Goal: Task Accomplishment & Management: Use online tool/utility

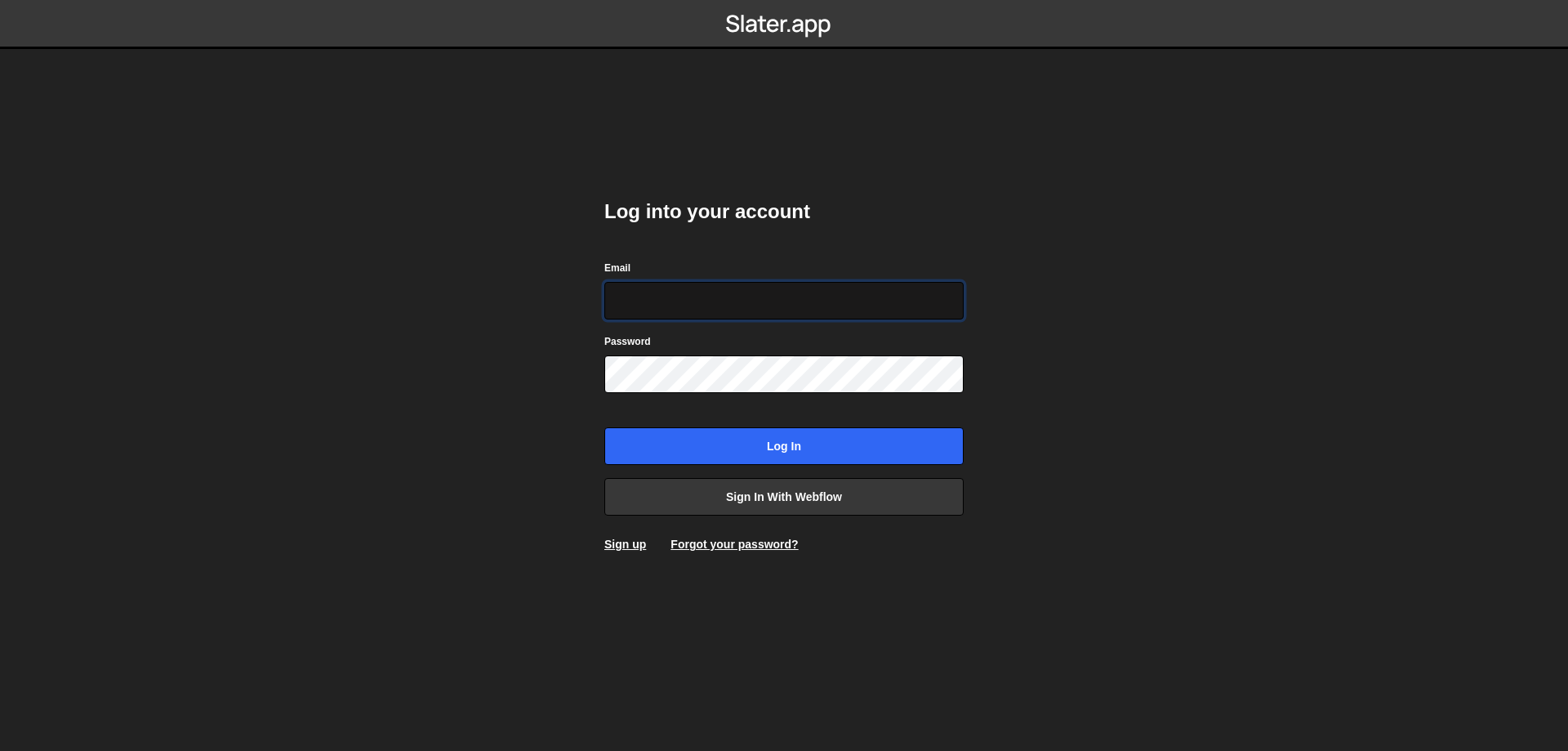
type input "leader.mah.com@gmail.com"
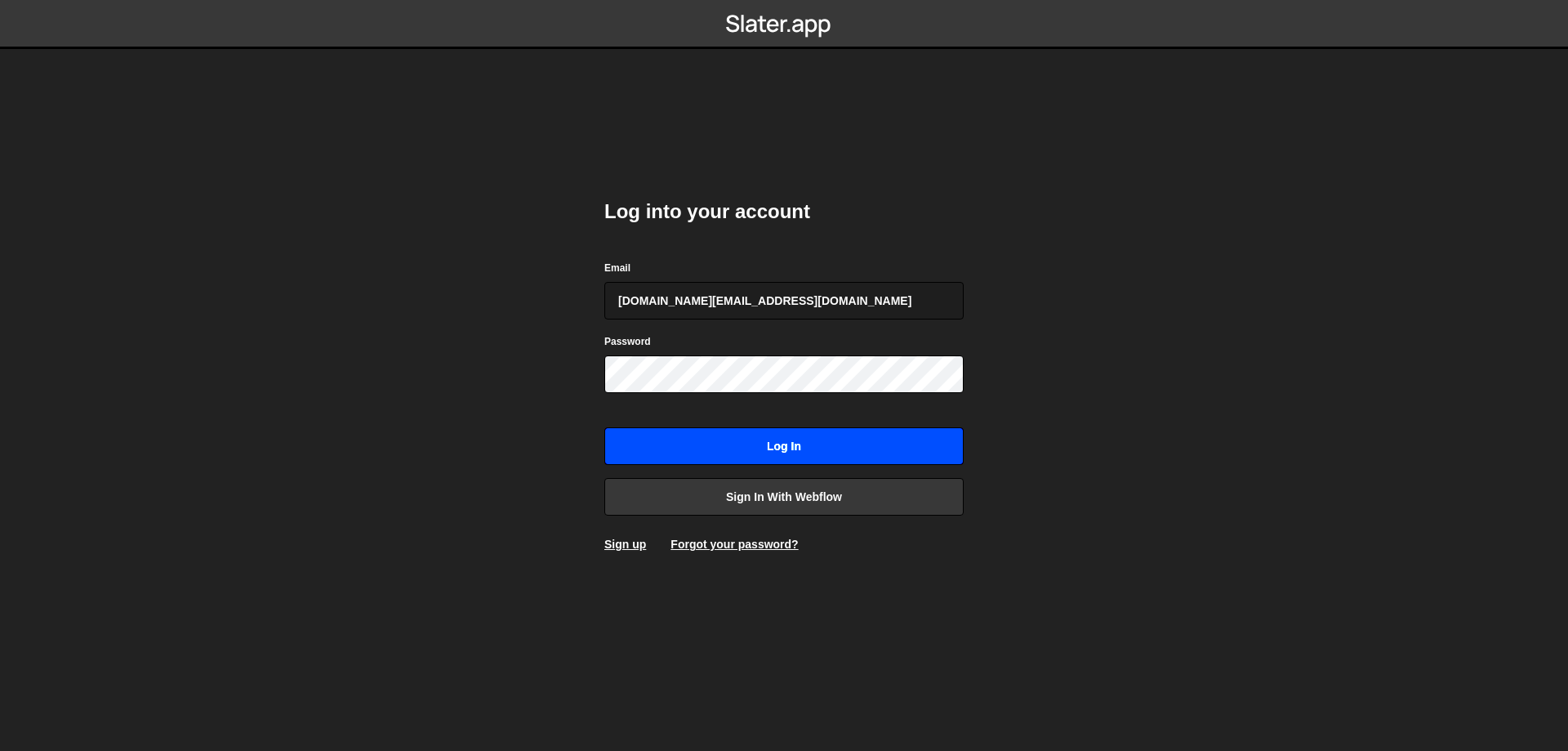
click at [831, 440] on input "Log in" at bounding box center [784, 446] width 360 height 37
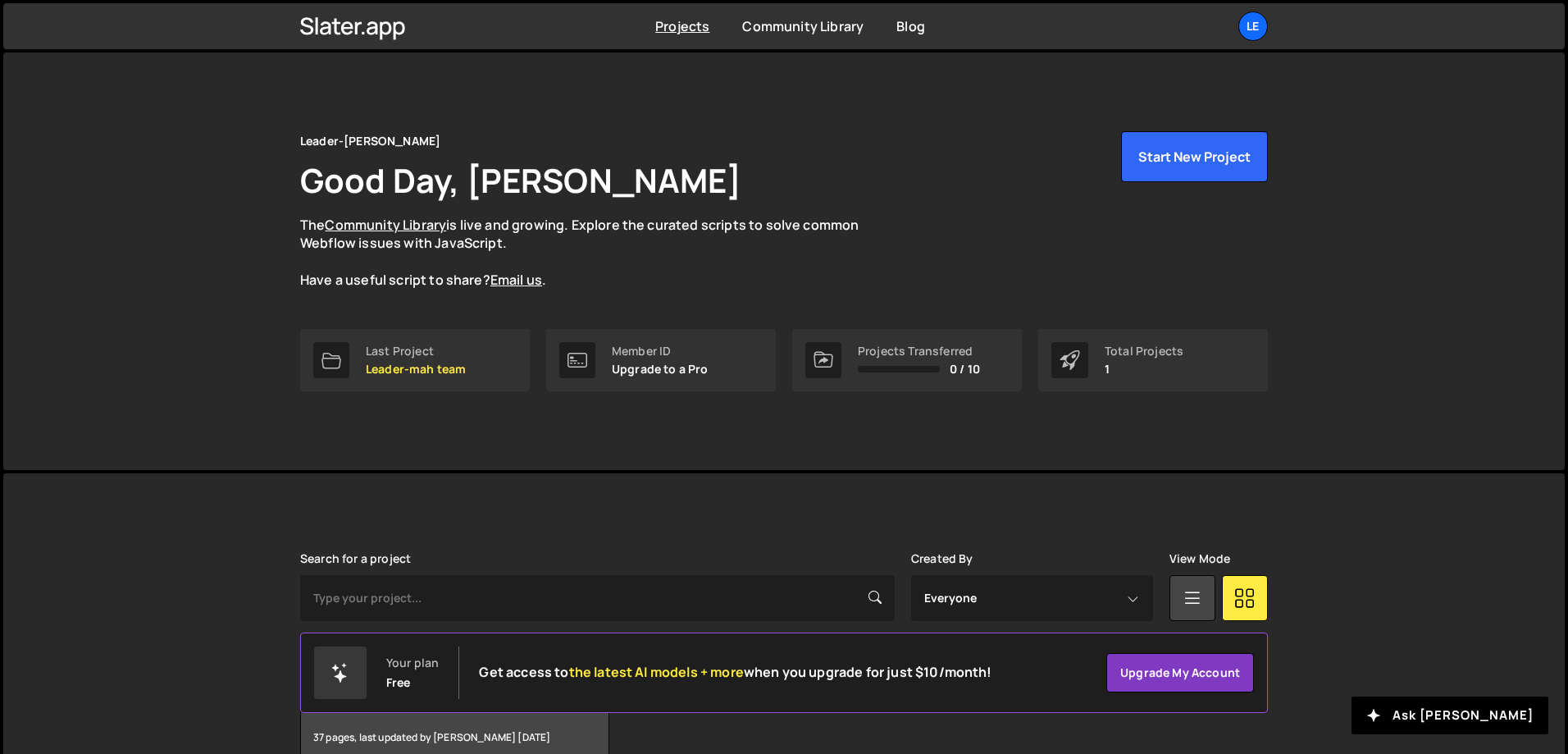
scroll to position [91, 0]
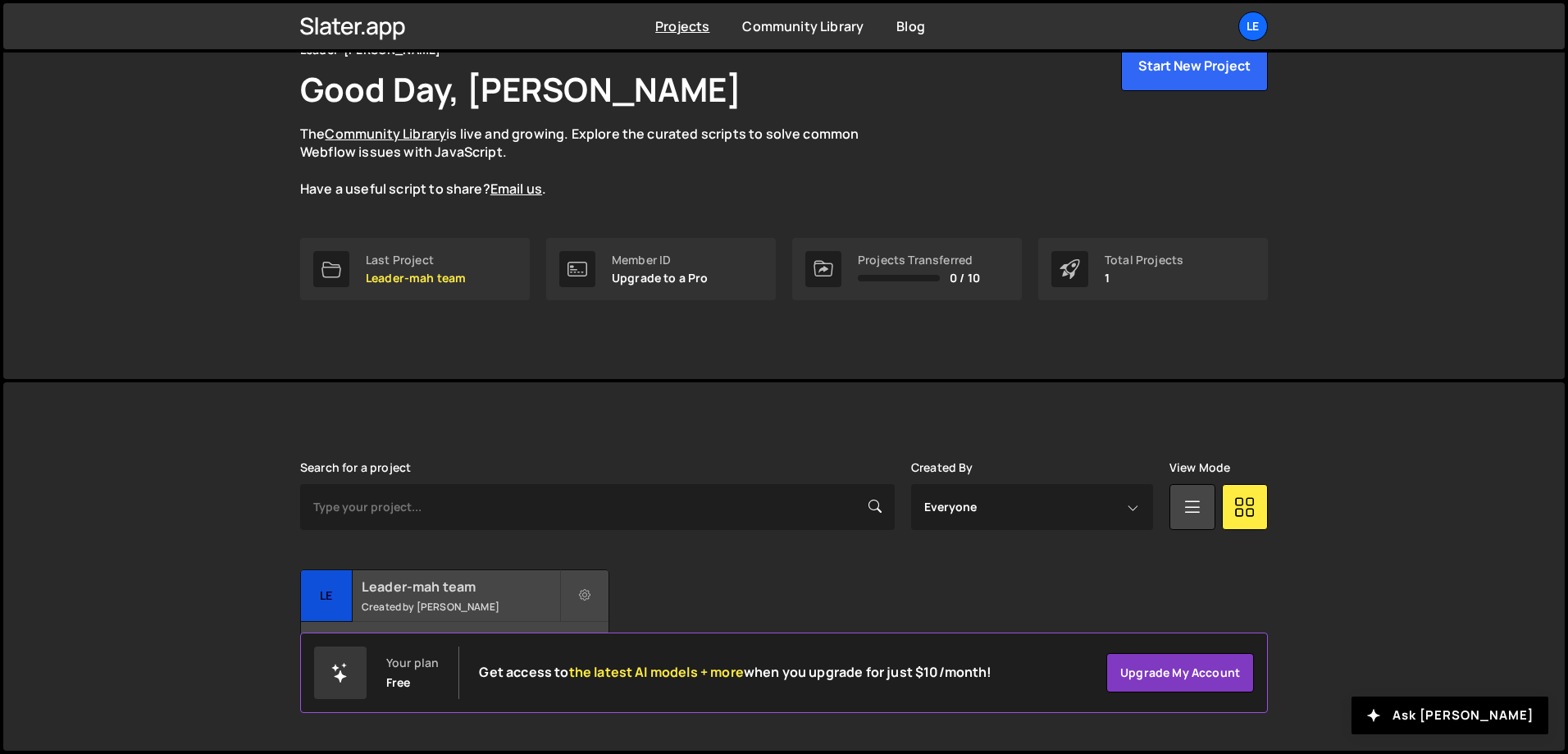
click at [470, 580] on h2 "Leader-mah team" at bounding box center [460, 586] width 198 height 18
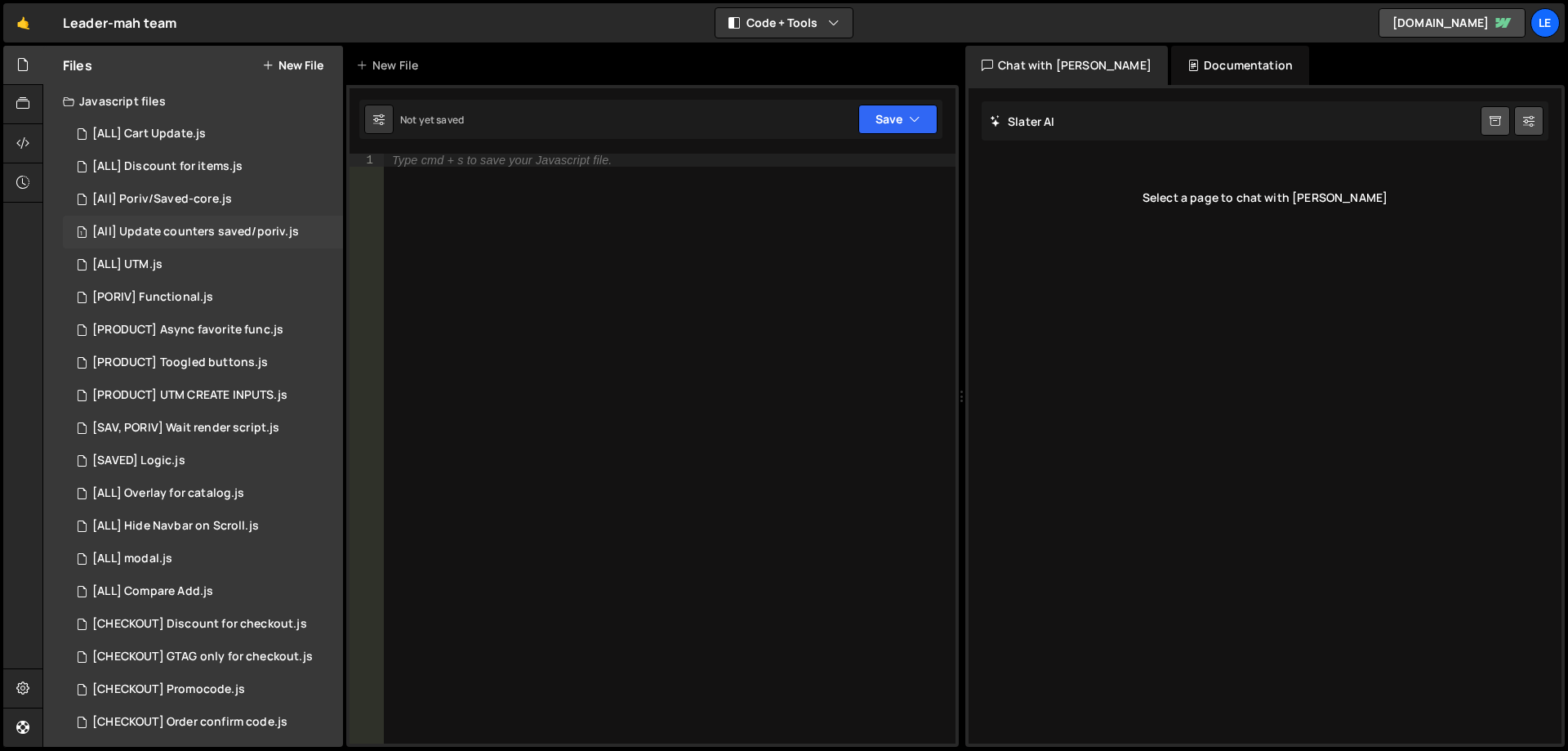
click at [218, 227] on div "[All] Update counters saved/poriv.js" at bounding box center [196, 232] width 207 height 14
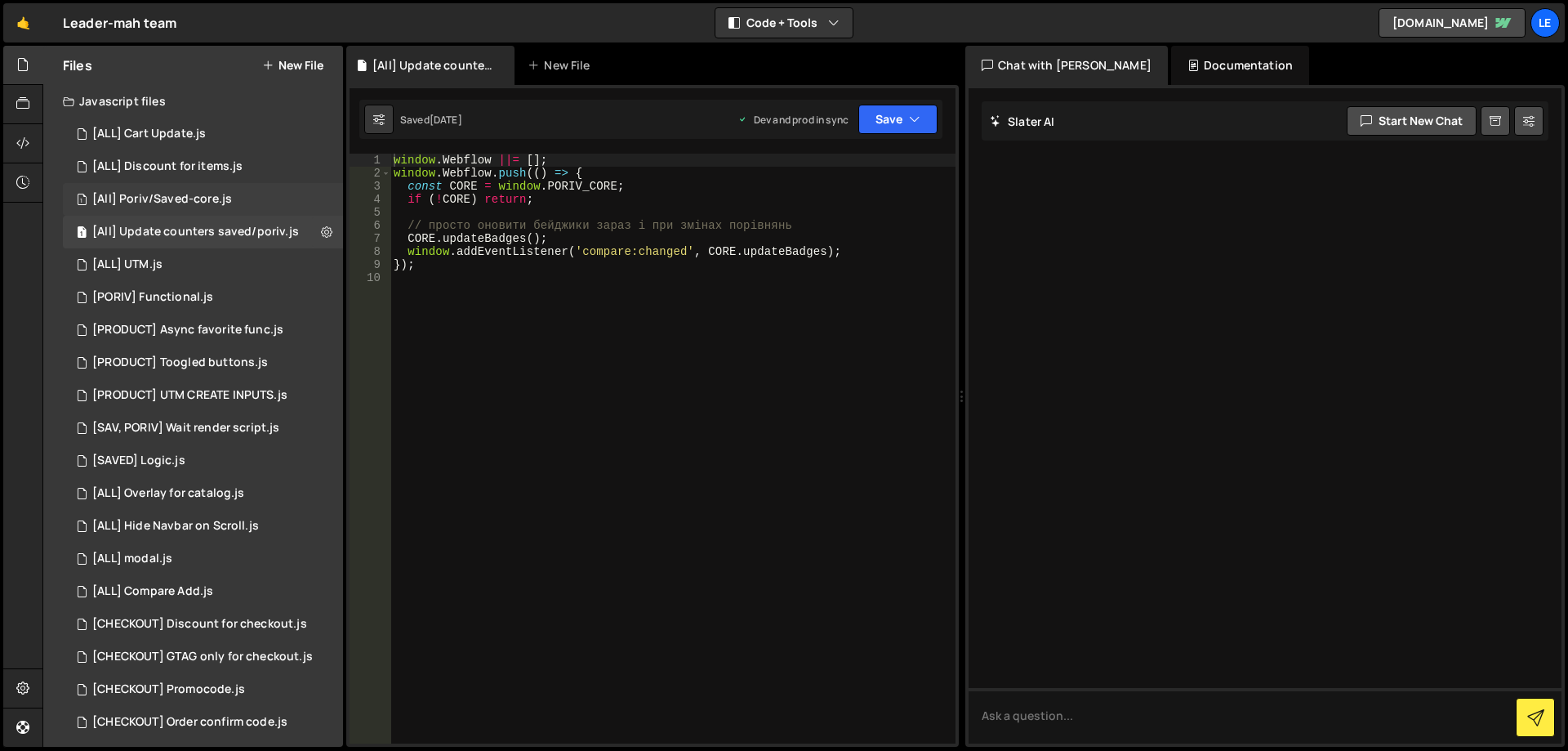
click at [218, 198] on div "[All] Poriv/Saved-core.js" at bounding box center [162, 199] width 140 height 14
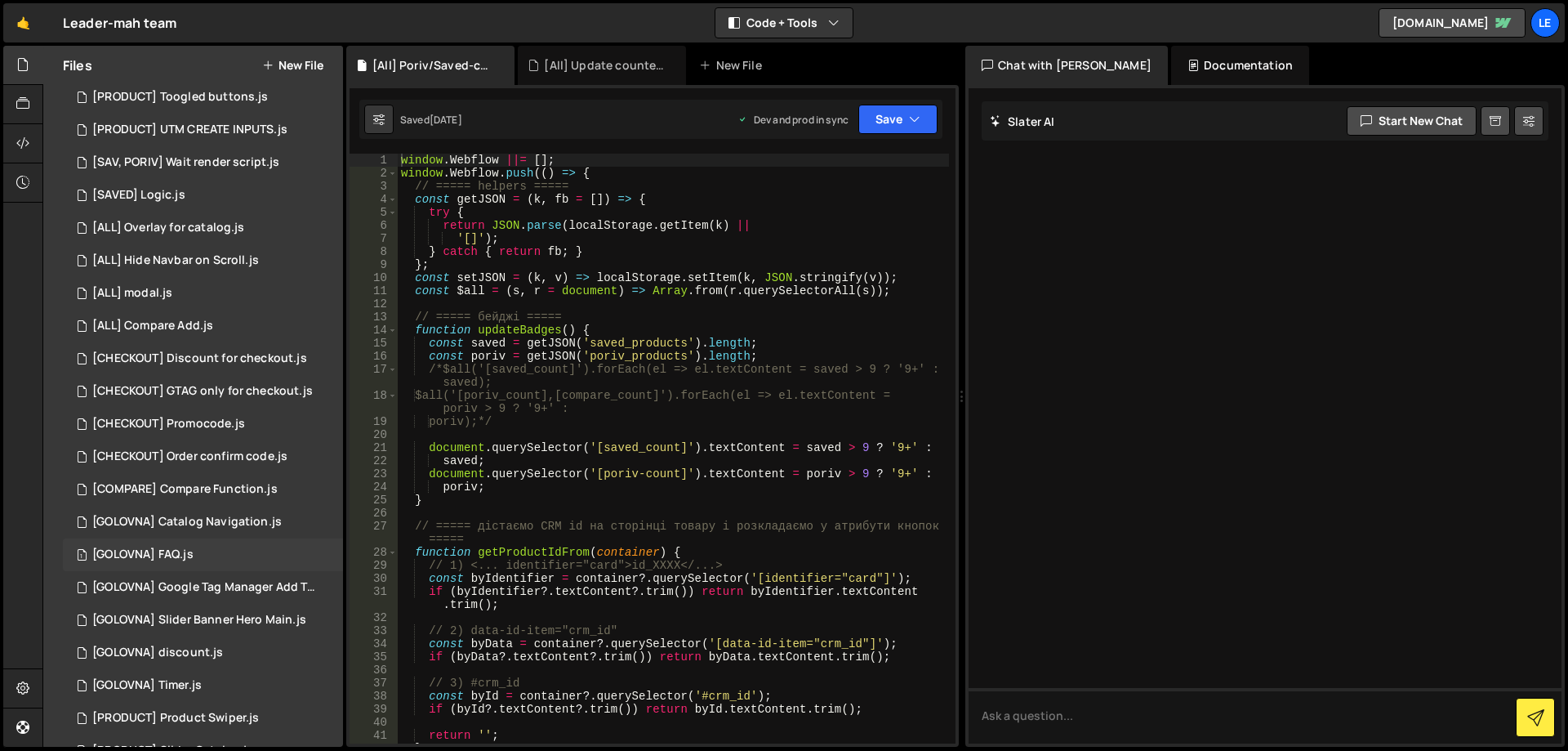
scroll to position [466, 0]
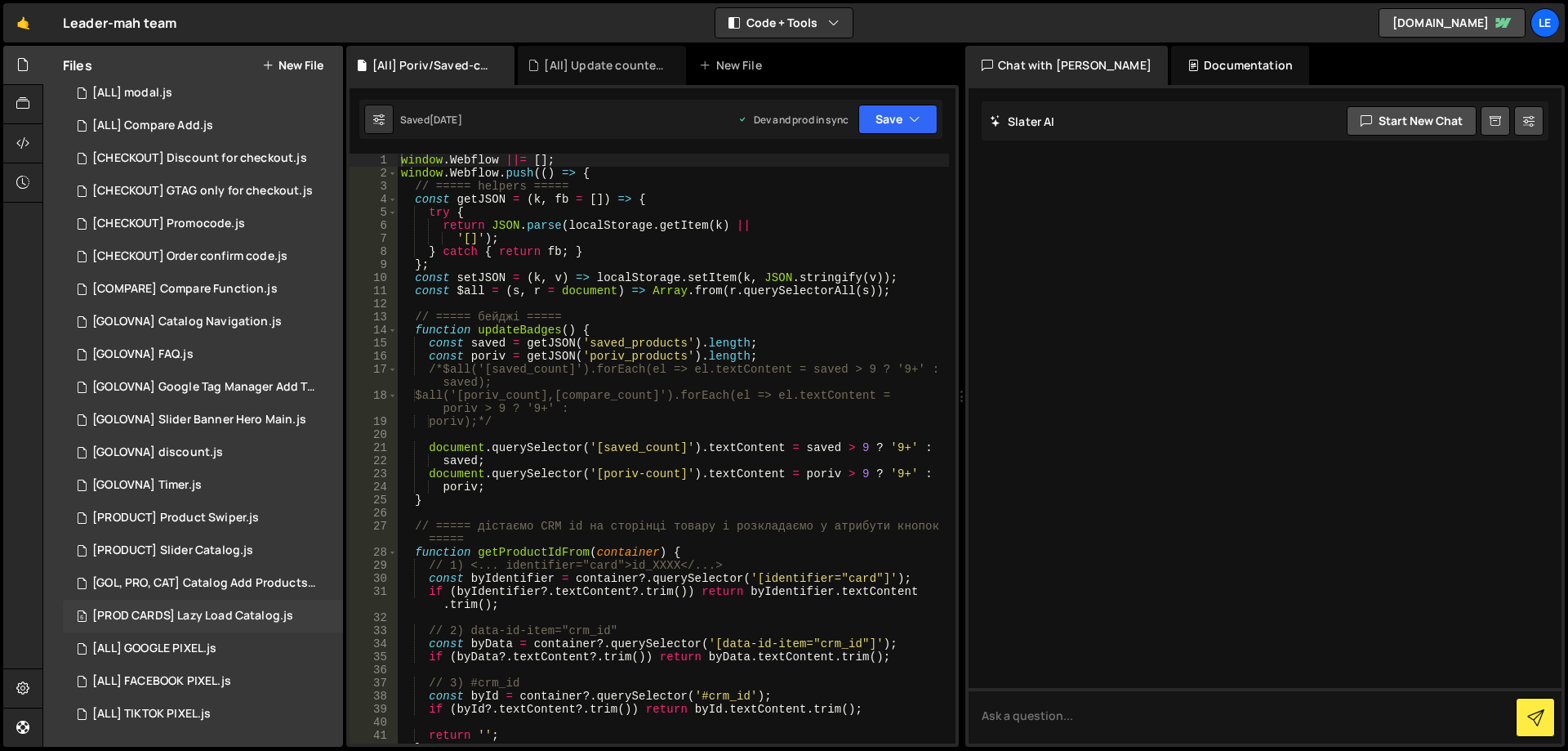
click at [229, 617] on div "[PROD CARDS] Lazy Load Catalog.js" at bounding box center [193, 615] width 201 height 14
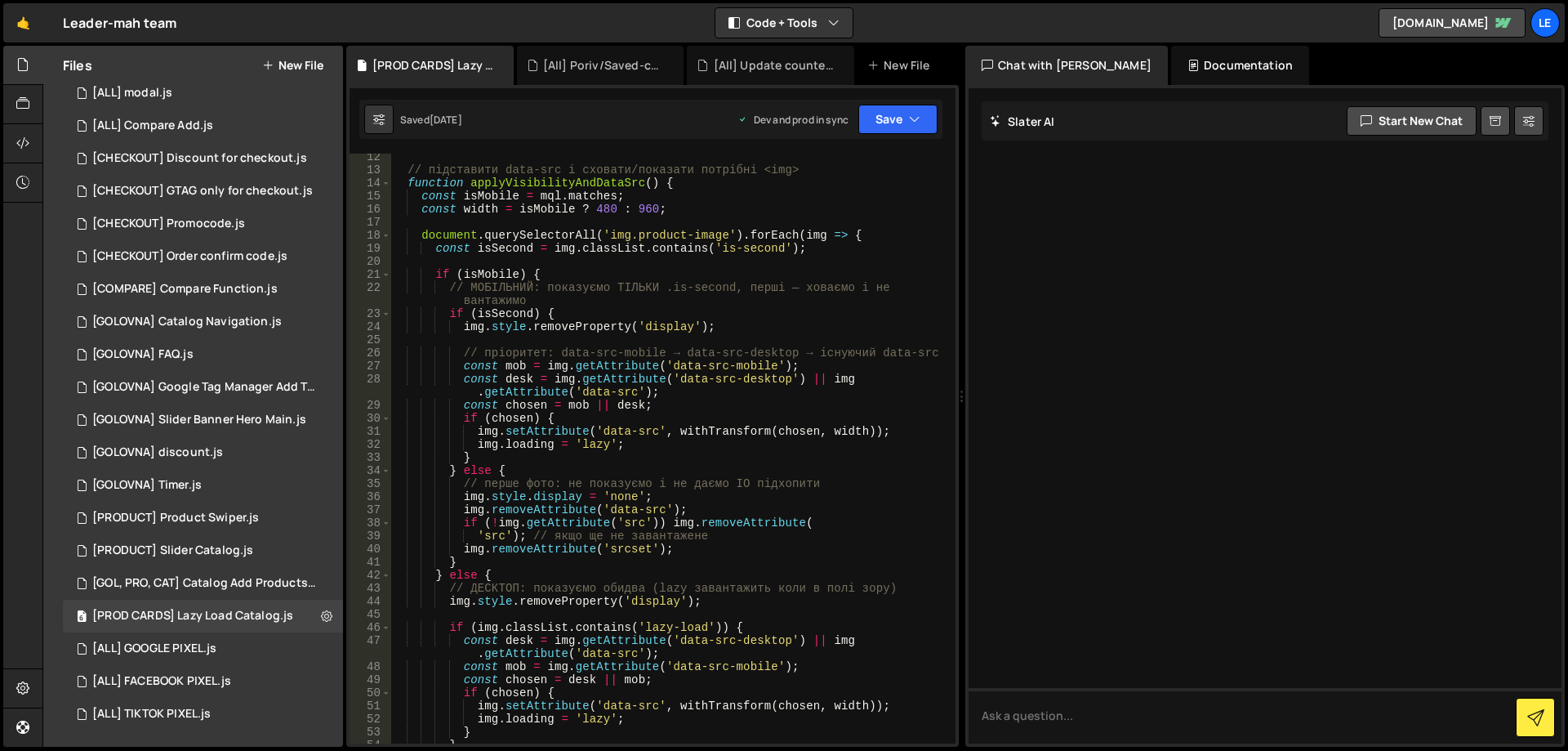
scroll to position [196, 0]
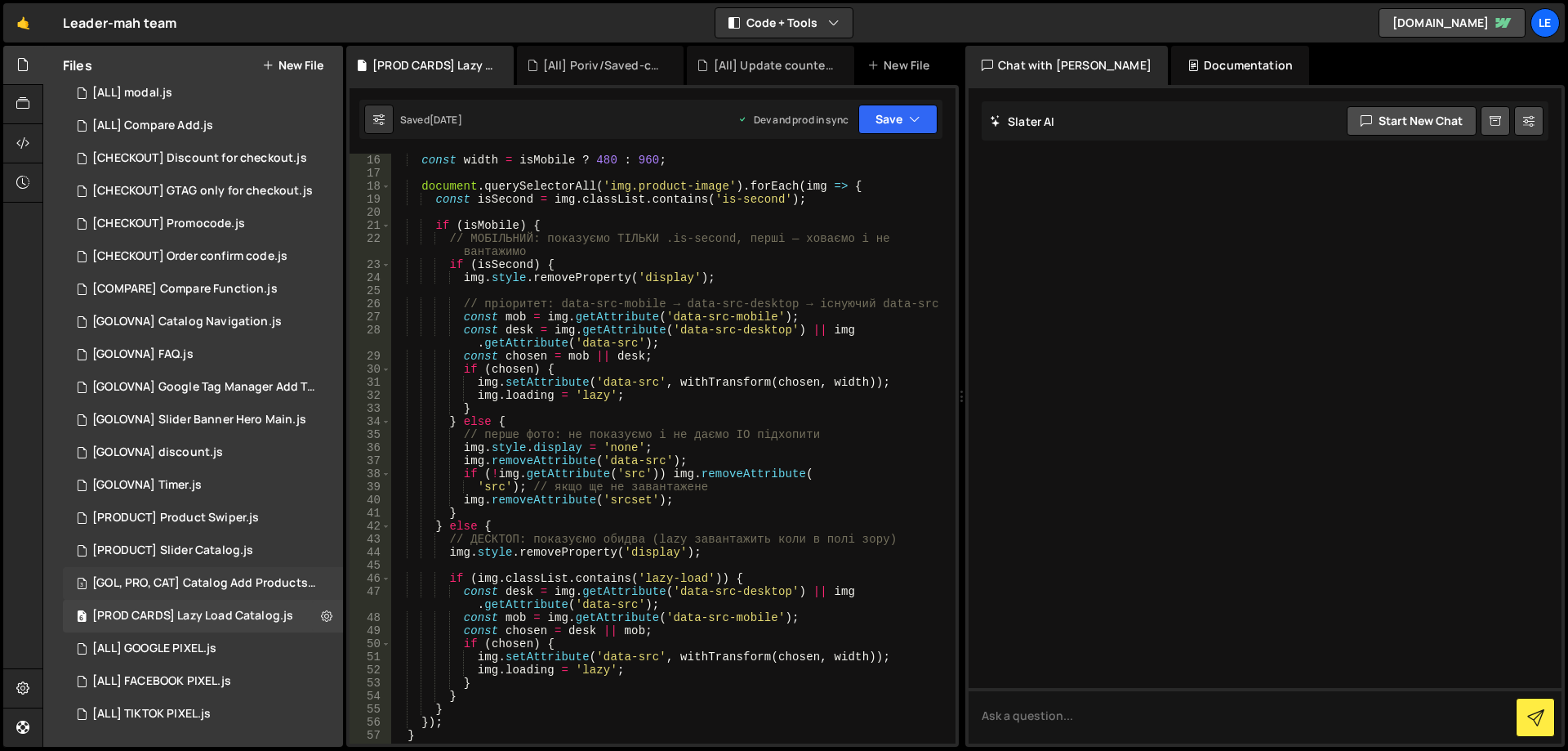
click at [224, 573] on div "3 [GOL, PRO, CAT] Catalog Add Products.js 0" at bounding box center [205, 583] width 286 height 33
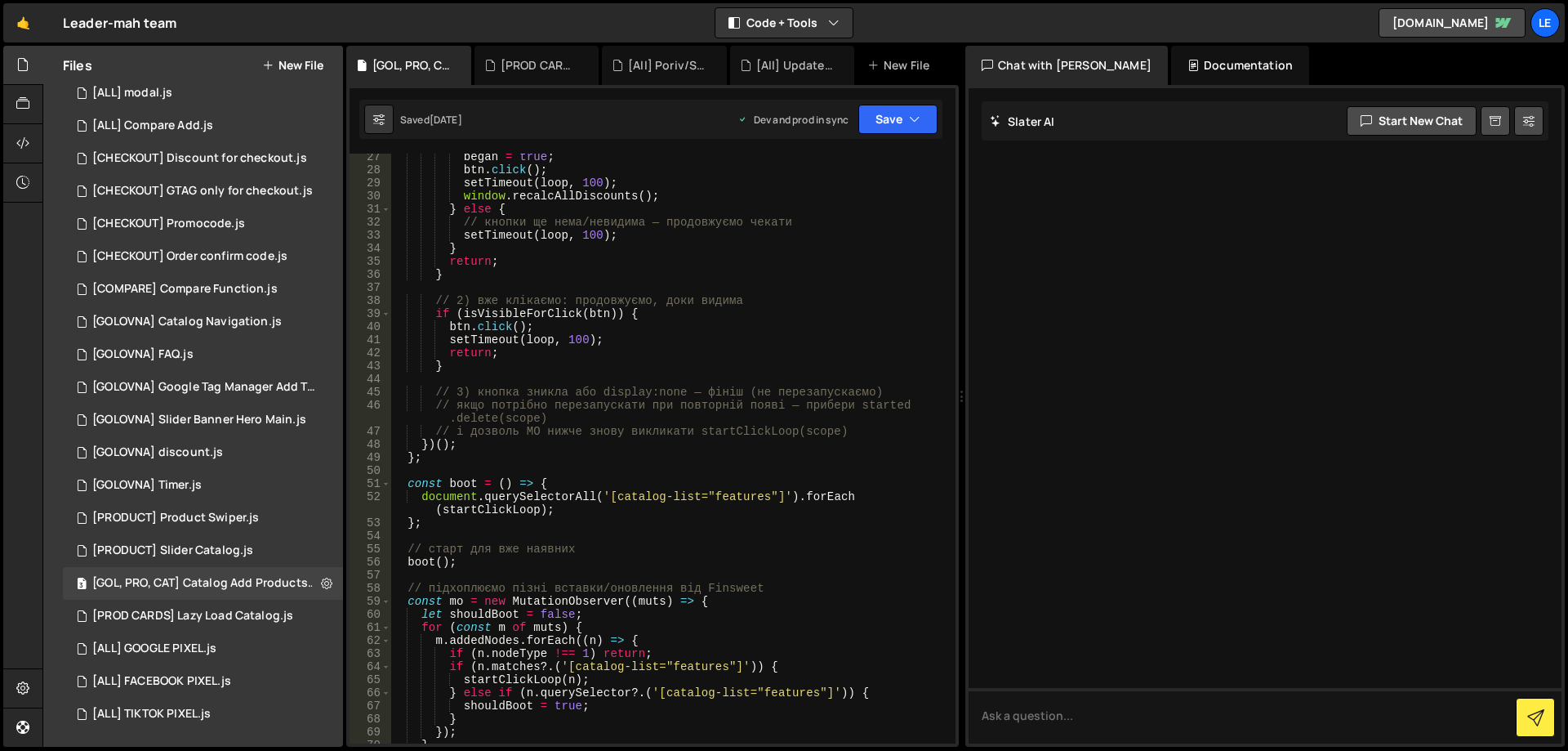
scroll to position [245, 0]
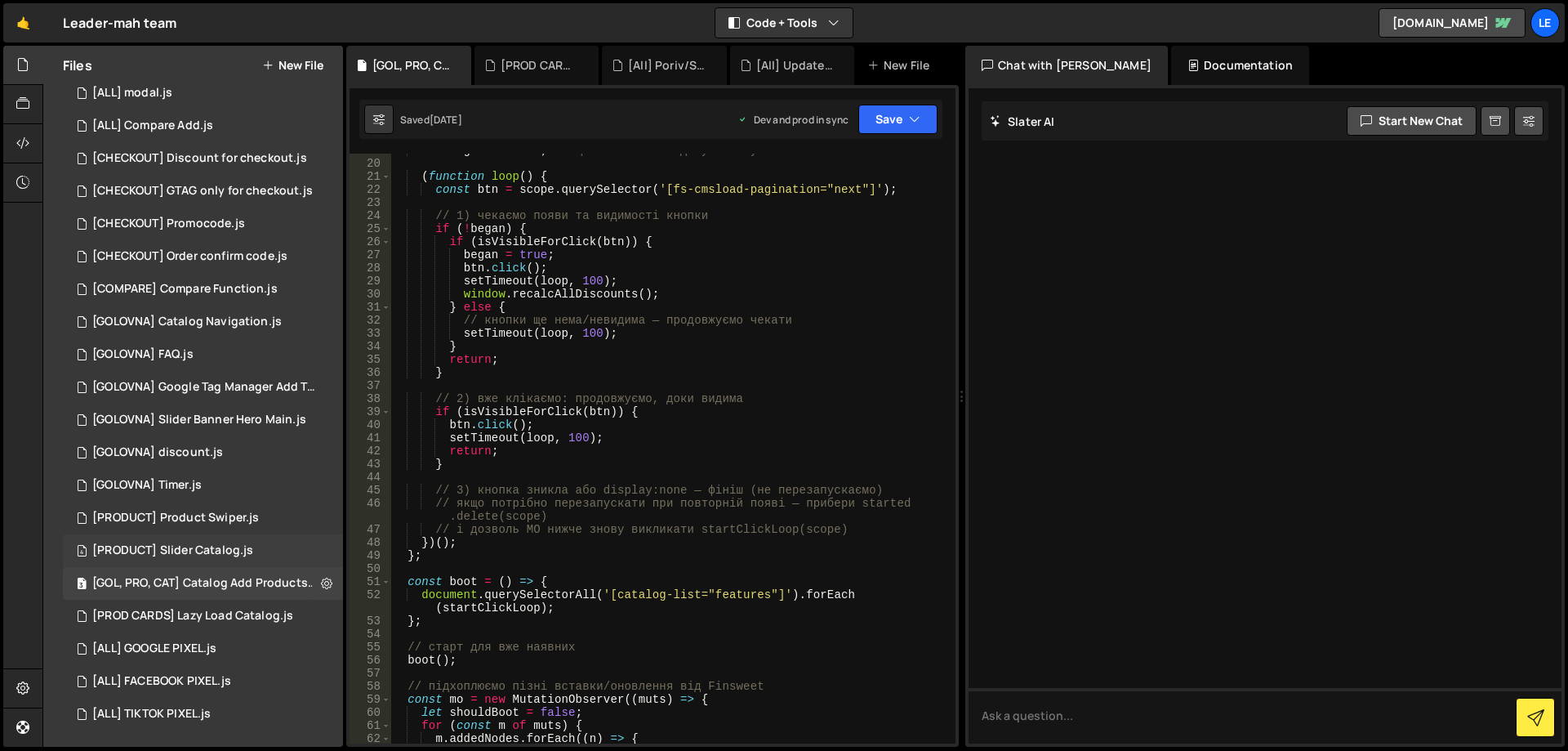
click at [240, 540] on div "4 [PRODUCT] Slider Catalog.js 0" at bounding box center [203, 551] width 280 height 33
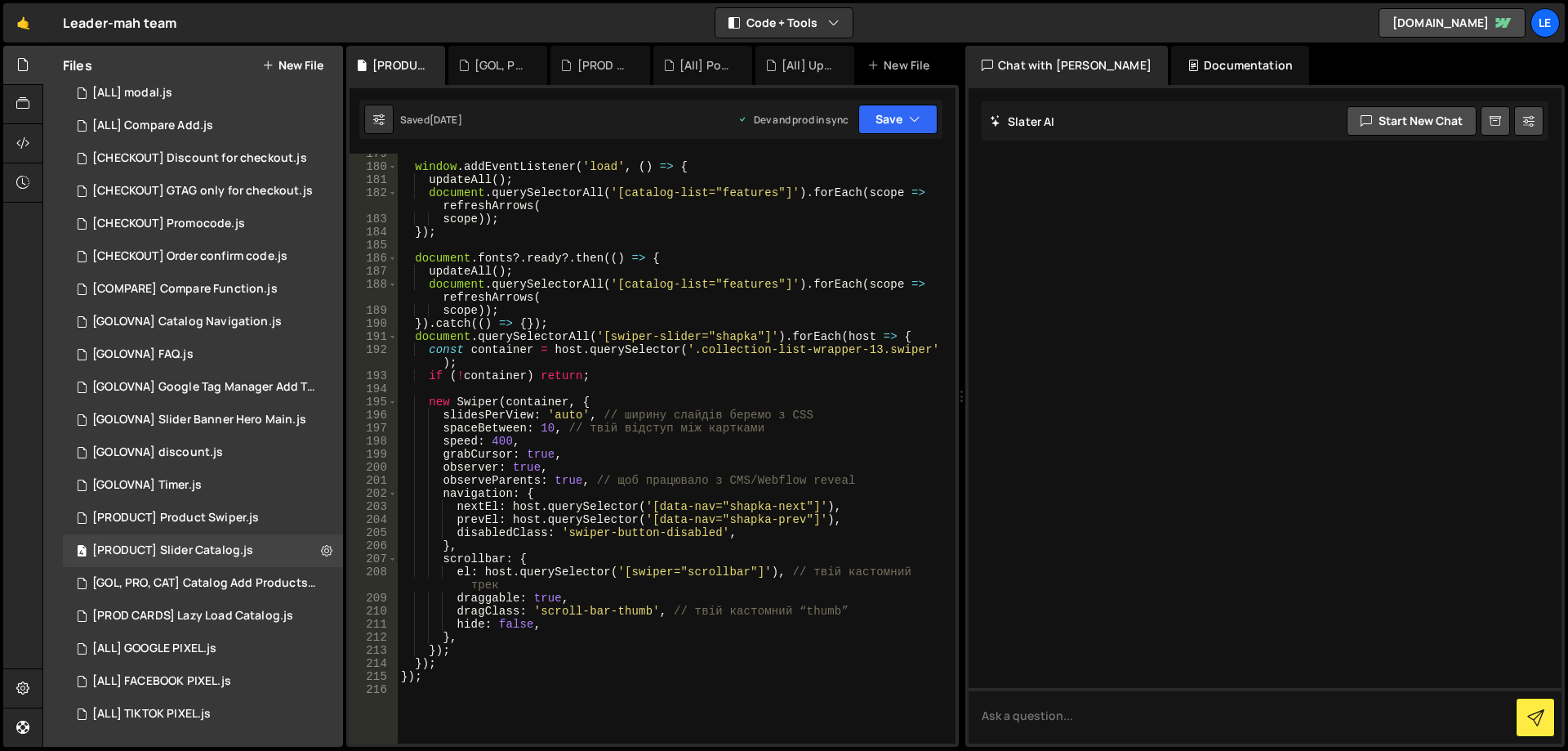
scroll to position [2451, 0]
click at [234, 513] on div "[PRODUCT] Product Swiper.js" at bounding box center [176, 518] width 166 height 14
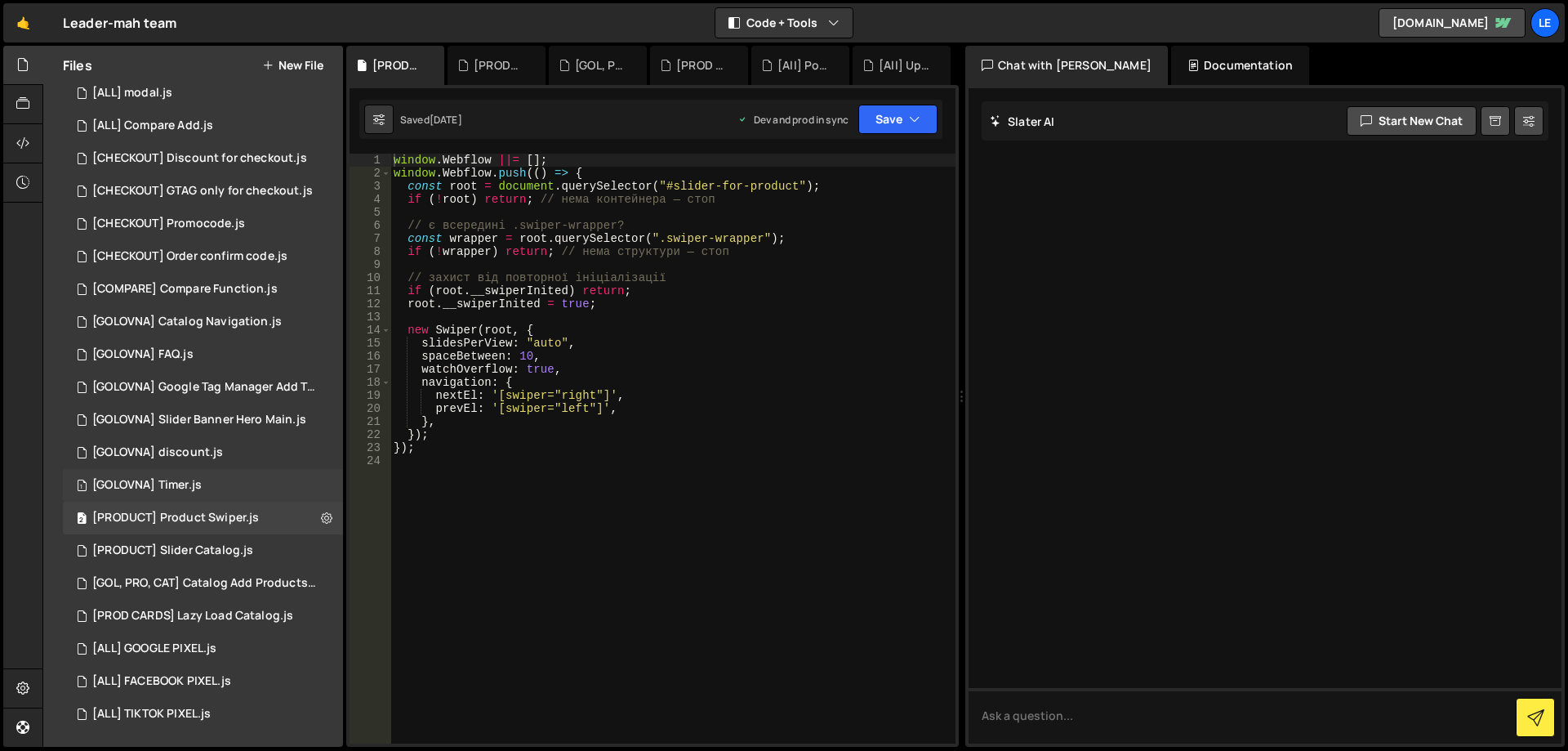
click at [207, 488] on div "1 [GOLOVNA] Timer.js 0" at bounding box center [203, 485] width 280 height 33
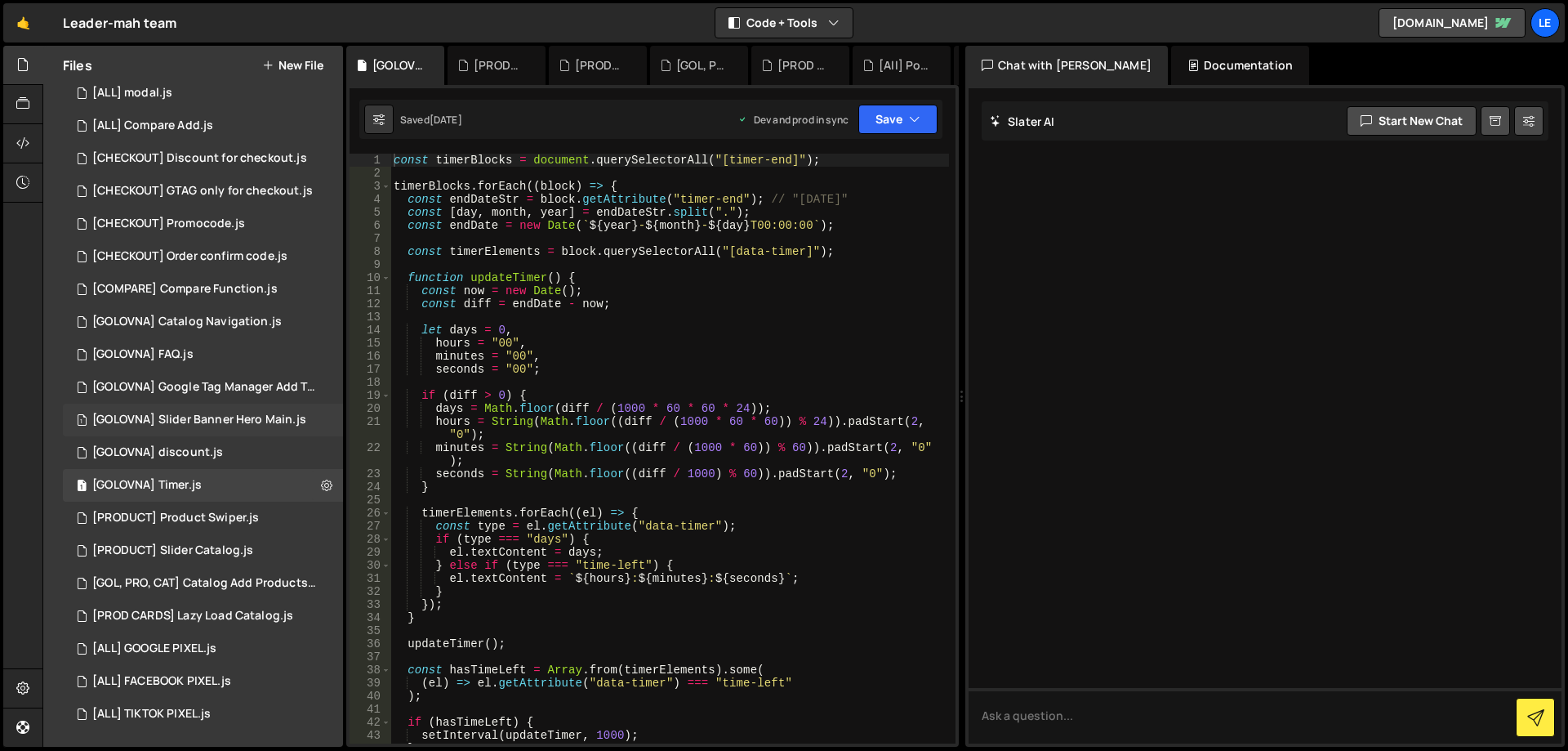
click at [242, 418] on div "[GOLOVNA] Slider Banner Hero Main.js" at bounding box center [199, 419] width 214 height 14
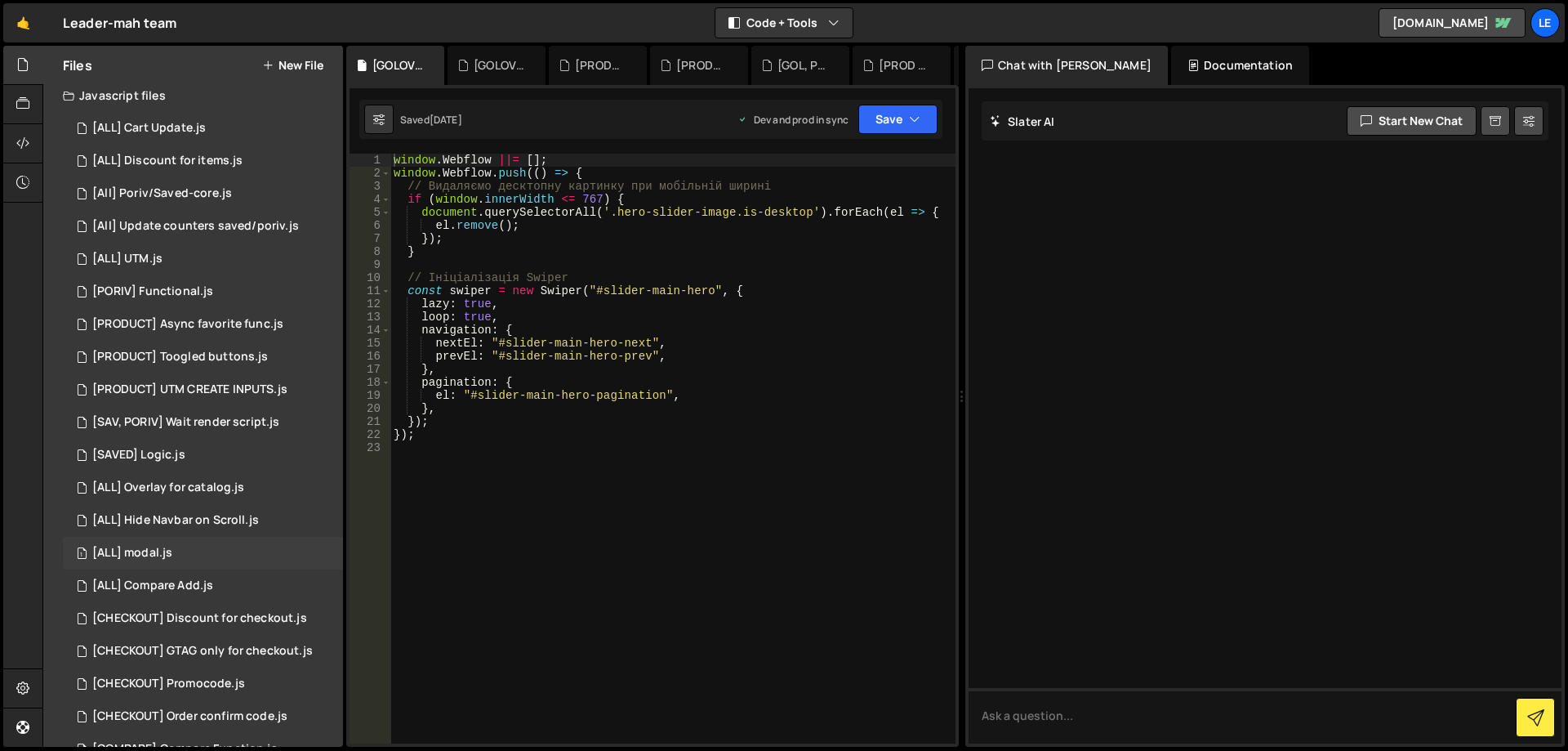
scroll to position [0, 0]
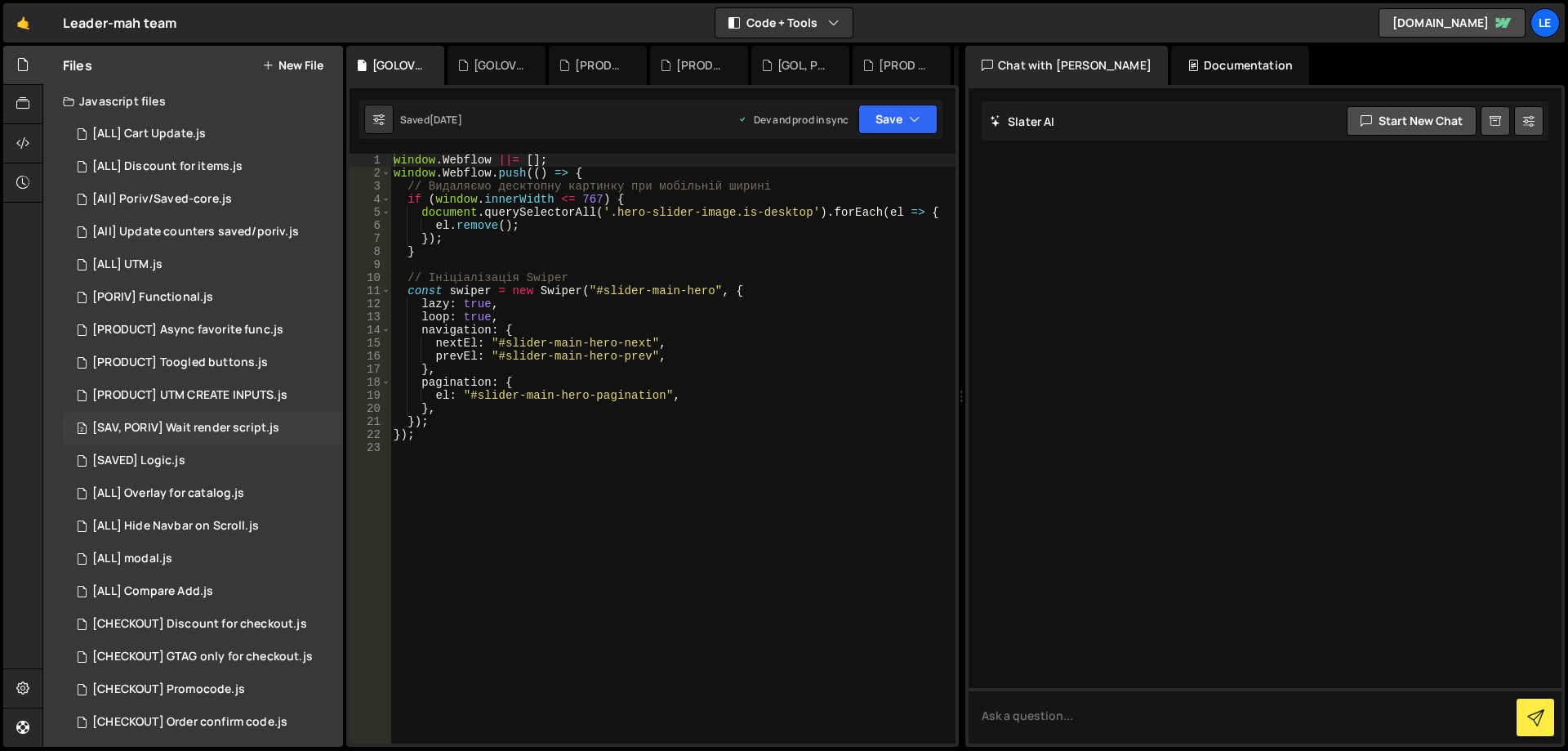
click at [227, 434] on div "[SAV, PORIV] Wait render script.js" at bounding box center [186, 428] width 187 height 14
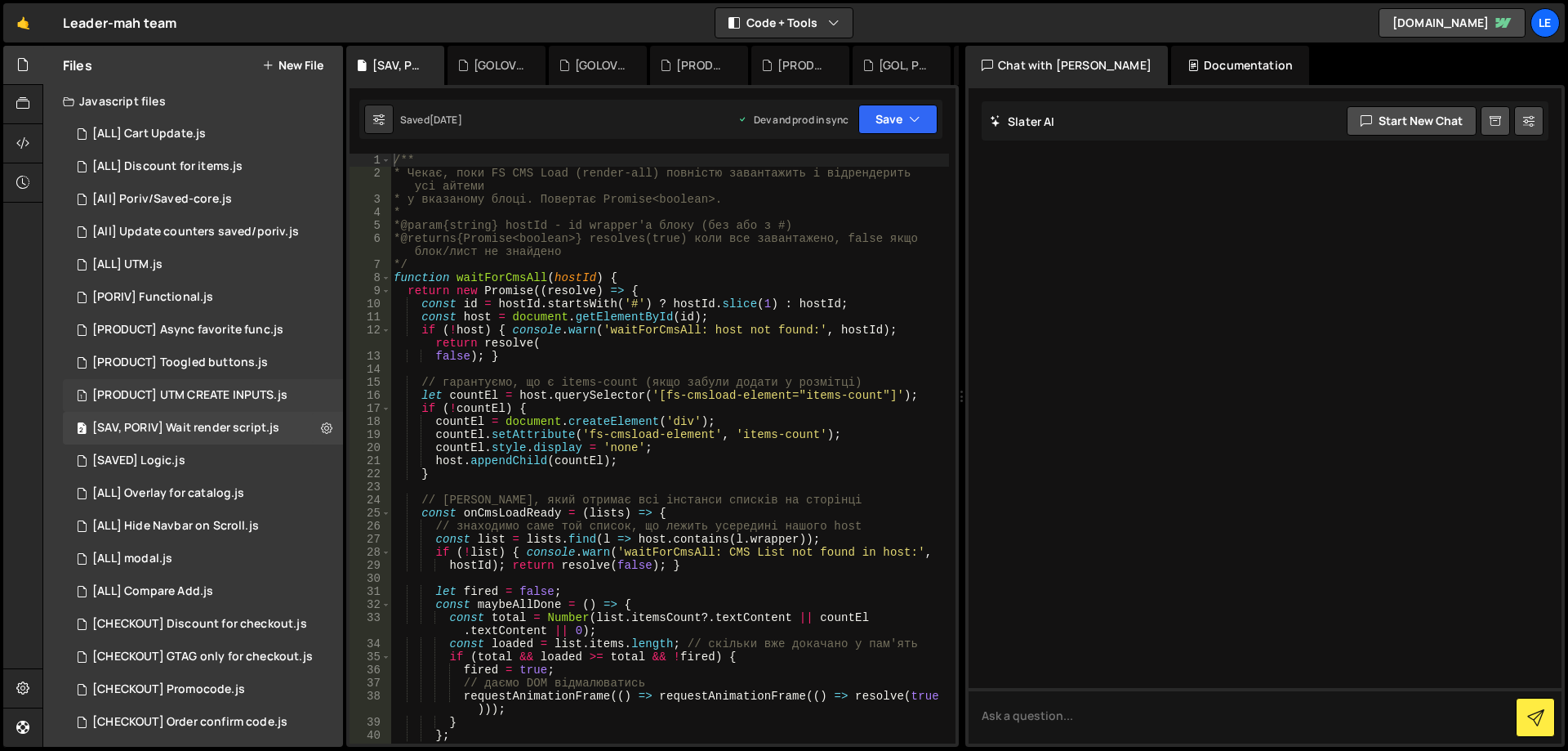
click at [181, 391] on div "[PRODUCT] UTM CREATE INPUTS.js" at bounding box center [190, 395] width 195 height 14
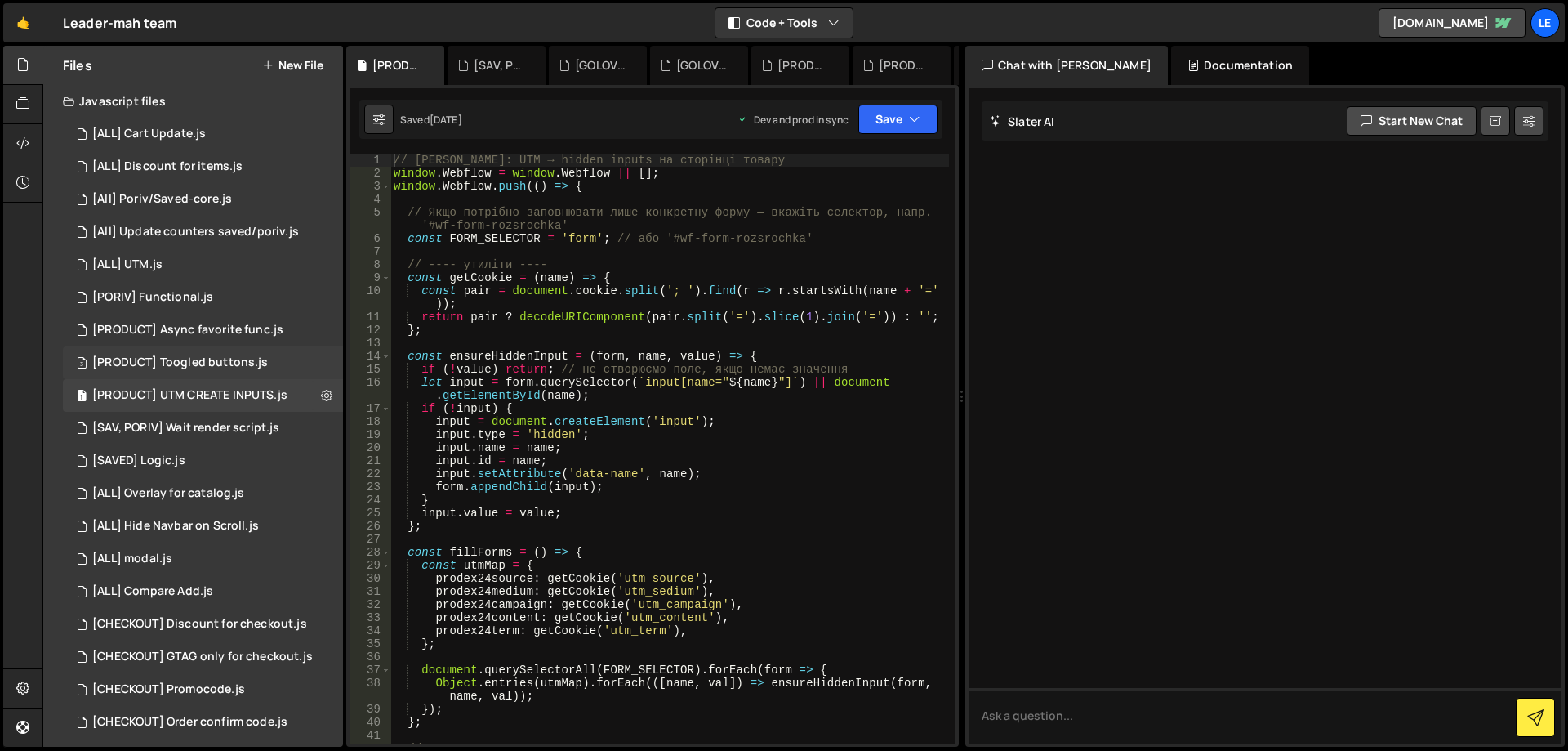
click at [199, 369] on div "[PRODUCT] Toogled buttons.js" at bounding box center [180, 362] width 176 height 14
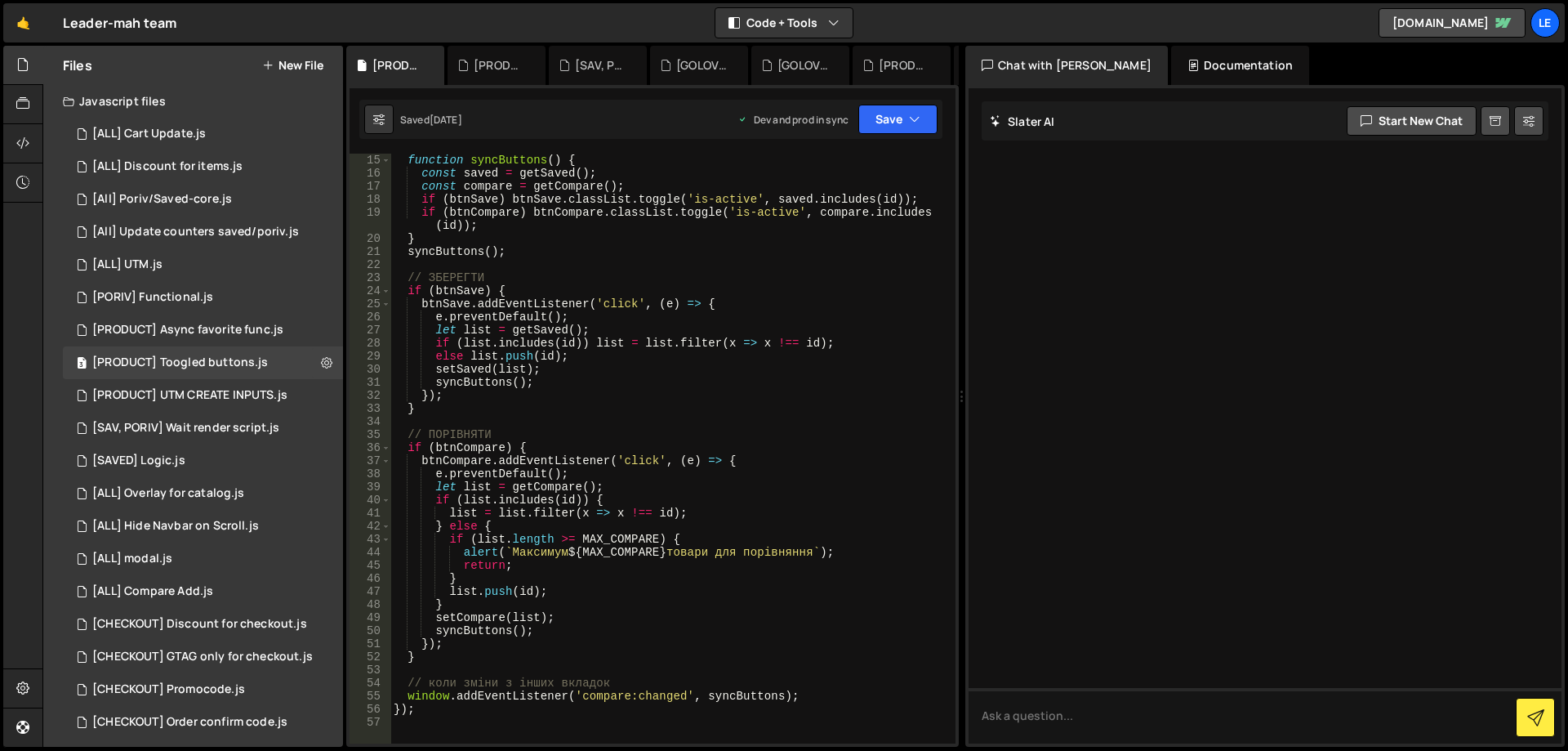
scroll to position [98, 0]
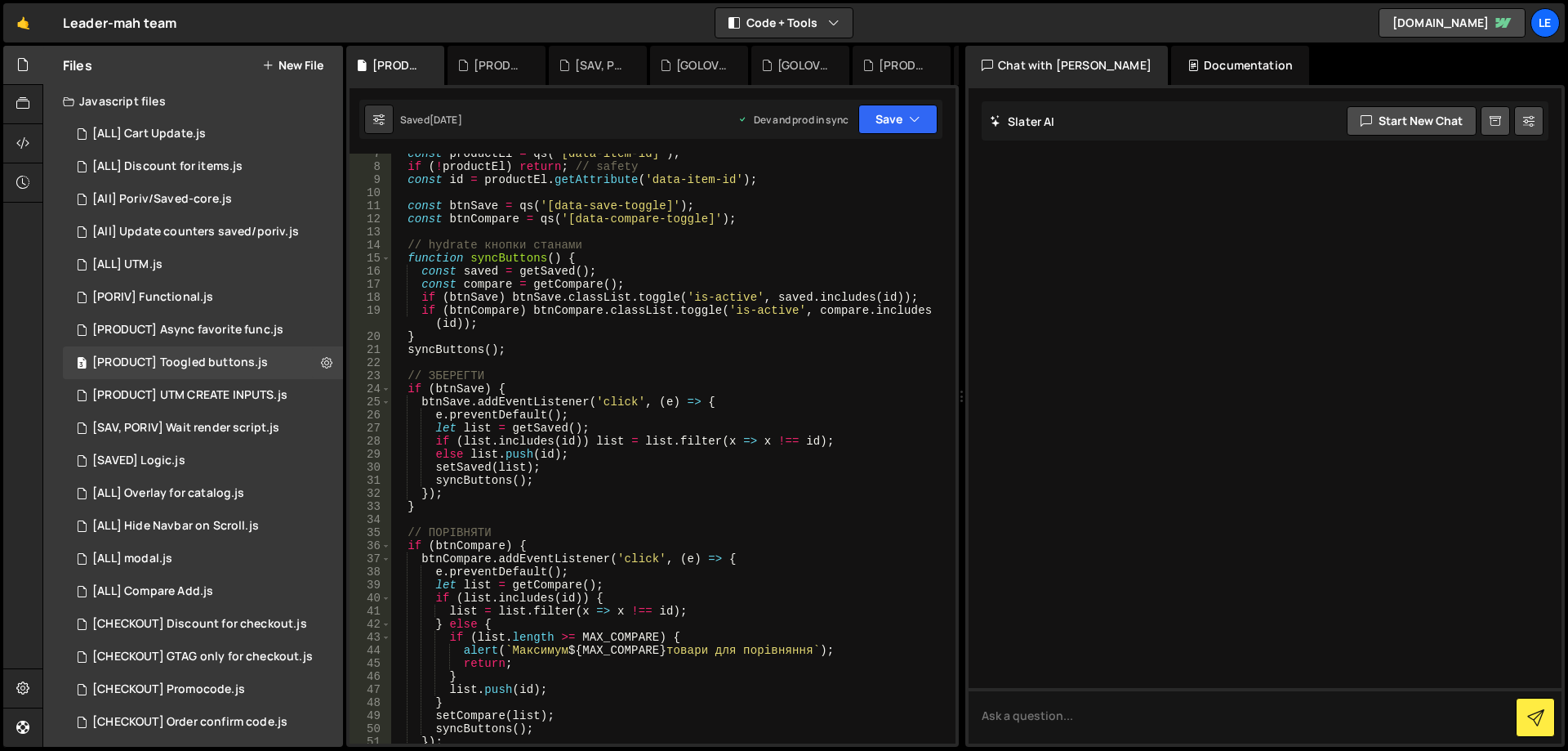
type textarea "if (btnCompare) {"
click at [470, 547] on div "const productEl = qs ( '[data-item-id]' ) ; if ( ! productEl ) return ; // safe…" at bounding box center [669, 455] width 558 height 616
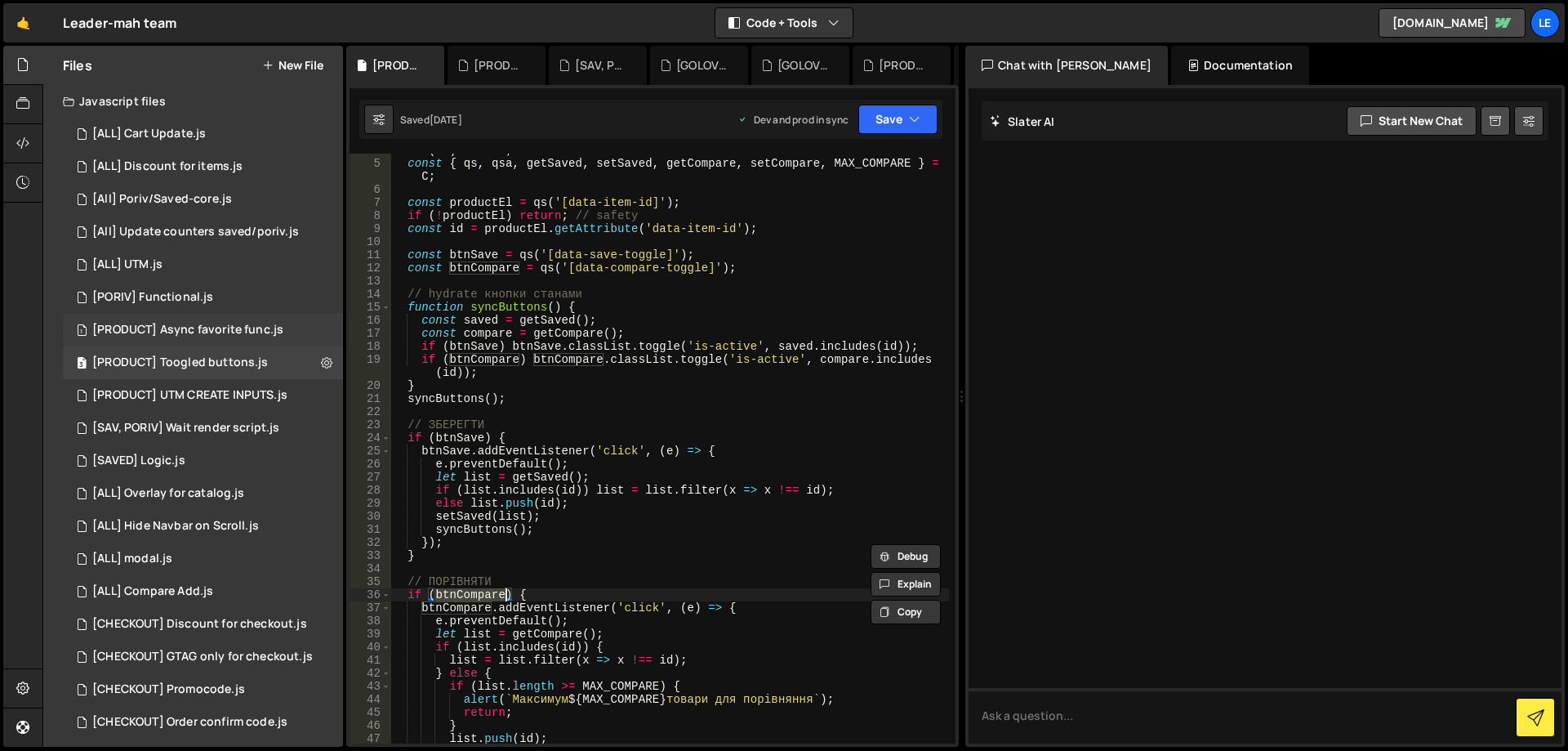
click at [185, 331] on div "[PRODUCT] Async favorite func.js" at bounding box center [188, 329] width 191 height 14
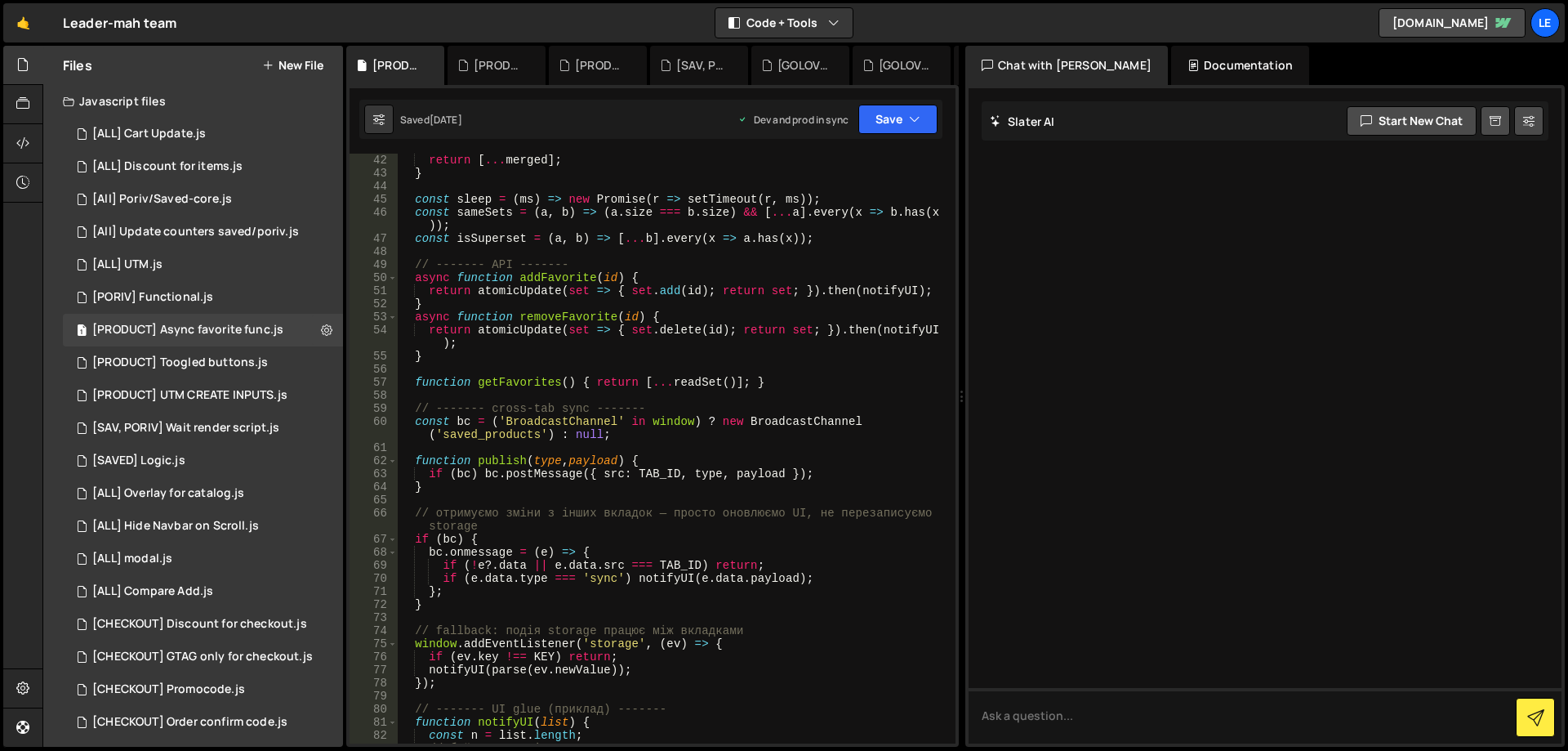
scroll to position [588, 0]
click at [210, 299] on div "[PORIV] Functional.js" at bounding box center [153, 297] width 120 height 14
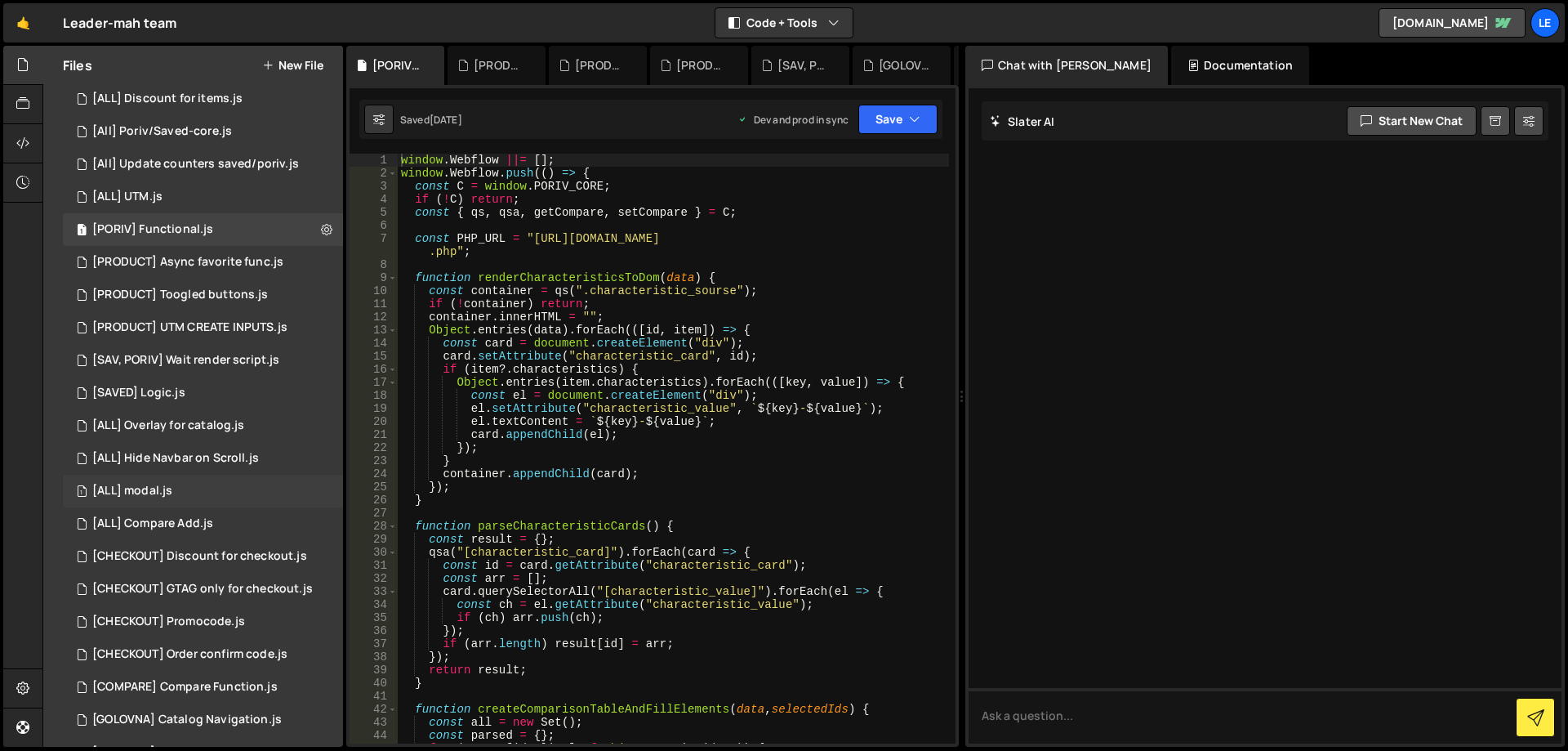
scroll to position [57, 0]
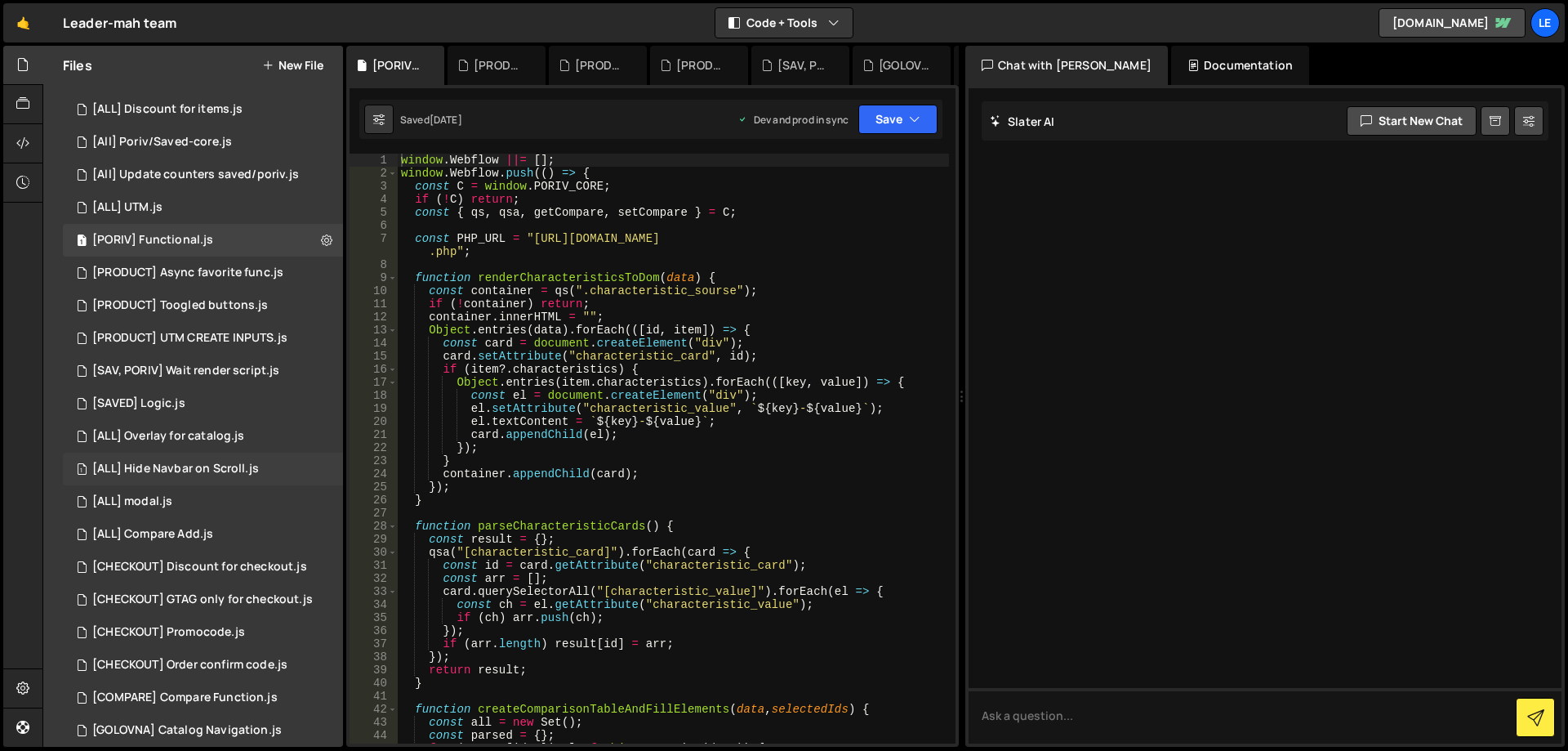
click at [238, 463] on div "[ALL] Hide Navbar on Scroll.js" at bounding box center [176, 468] width 166 height 14
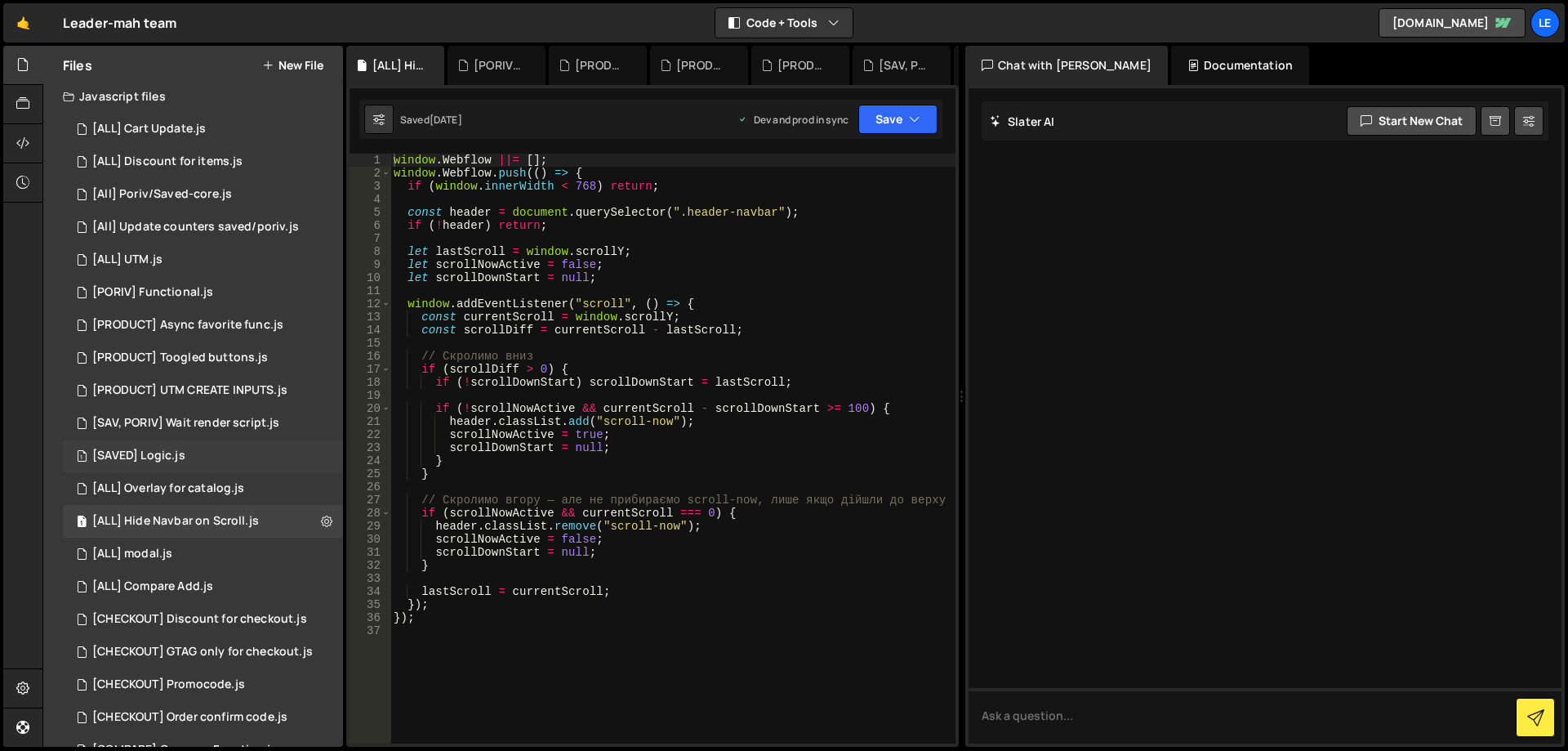
scroll to position [0, 0]
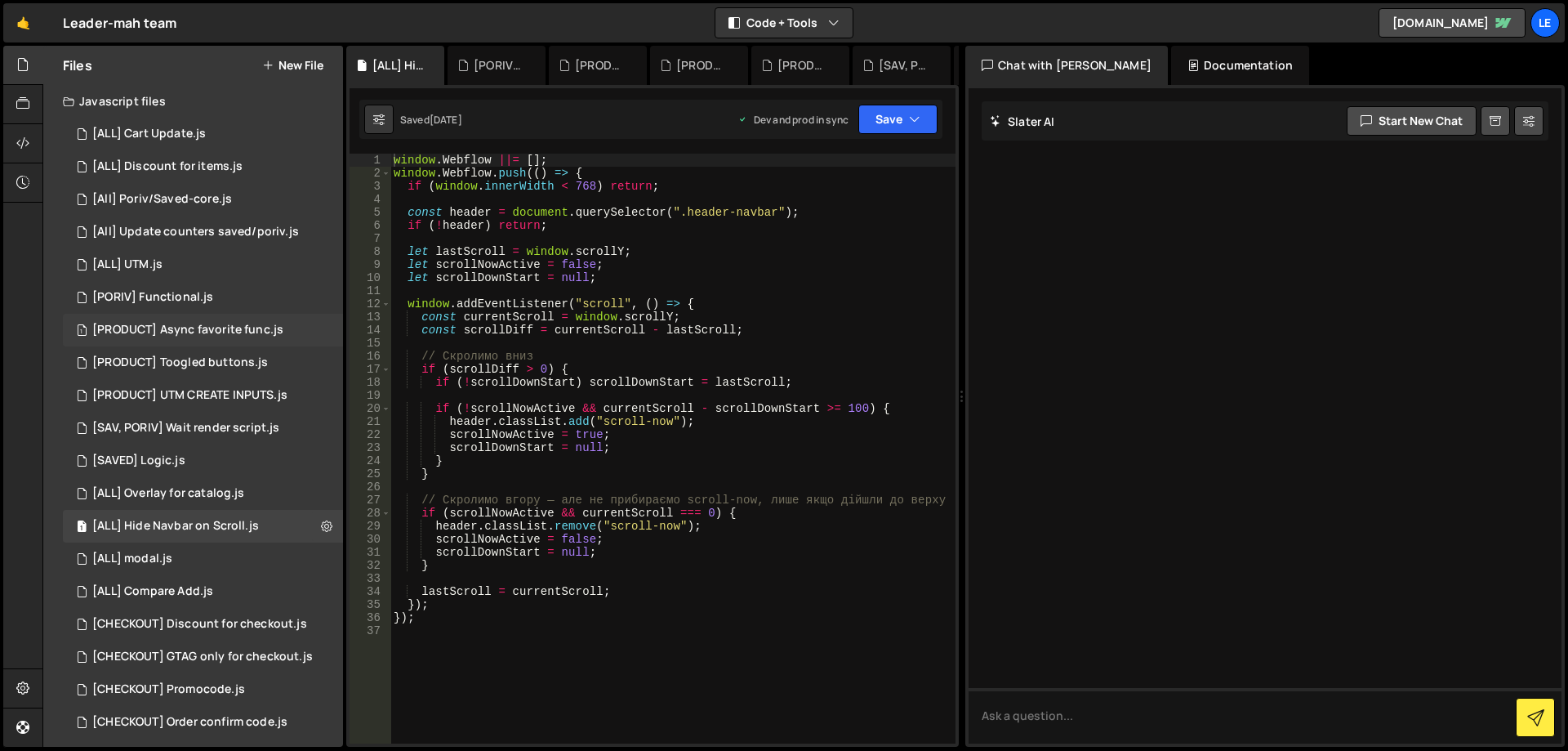
click at [243, 328] on div "[PRODUCT] Async favorite func.js" at bounding box center [188, 329] width 191 height 14
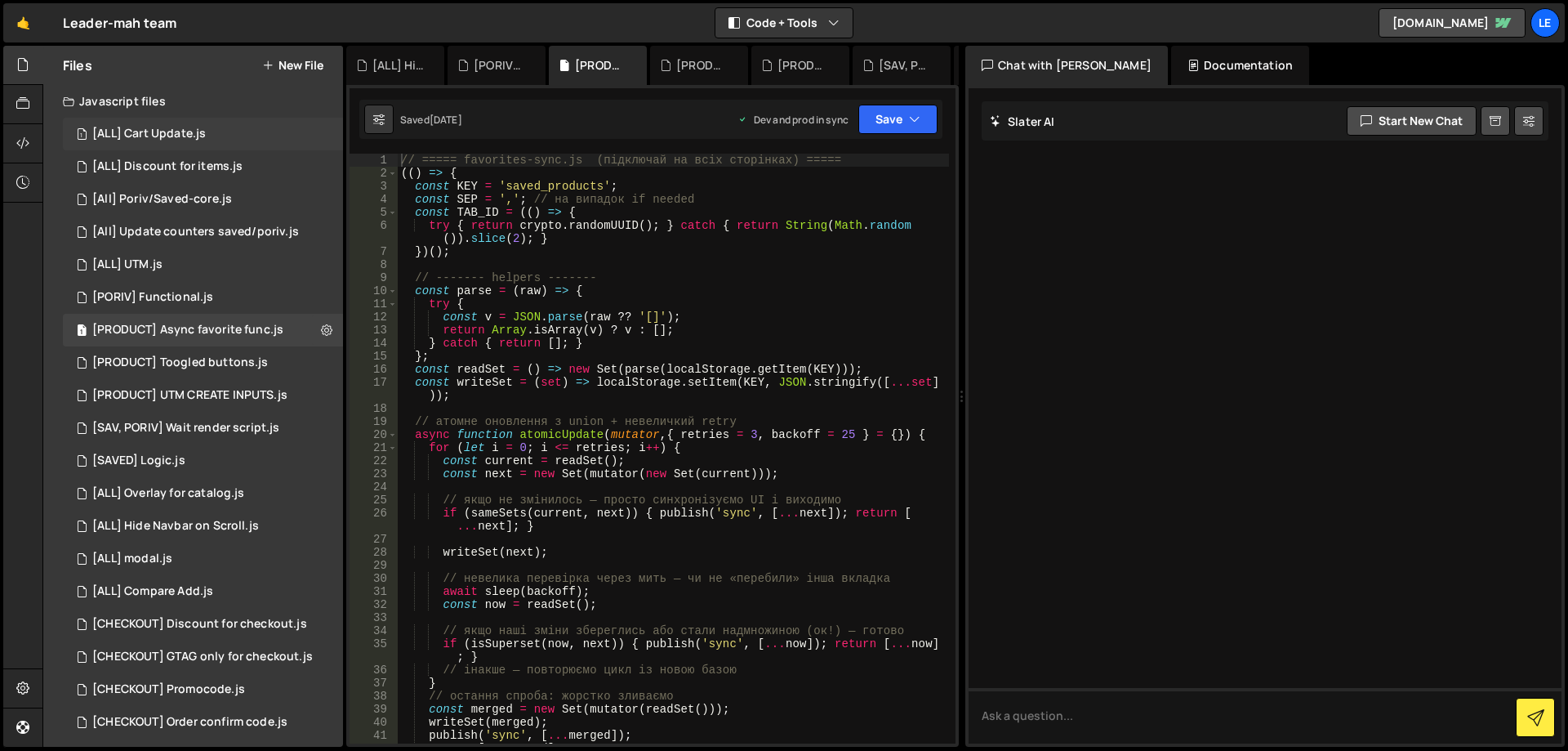
click at [150, 118] on div "1 [ALL] Cart Update.js 0" at bounding box center [203, 134] width 280 height 33
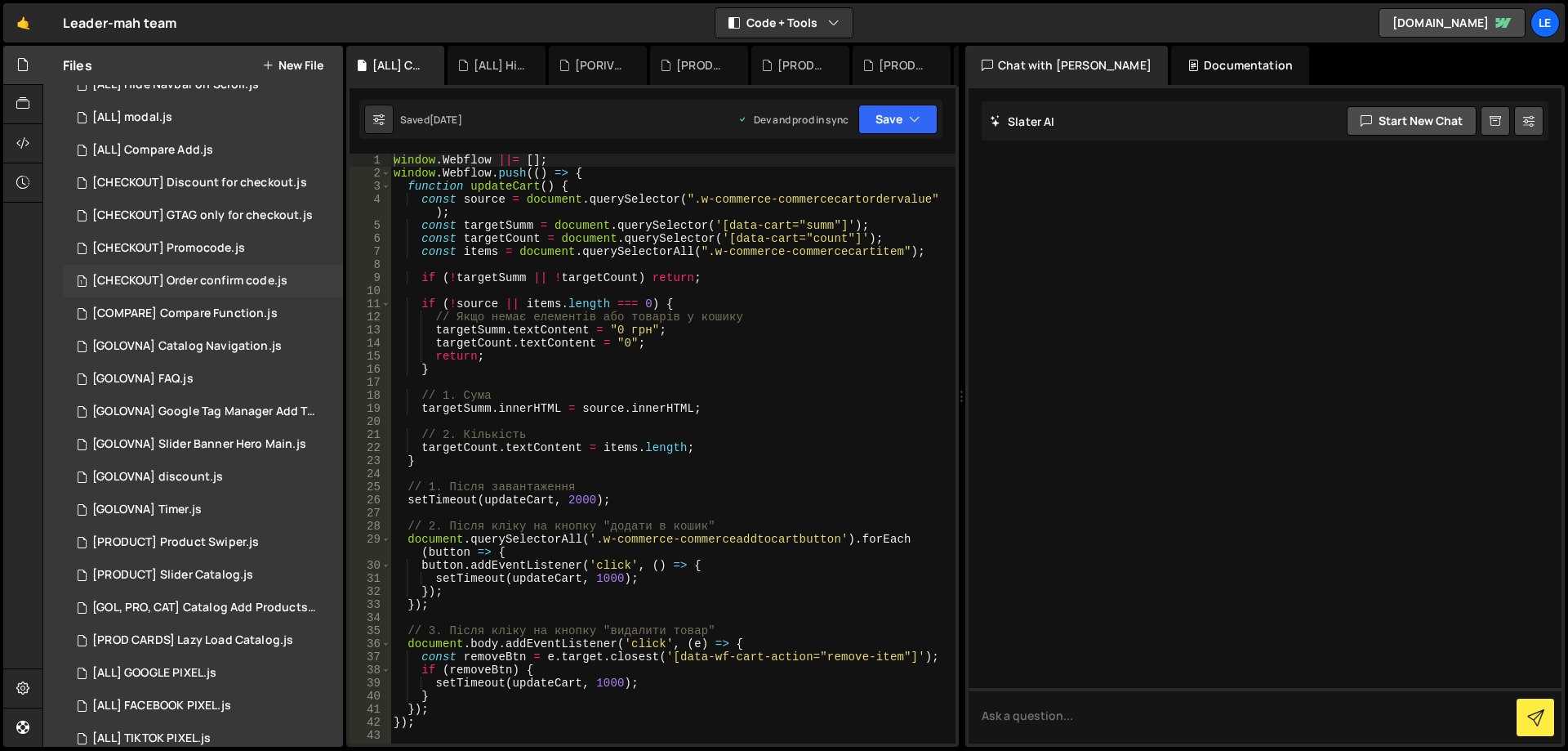
scroll to position [466, 0]
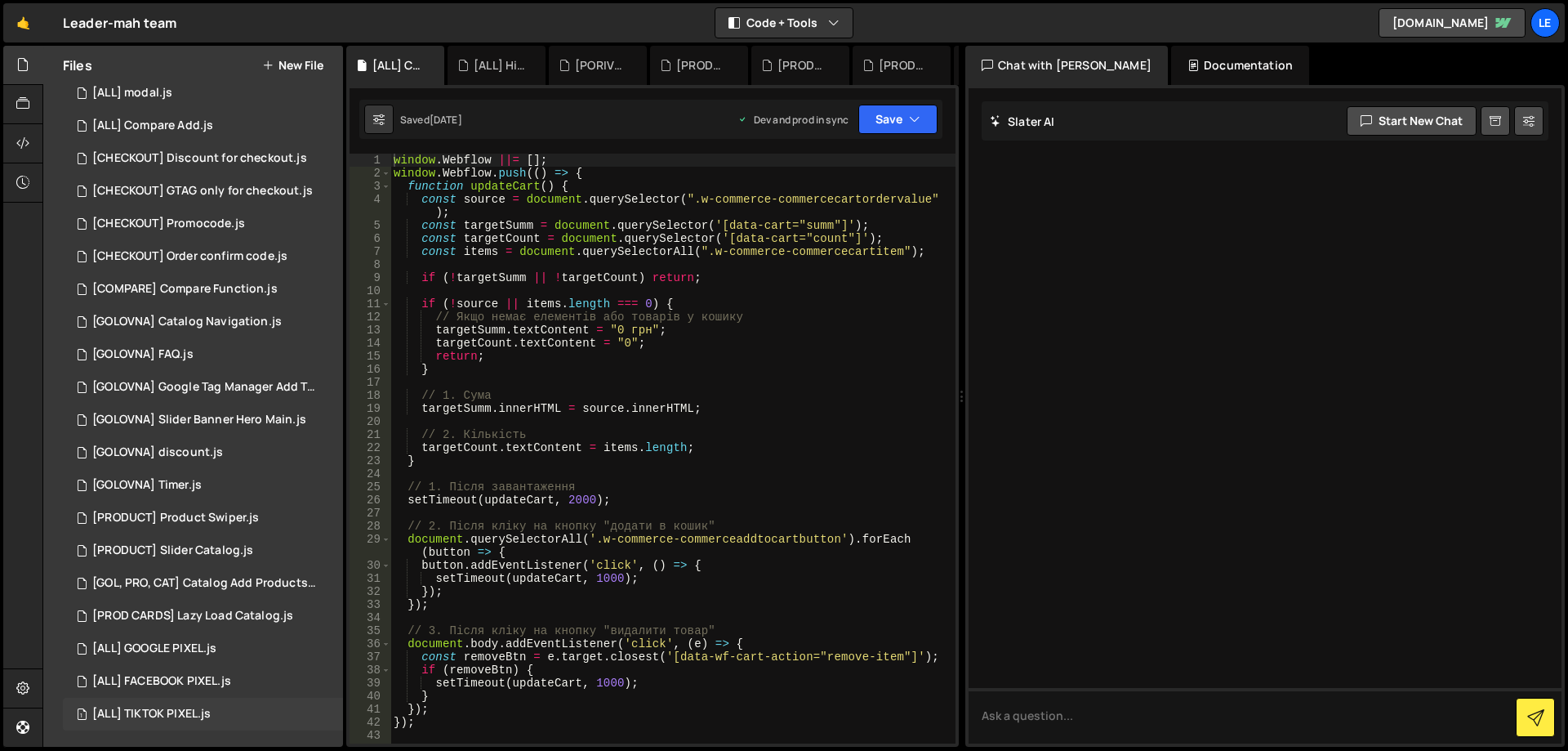
click at [173, 698] on div "1 [ALL] TIKTOK PIXEL.js 0" at bounding box center [203, 714] width 280 height 33
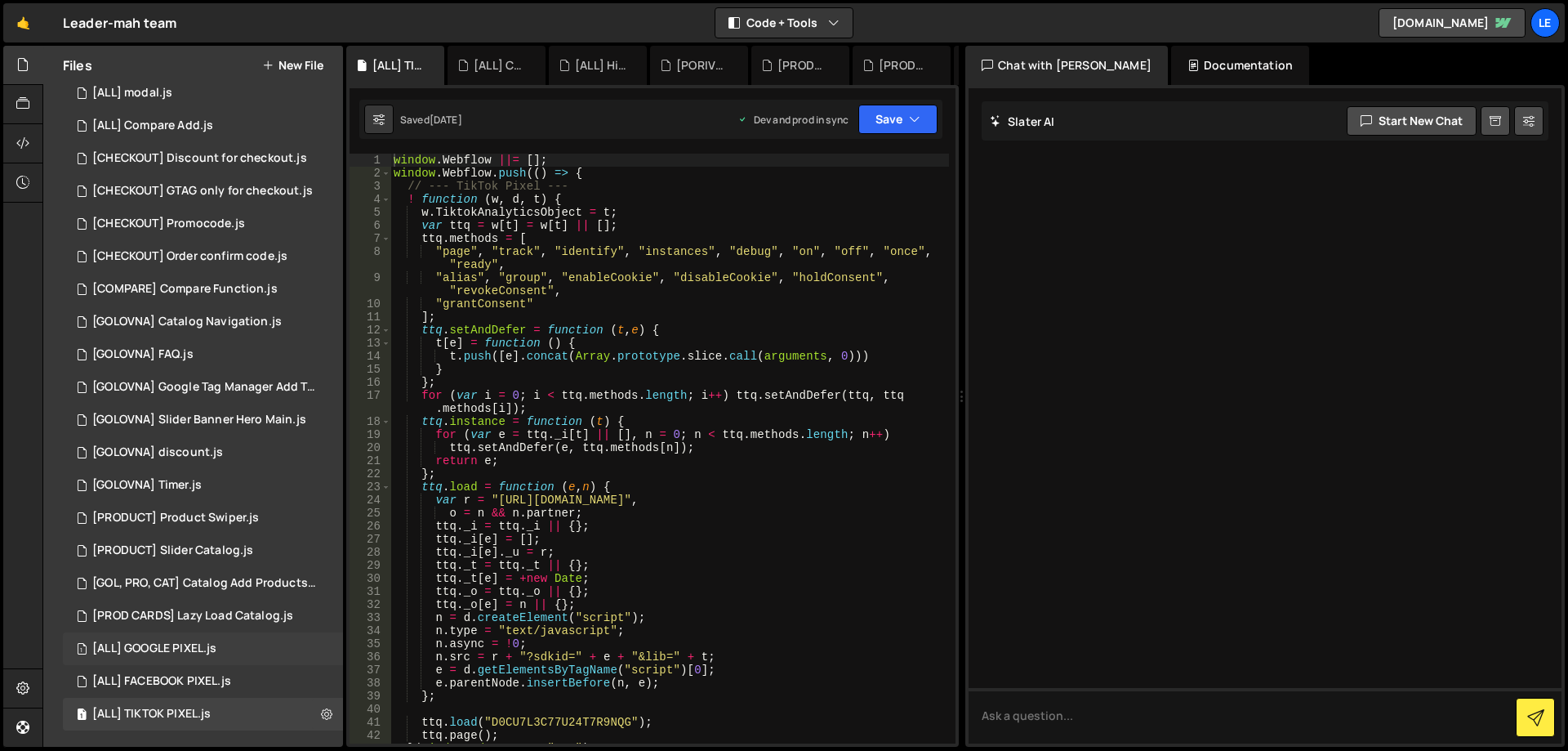
click at [209, 654] on div "[ALL] GOOGLE PIXEL.js" at bounding box center [154, 648] width 124 height 14
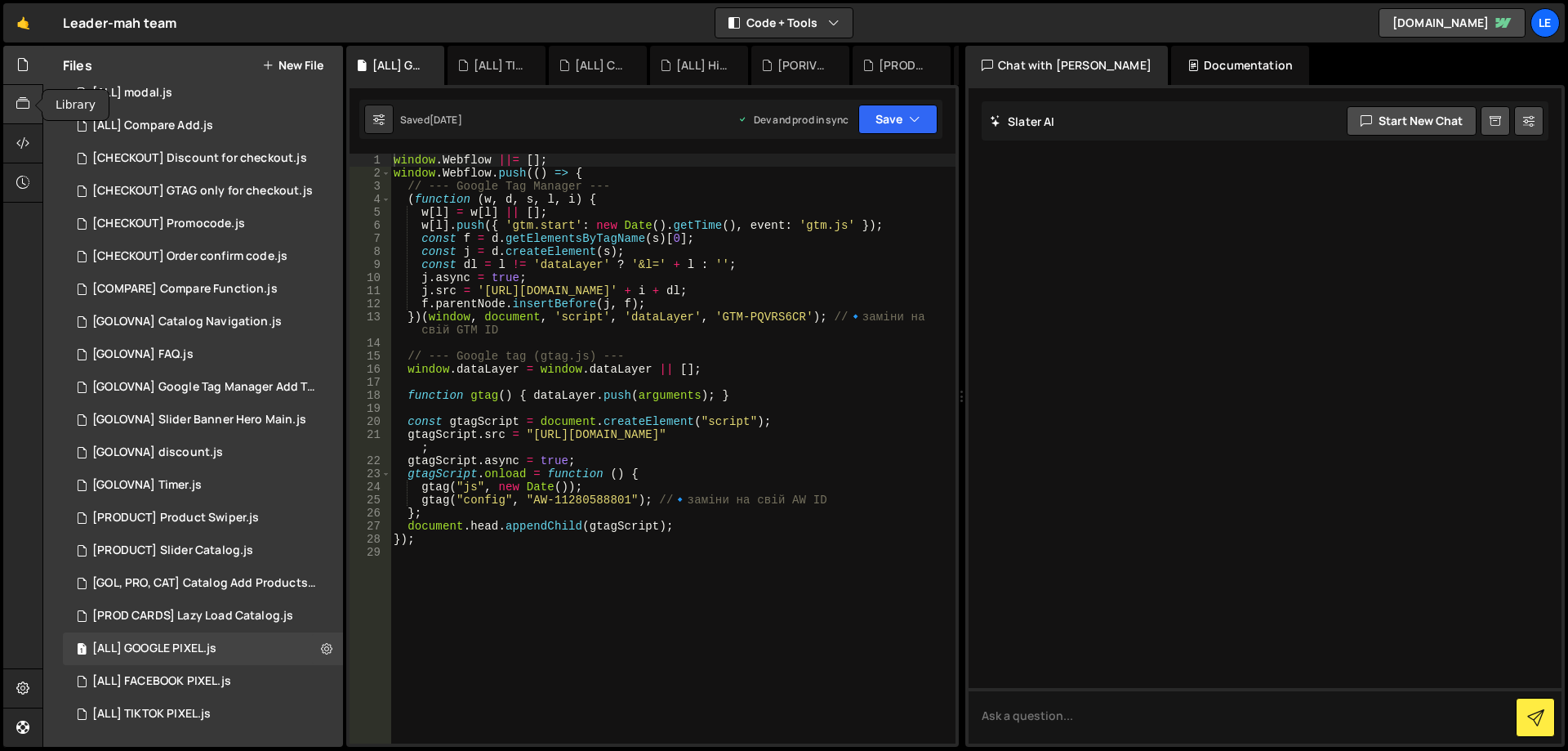
click at [17, 98] on icon at bounding box center [22, 104] width 13 height 18
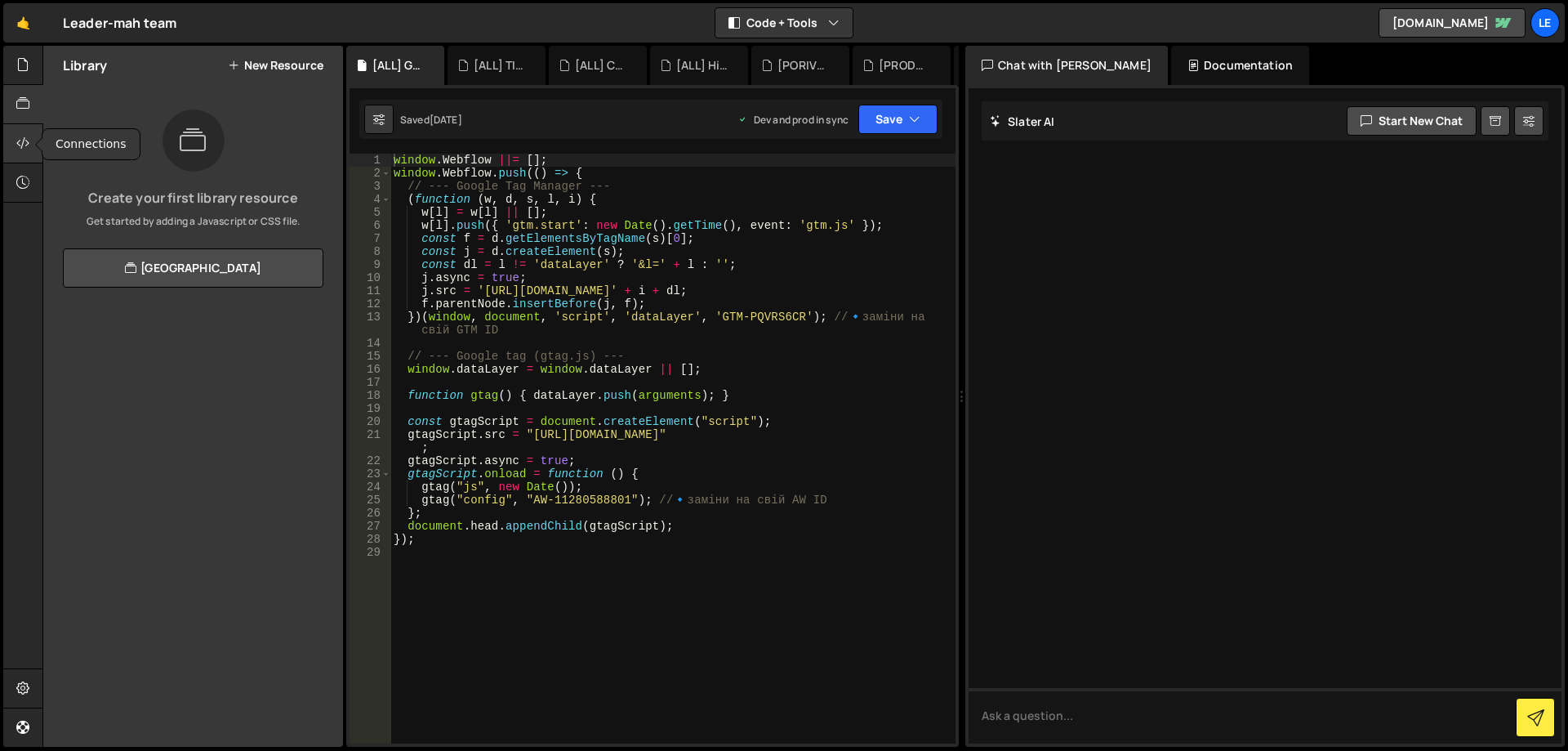
click at [22, 132] on div at bounding box center [23, 143] width 40 height 39
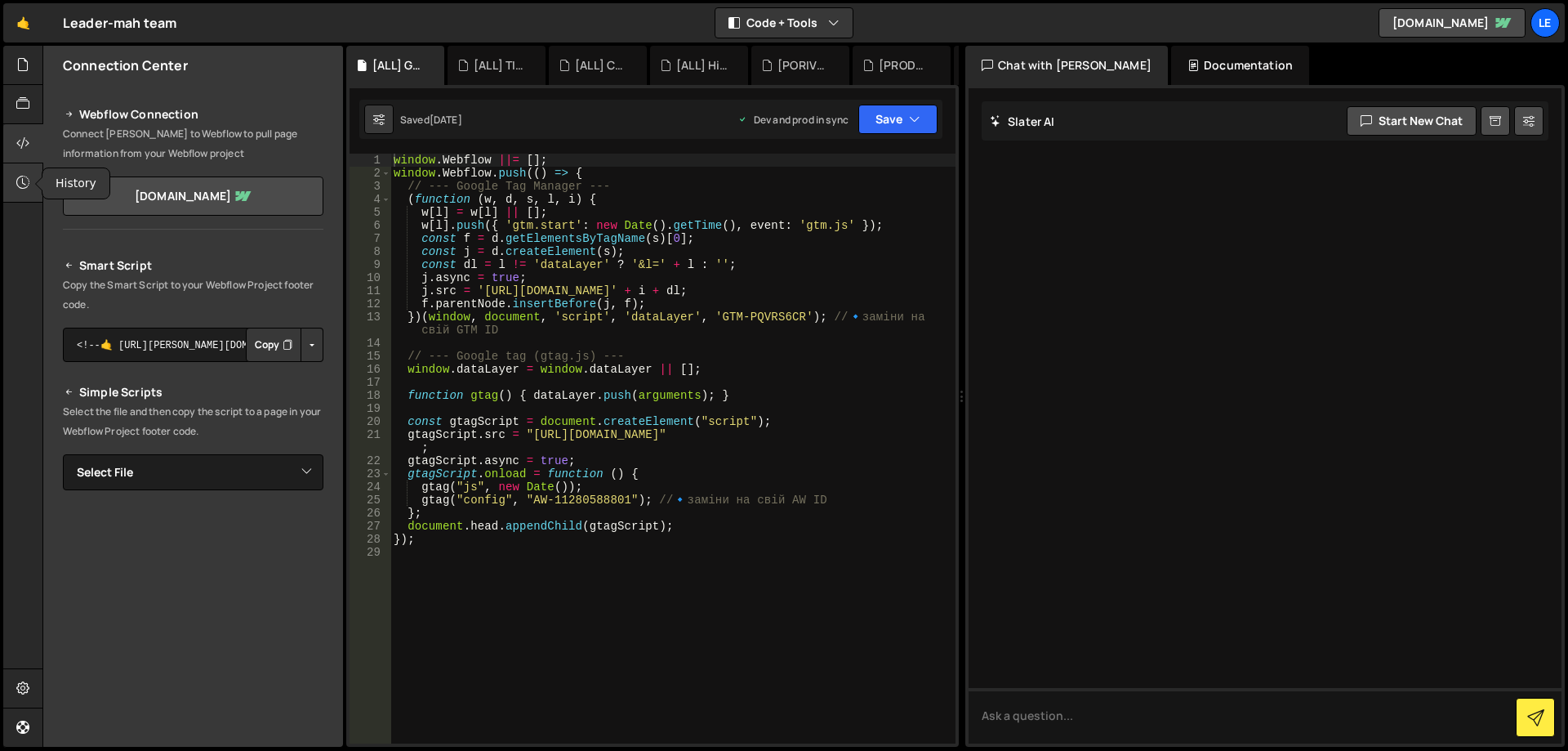
click at [27, 177] on icon at bounding box center [22, 182] width 13 height 18
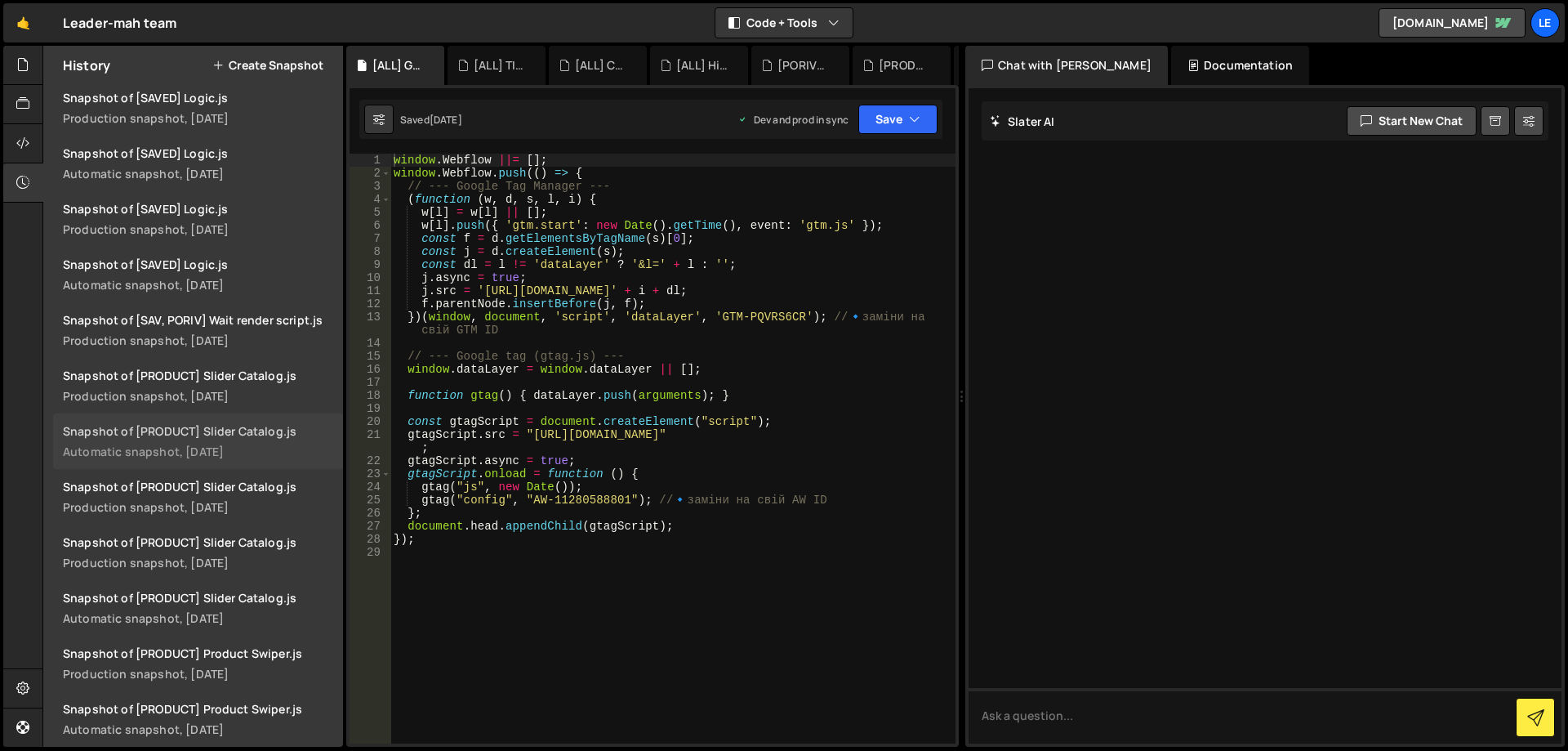
scroll to position [81, 0]
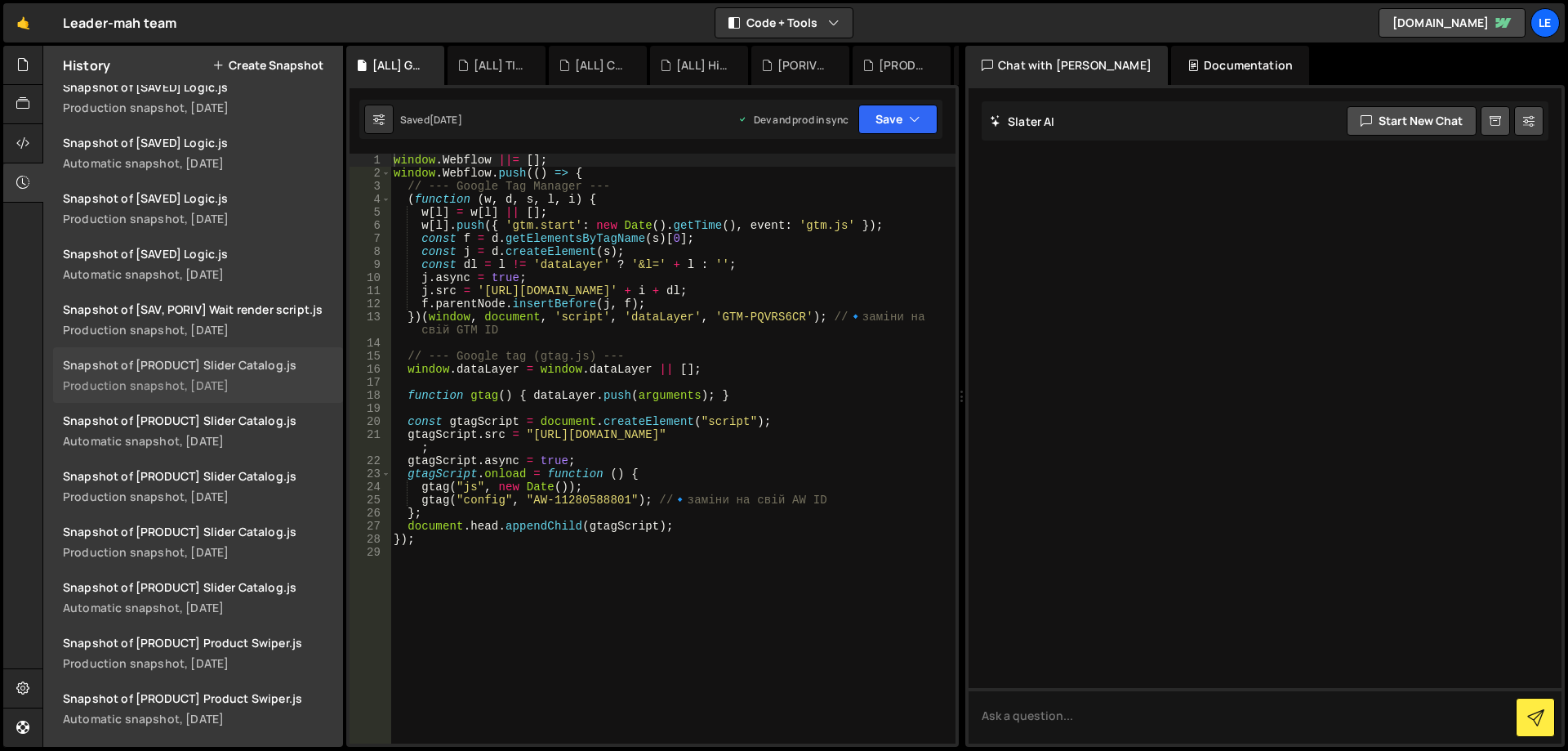
click at [249, 380] on div "Production snapshot, 3 days ago" at bounding box center [198, 385] width 271 height 15
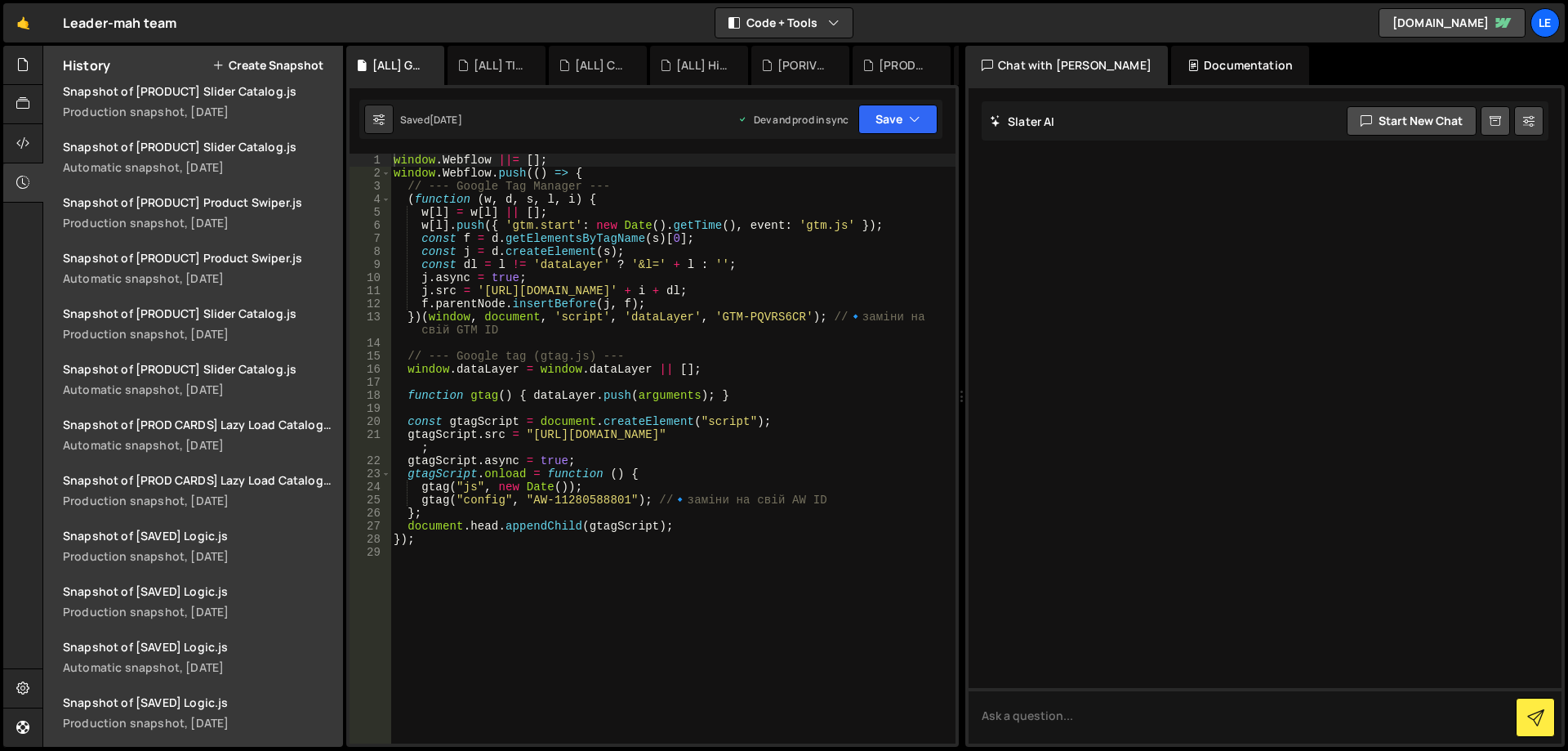
scroll to position [572, 0]
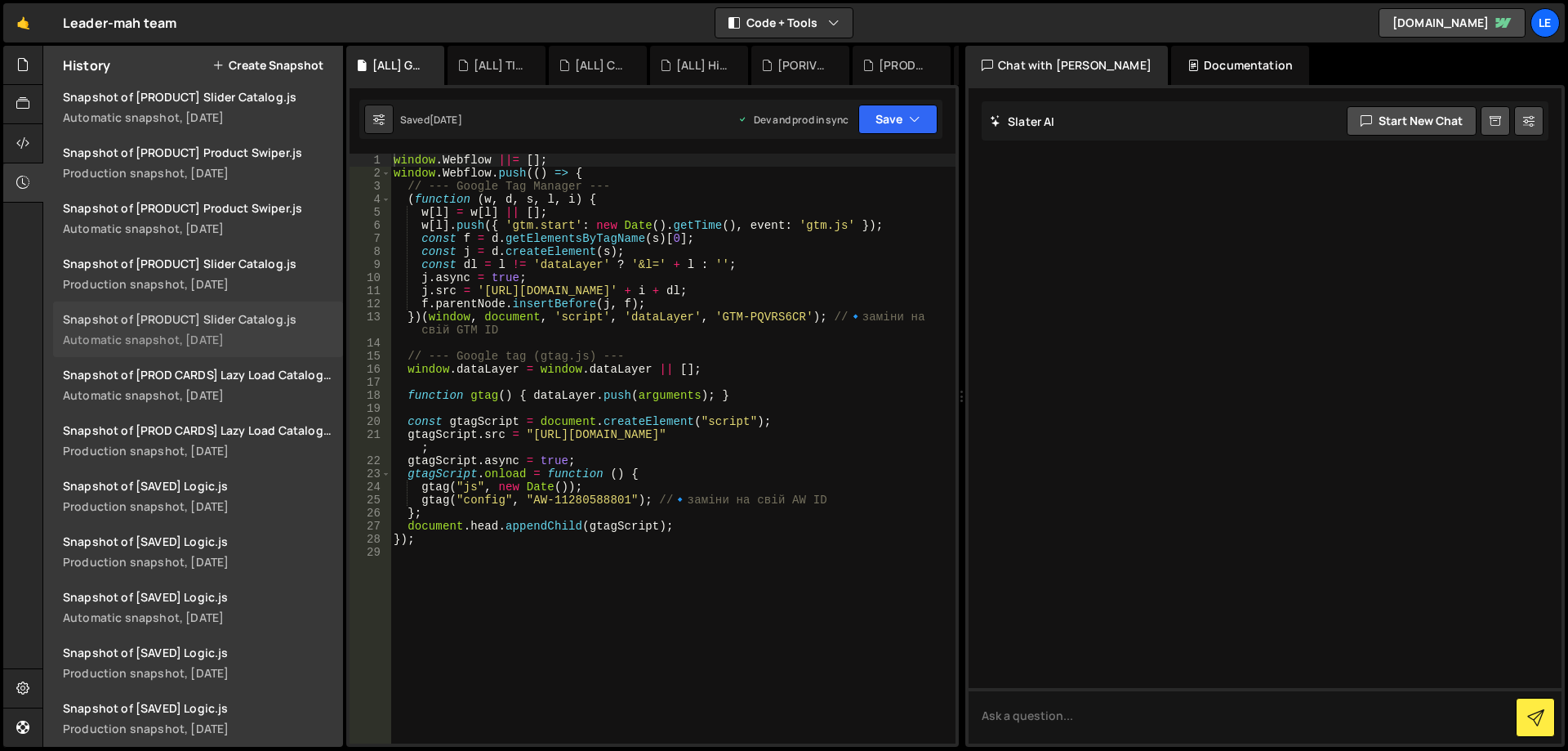
click at [266, 334] on div "Automatic snapshot, 3 days ago" at bounding box center [198, 339] width 271 height 15
click at [25, 62] on icon at bounding box center [22, 64] width 13 height 18
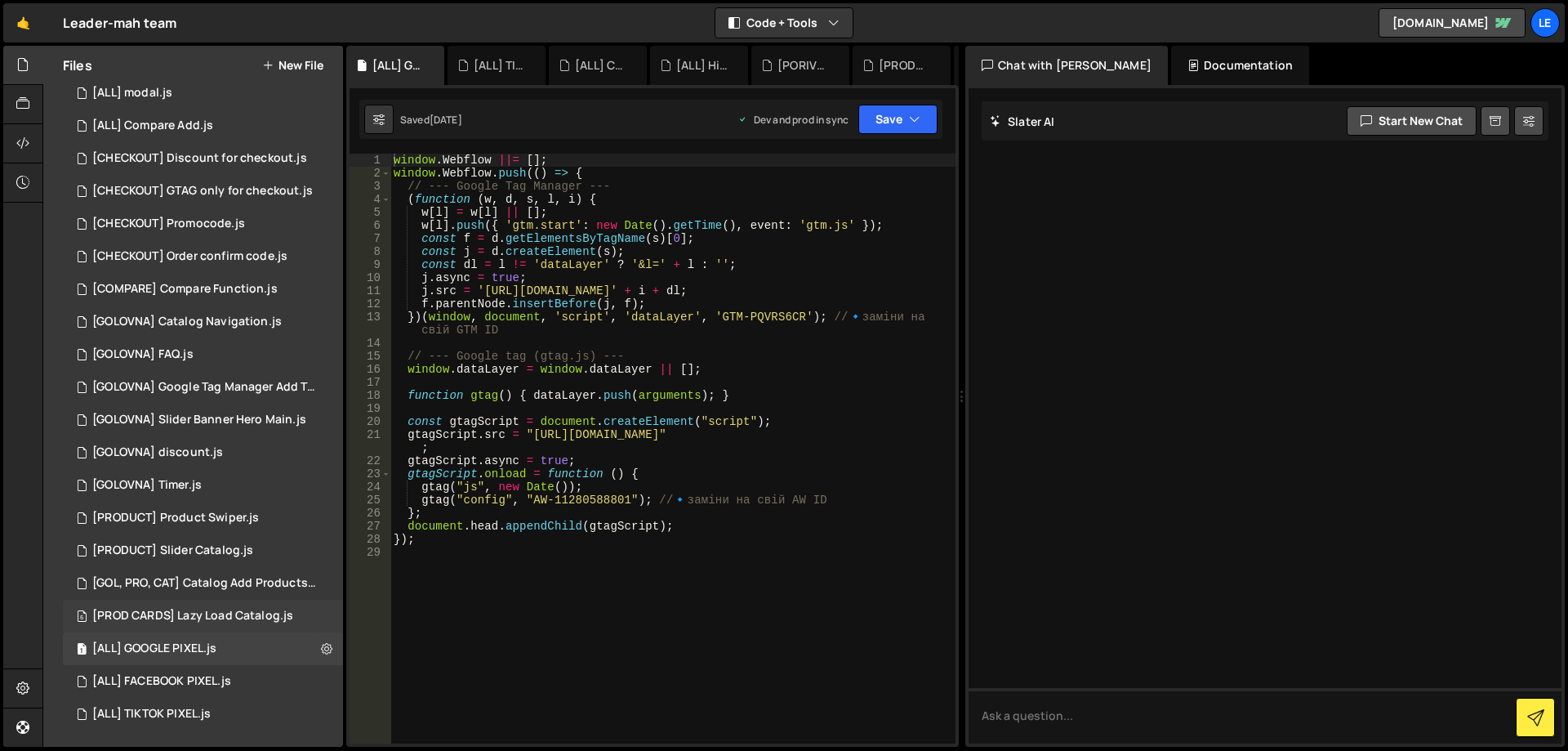
click at [227, 612] on div "[PROD CARDS] Lazy Load Catalog.js" at bounding box center [193, 615] width 201 height 14
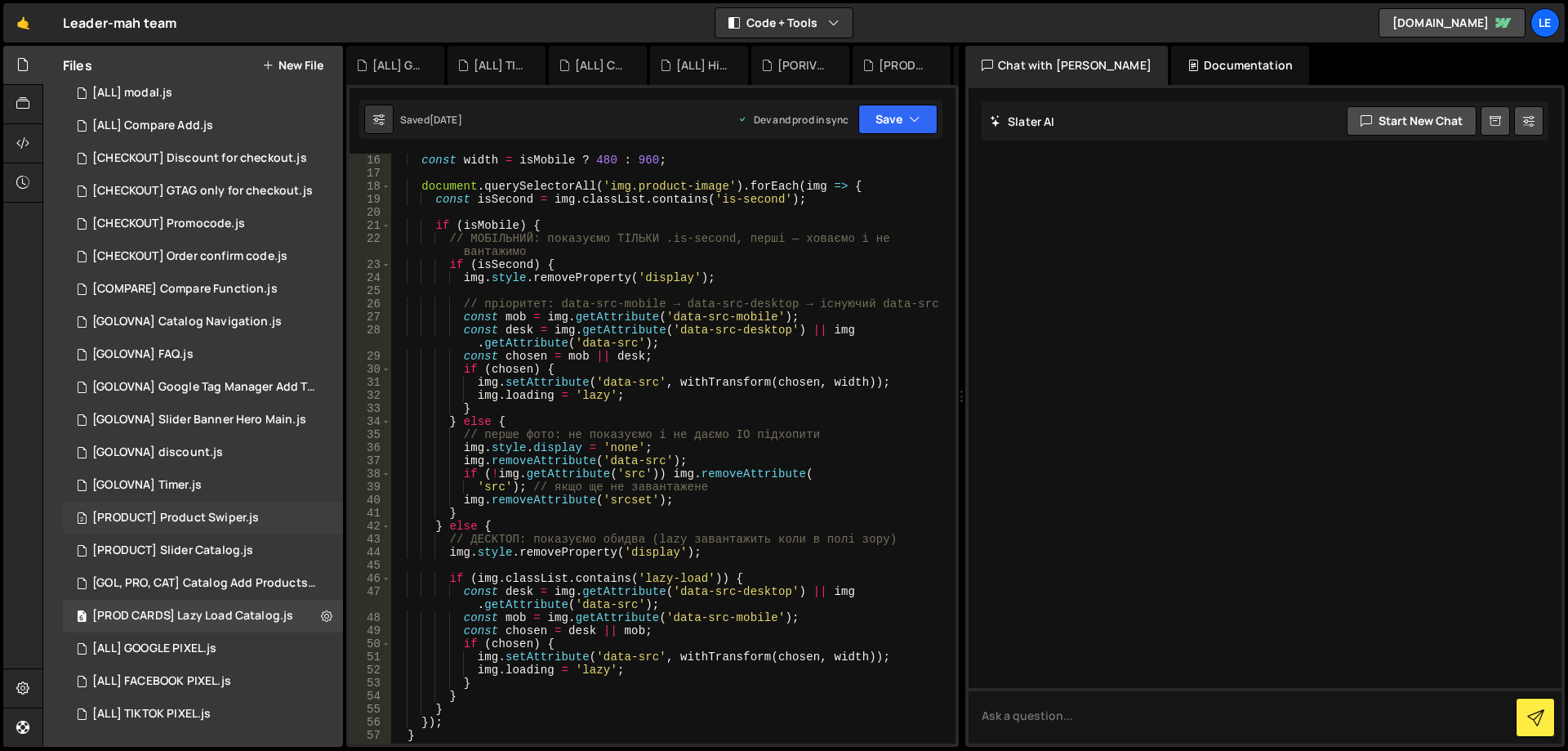
click at [216, 523] on div "[PRODUCT] Product Swiper.js" at bounding box center [176, 518] width 166 height 14
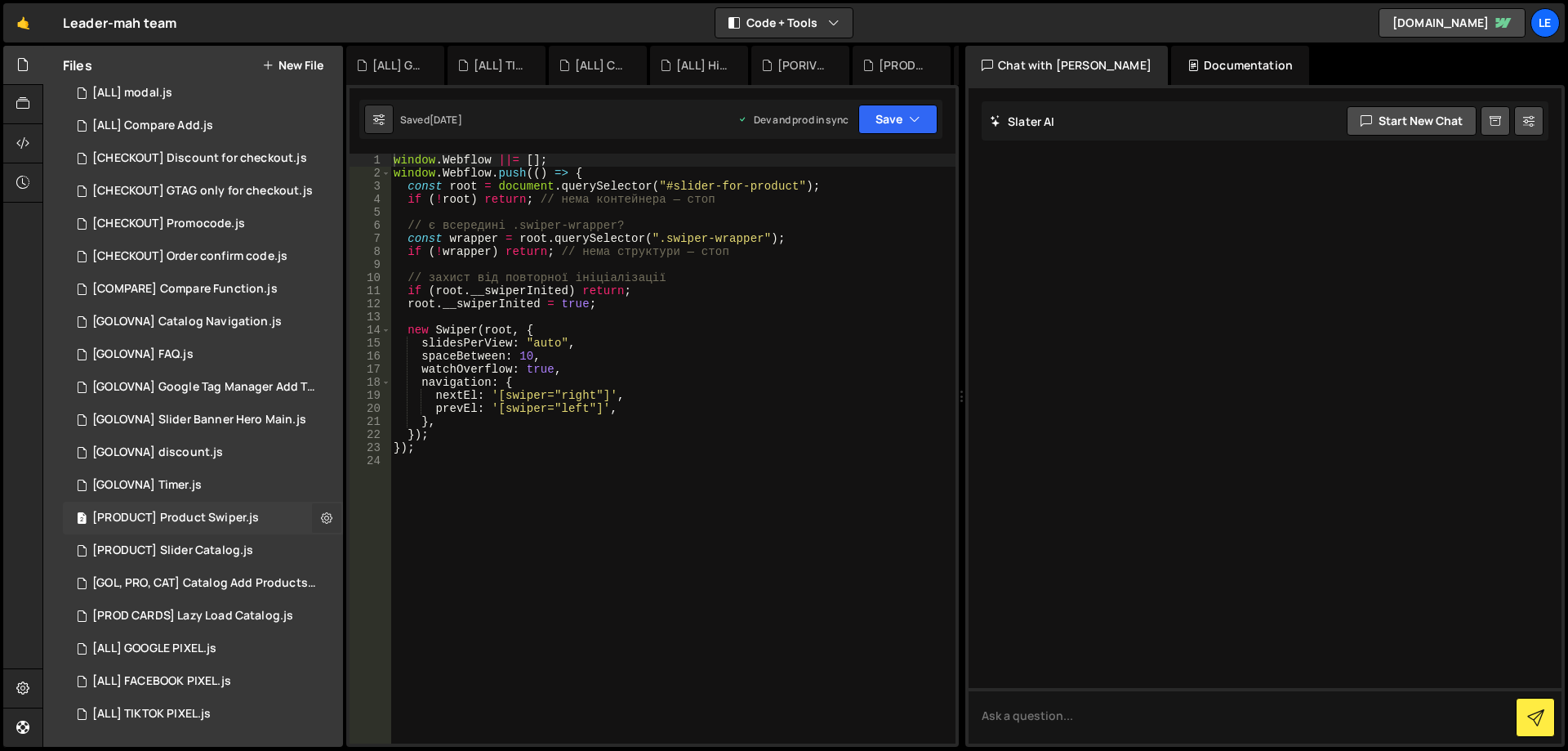
click at [312, 520] on button at bounding box center [327, 518] width 30 height 30
type input "[PRODUCT] Product Swiper"
radio input "true"
checkbox input "true"
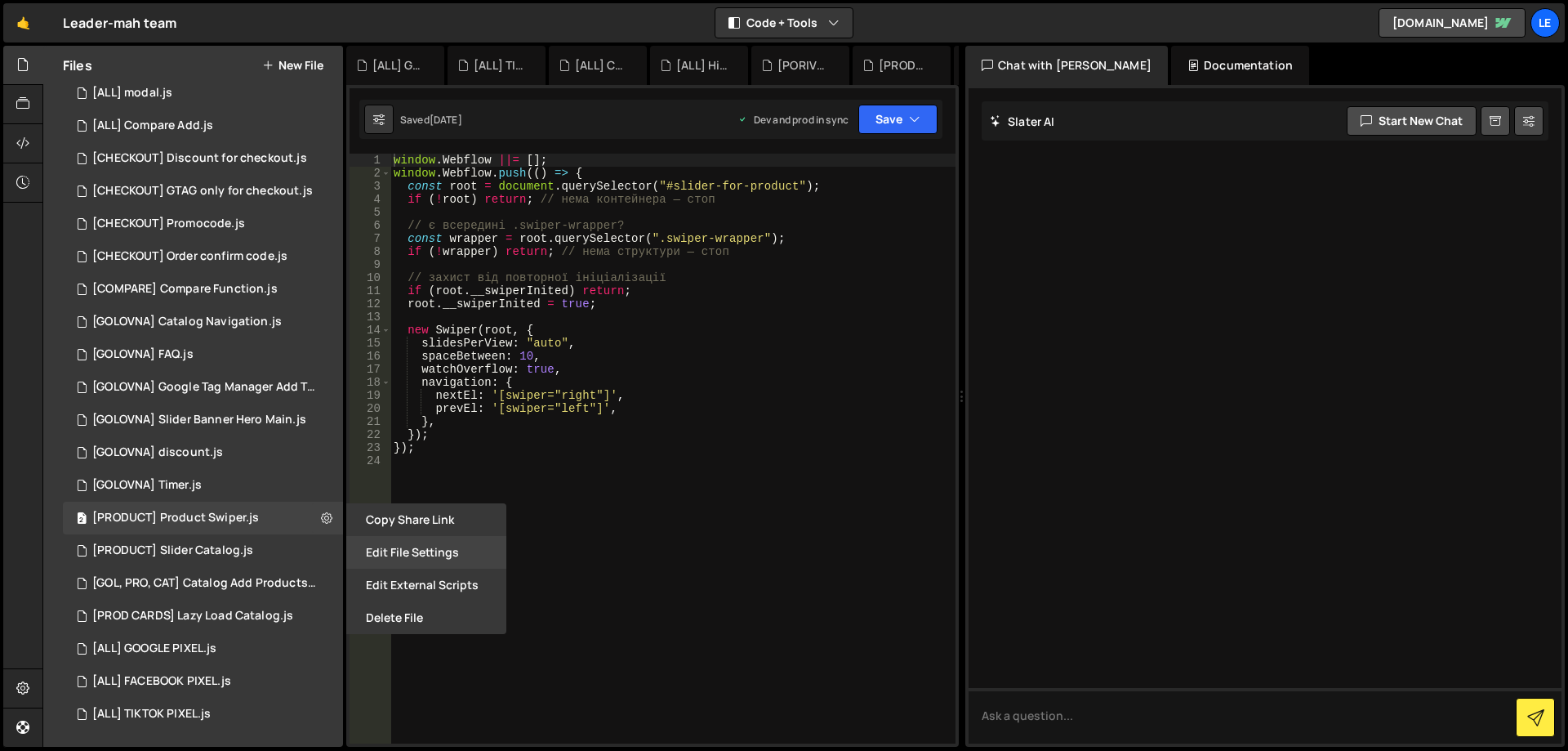
click at [408, 547] on button "Edit File Settings" at bounding box center [426, 552] width 160 height 33
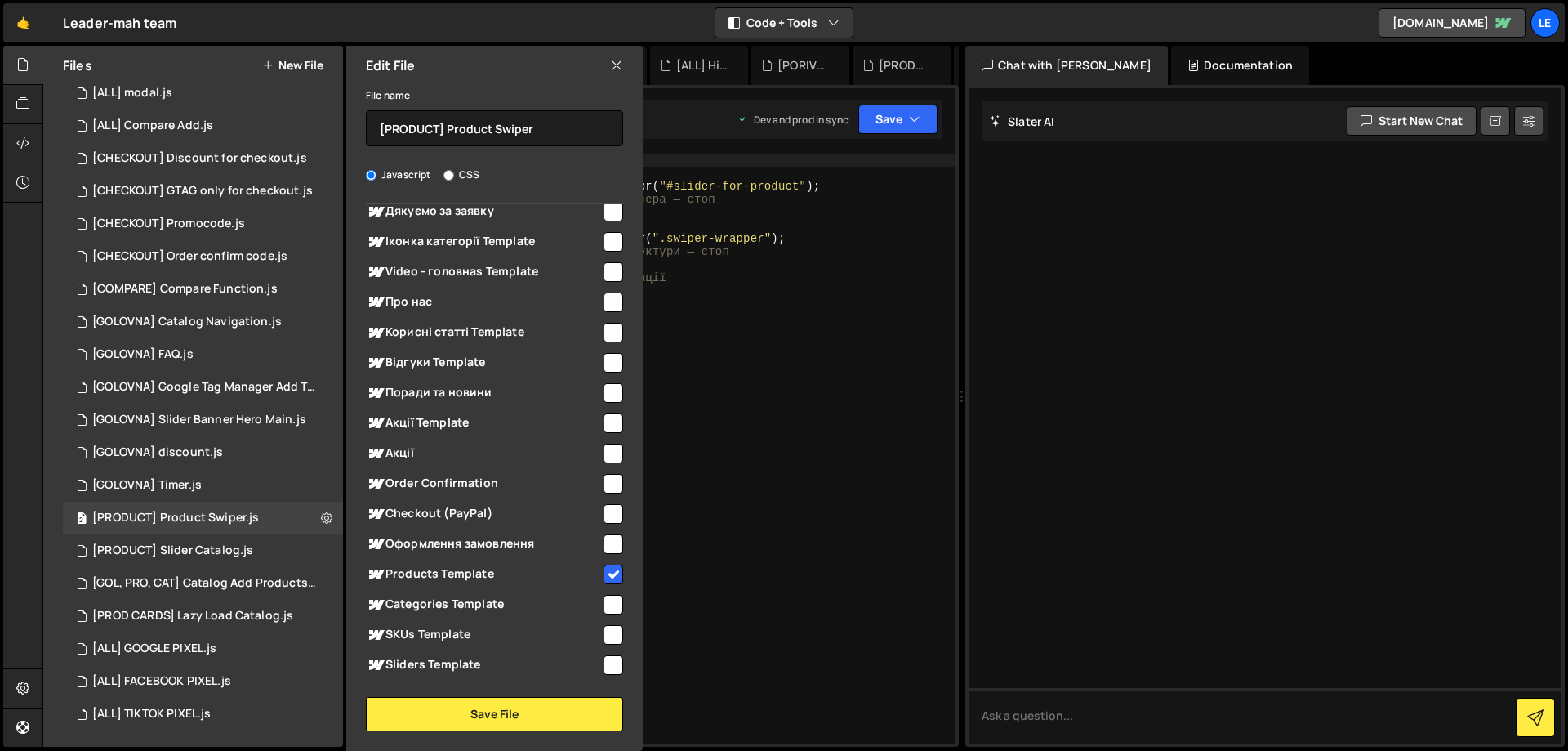
scroll to position [1106, 0]
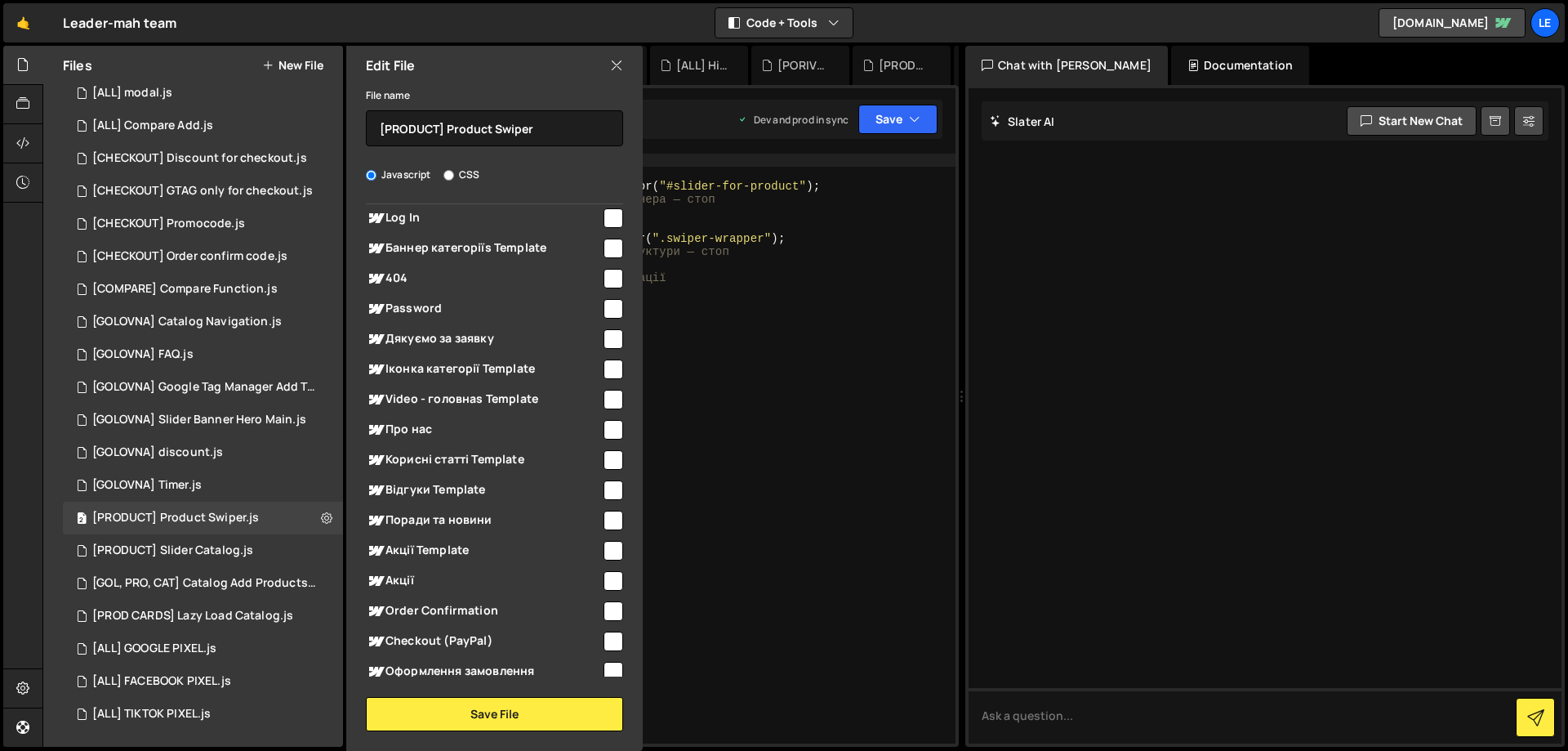
type textarea "watchOverflow: true,"
click at [772, 364] on div "window . Webflow ||= [ ] ; window . Webflow . push (( ) => { const root = docum…" at bounding box center [673, 462] width 565 height 616
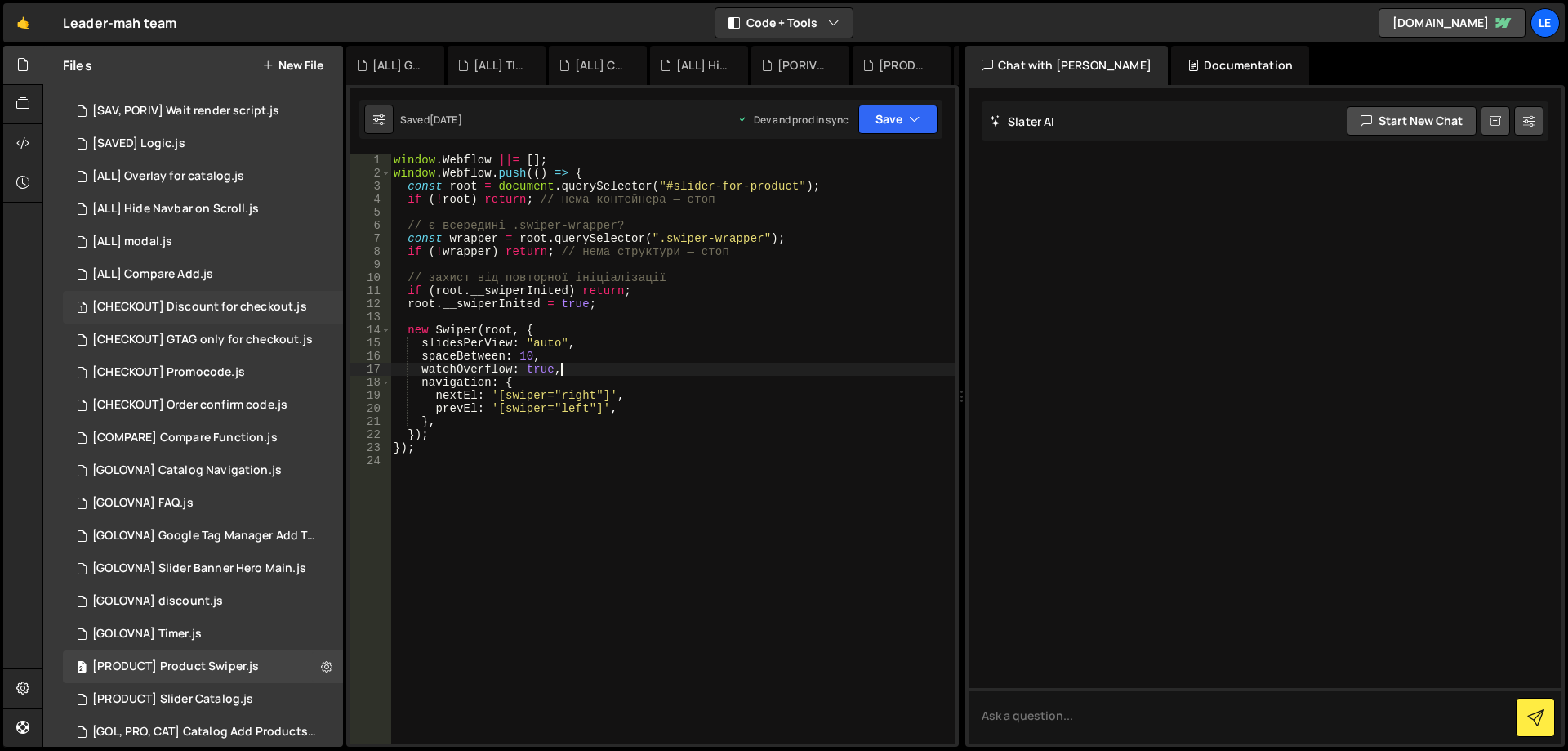
scroll to position [327, 0]
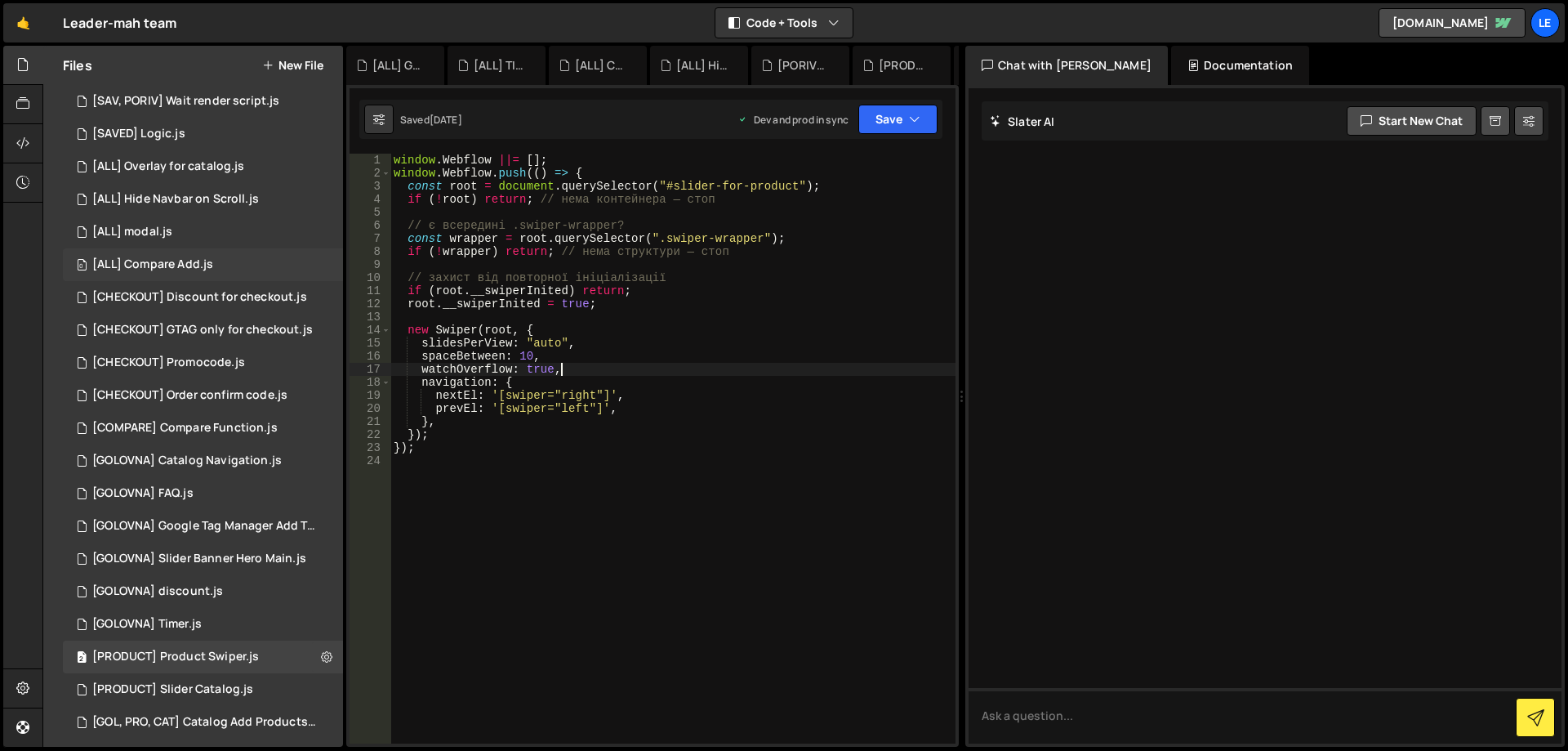
click at [221, 267] on div "0 [ALL] Compare Add.js 0" at bounding box center [203, 265] width 280 height 33
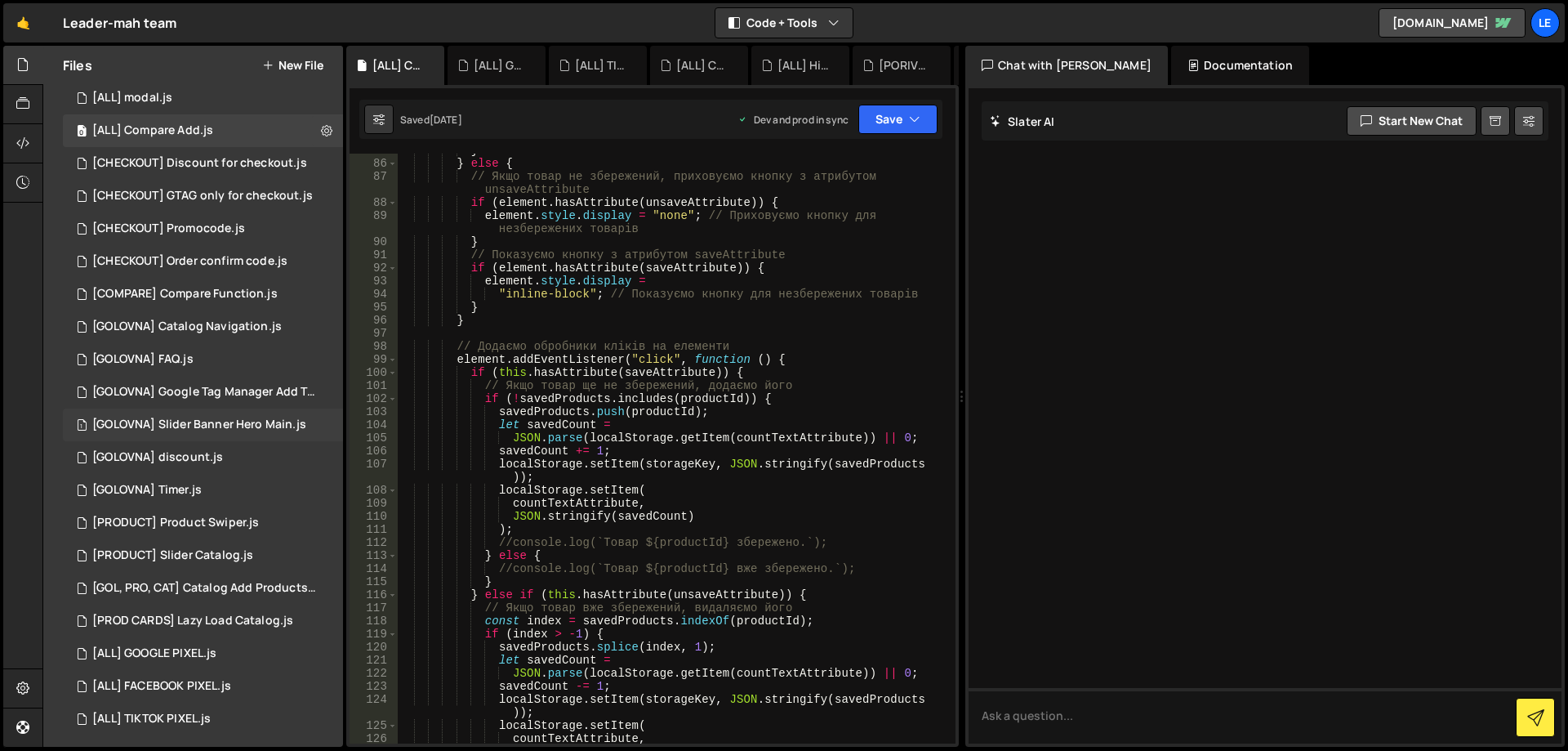
scroll to position [466, 0]
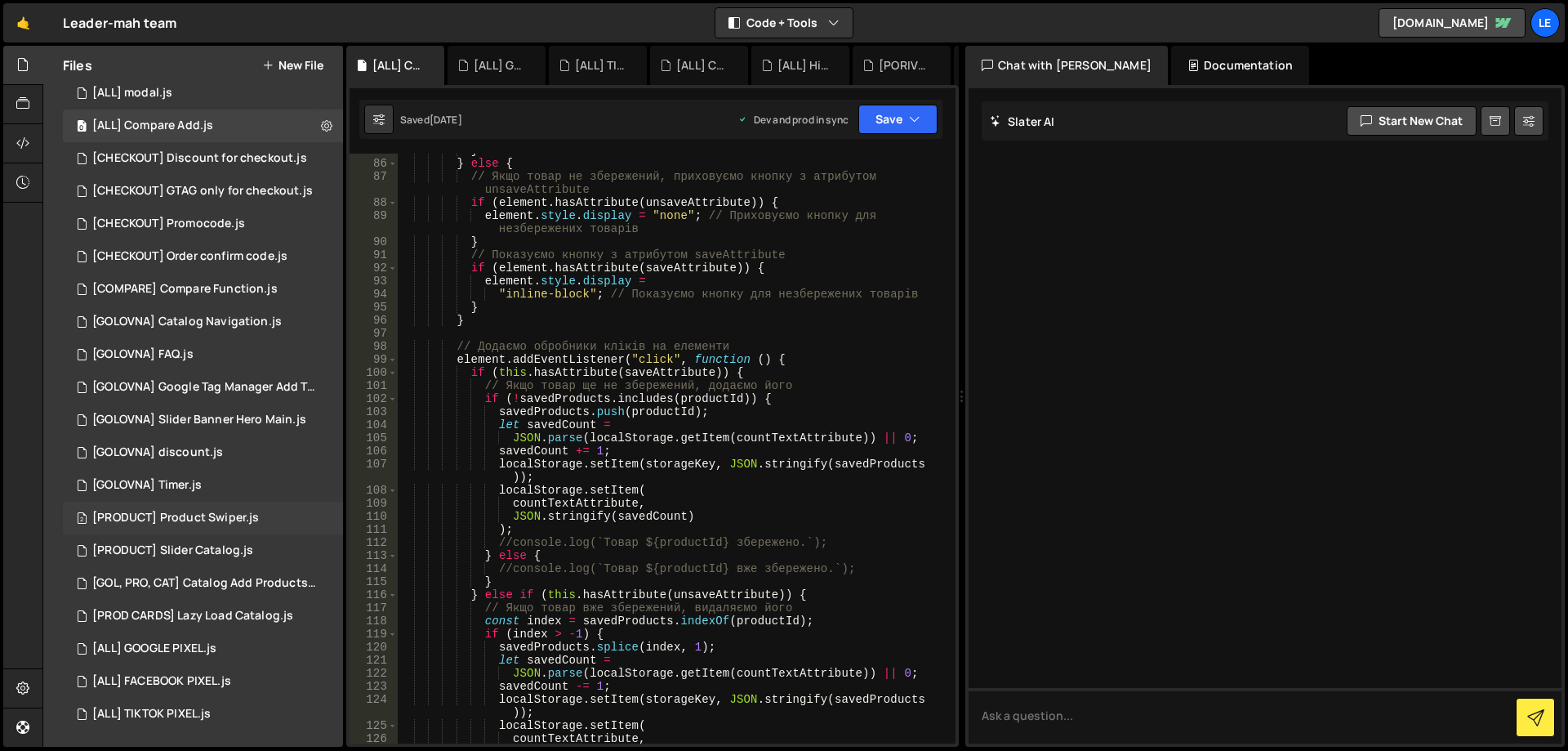
click at [234, 513] on div "[PRODUCT] Product Swiper.js" at bounding box center [176, 518] width 166 height 14
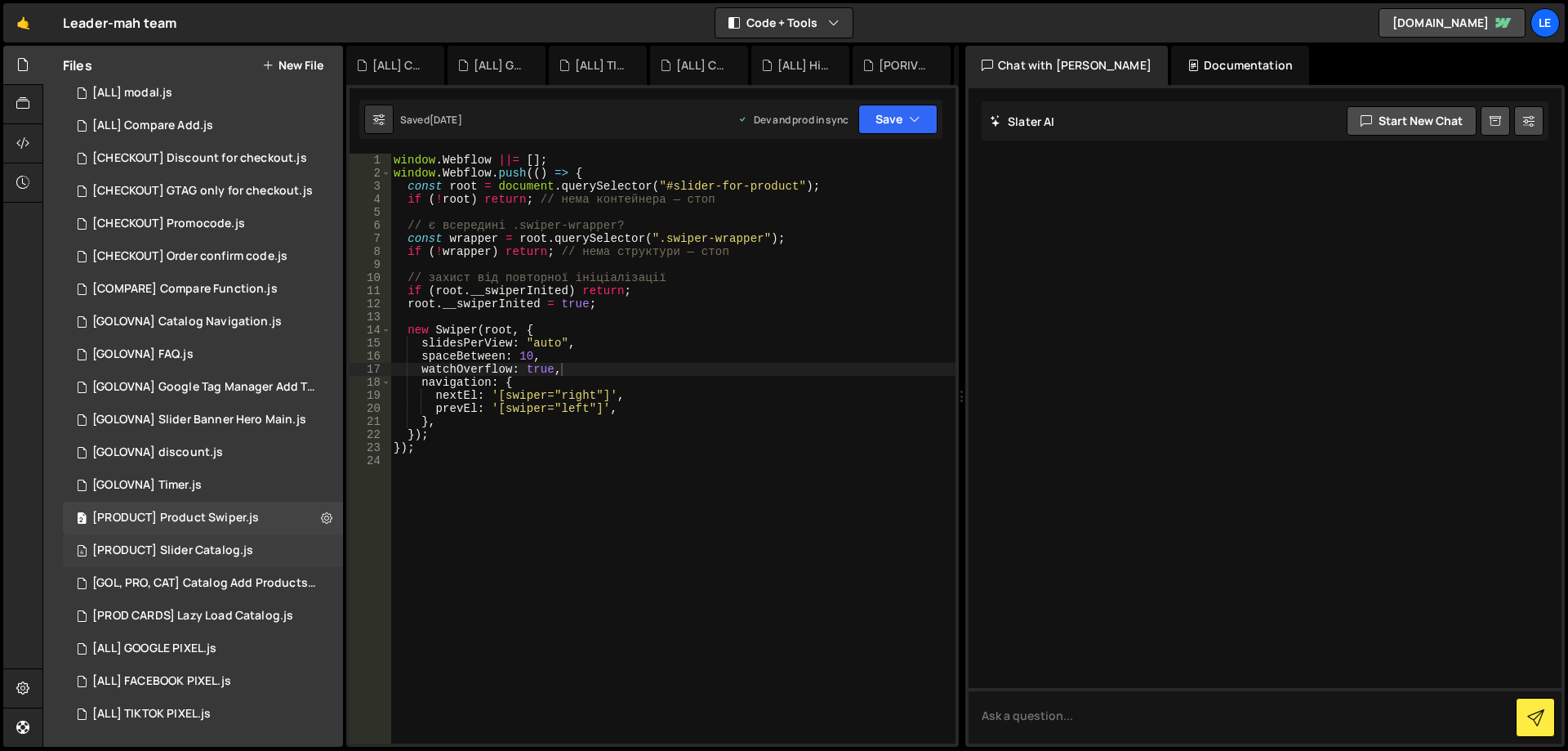
click at [228, 562] on div "4 [PRODUCT] Slider Catalog.js 0" at bounding box center [203, 551] width 280 height 33
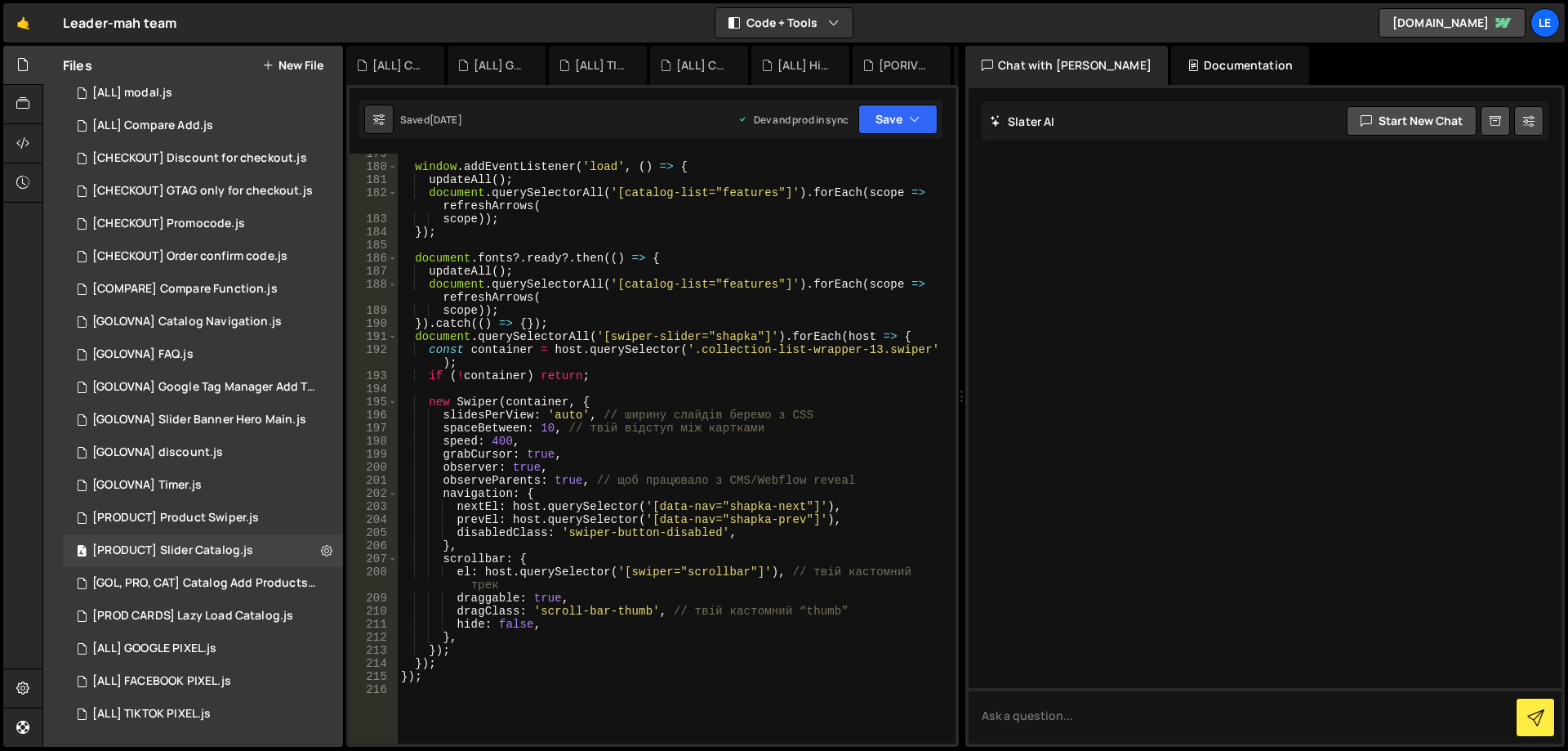
click at [595, 481] on div "window . addEventListener ( 'load' , ( ) => { updateAll ( ) ; document . queryS…" at bounding box center [674, 455] width 552 height 616
type textarea "});"
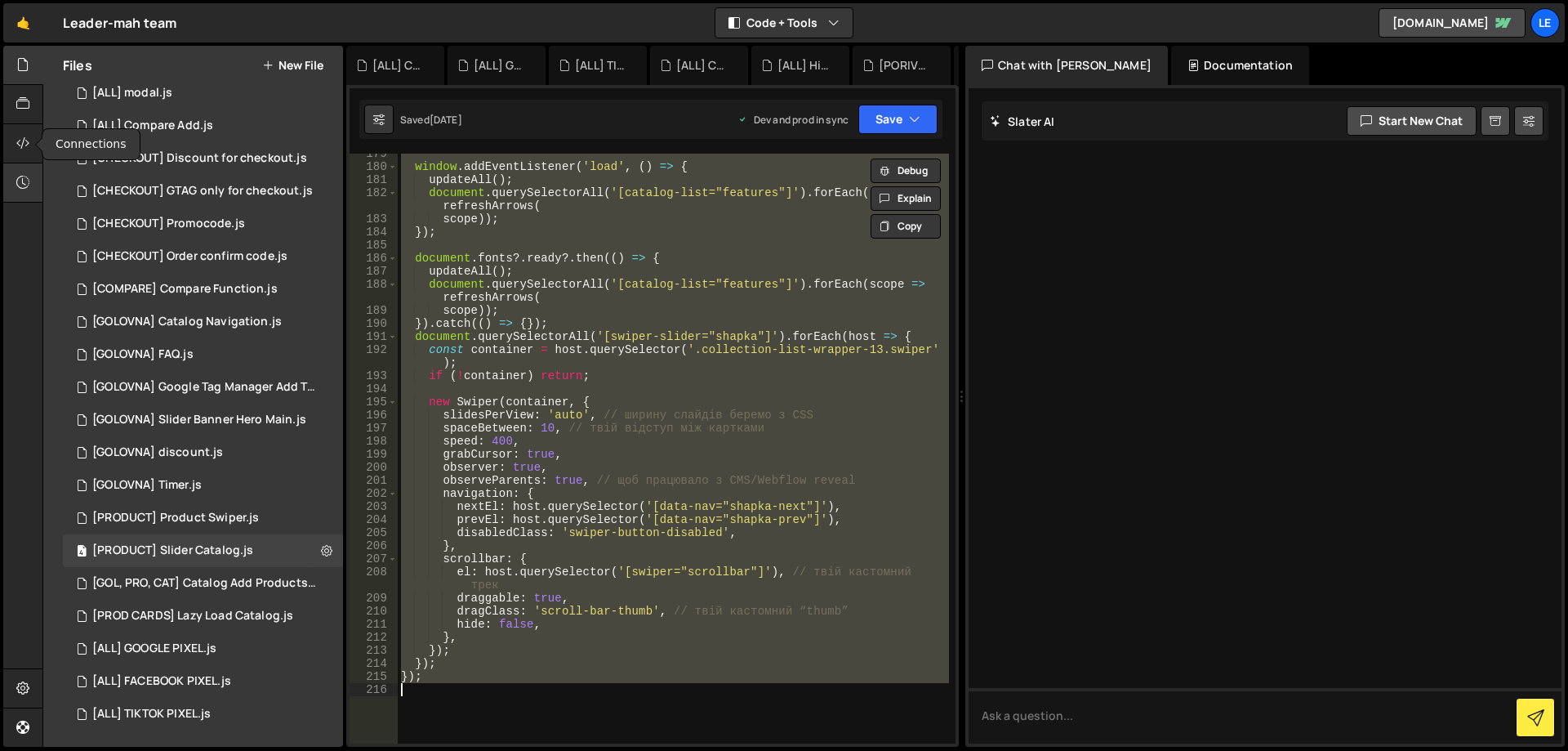
click at [18, 185] on icon at bounding box center [22, 182] width 13 height 18
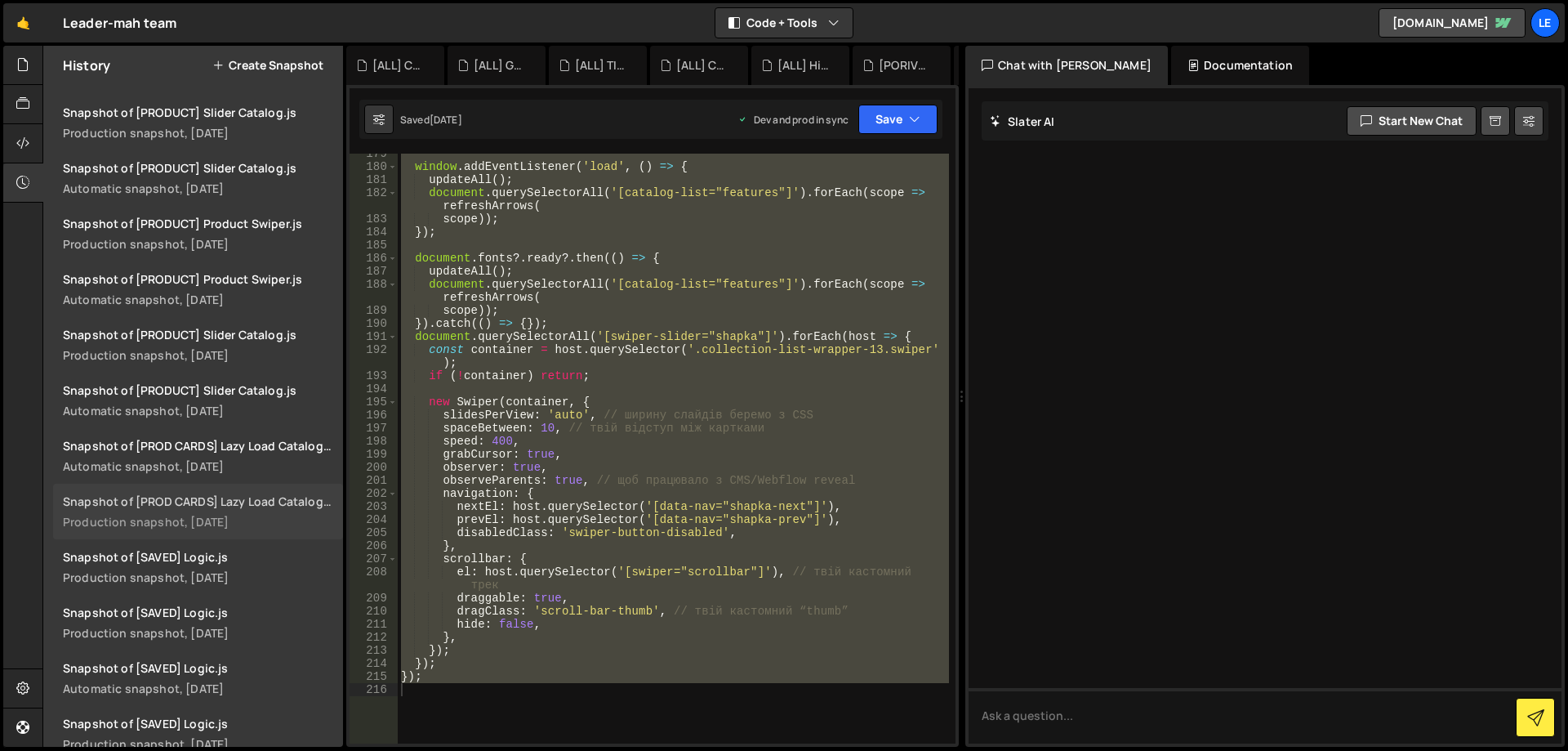
scroll to position [490, 0]
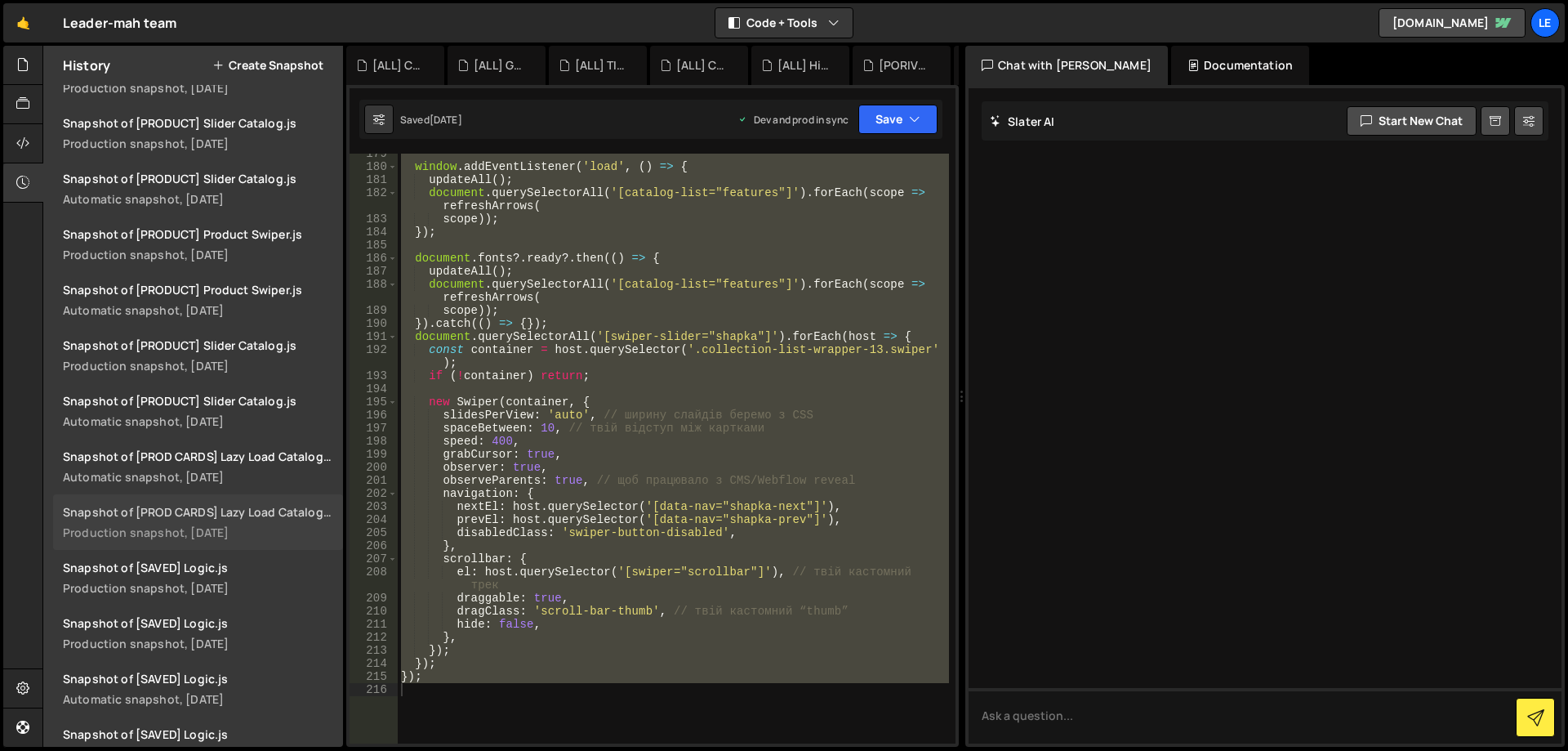
click at [211, 519] on link "Snapshot of [PROD CARDS] Lazy Load Catalog.js Production snapshot, 4 days ago" at bounding box center [199, 521] width 290 height 55
click at [20, 64] on icon at bounding box center [22, 64] width 13 height 18
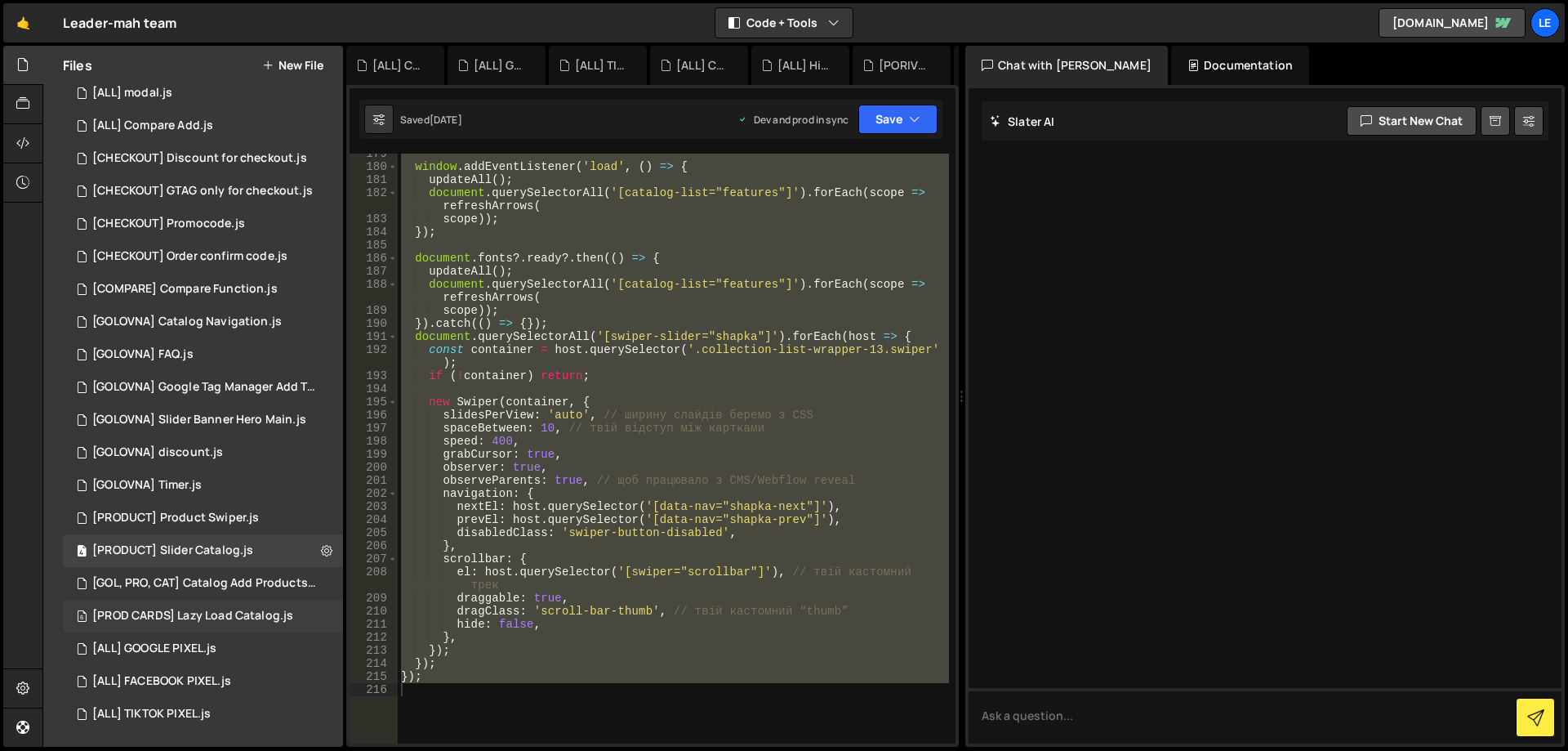
click at [234, 619] on div "[PROD CARDS] Lazy Load Catalog.js" at bounding box center [193, 615] width 201 height 14
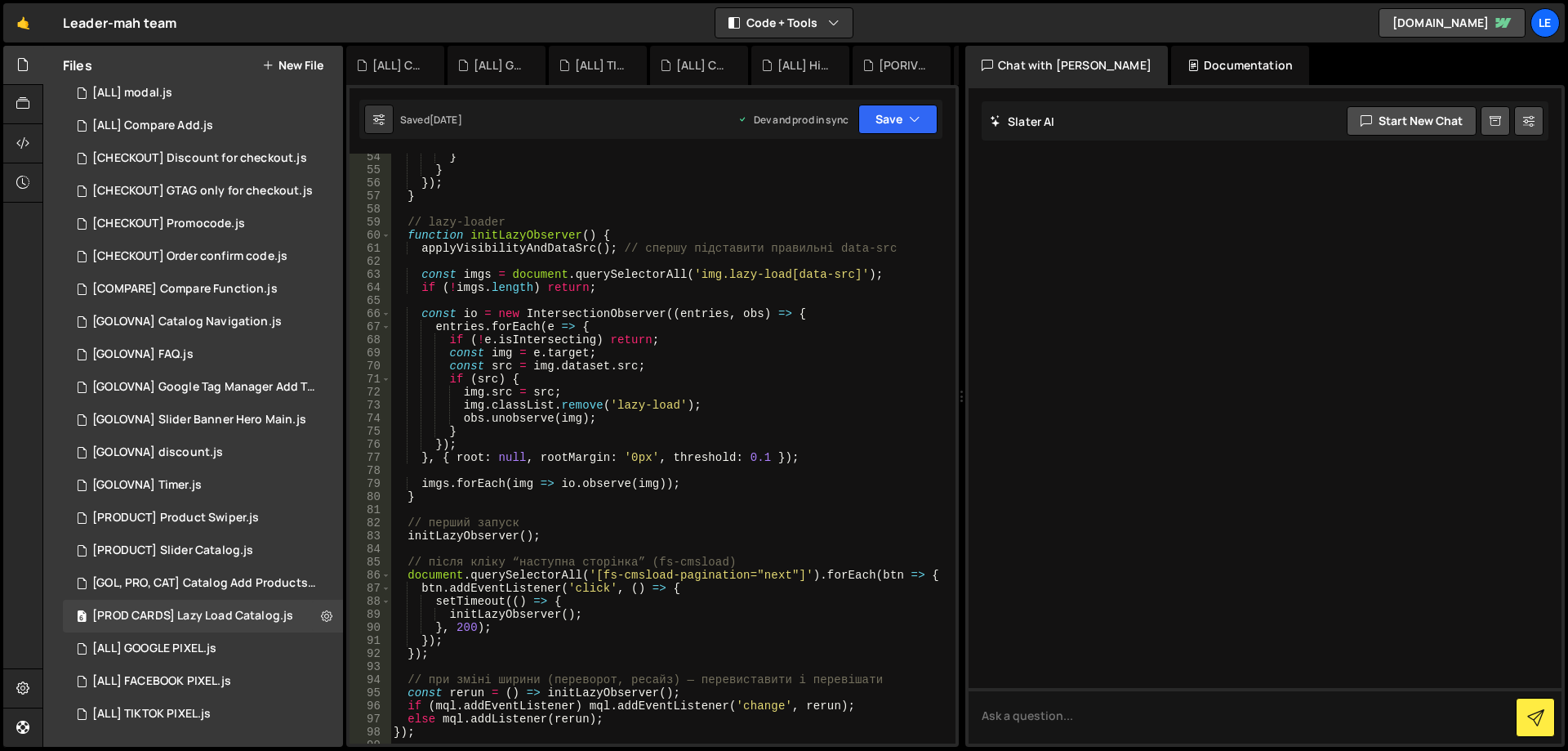
scroll to position [735, 0]
click at [304, 616] on div "6 [PROD CARDS] Lazy Load Catalog.js 0" at bounding box center [203, 616] width 280 height 33
click at [321, 615] on icon at bounding box center [326, 615] width 11 height 15
type input "[PROD CARDS] Lazy Load Catalog"
radio input "true"
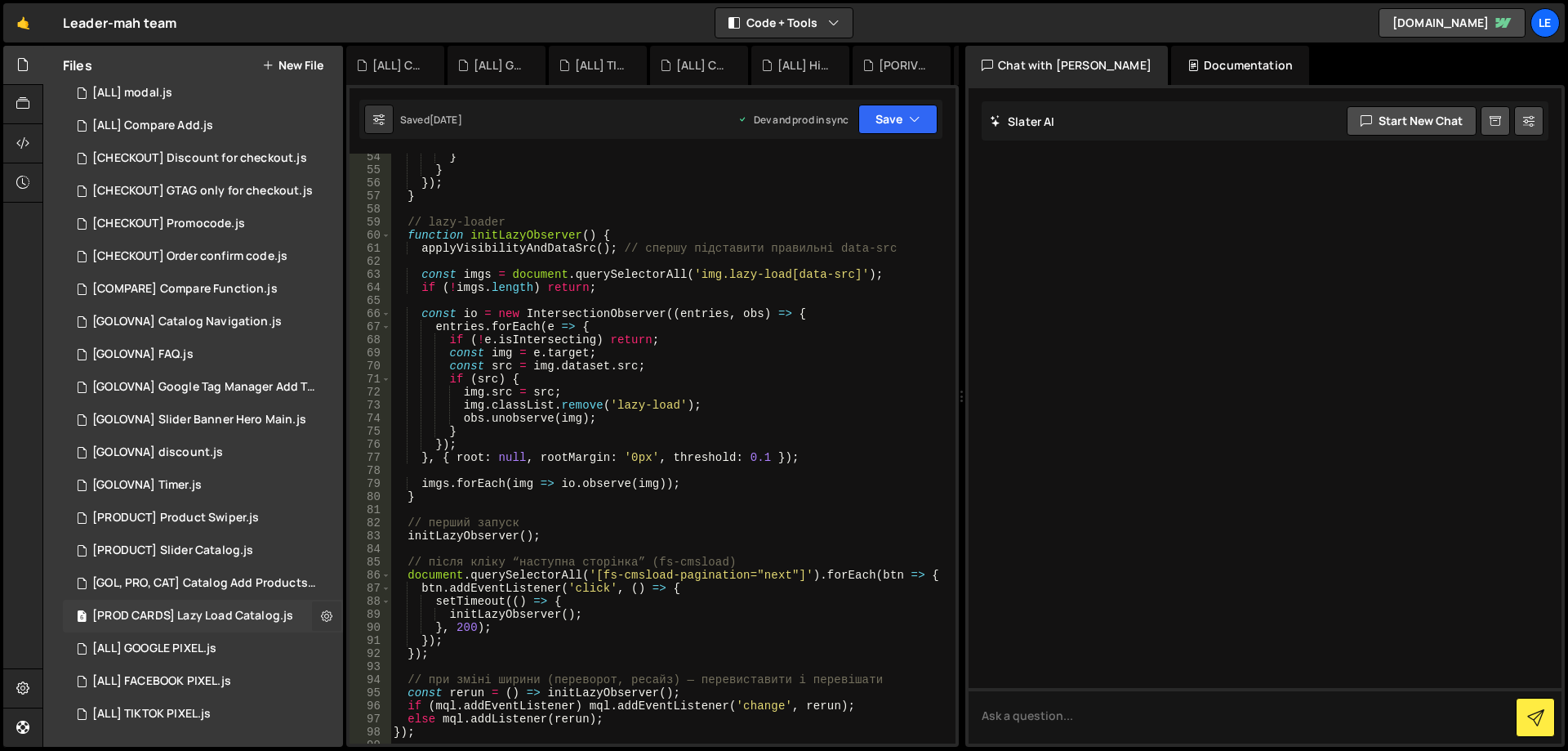
checkbox input "true"
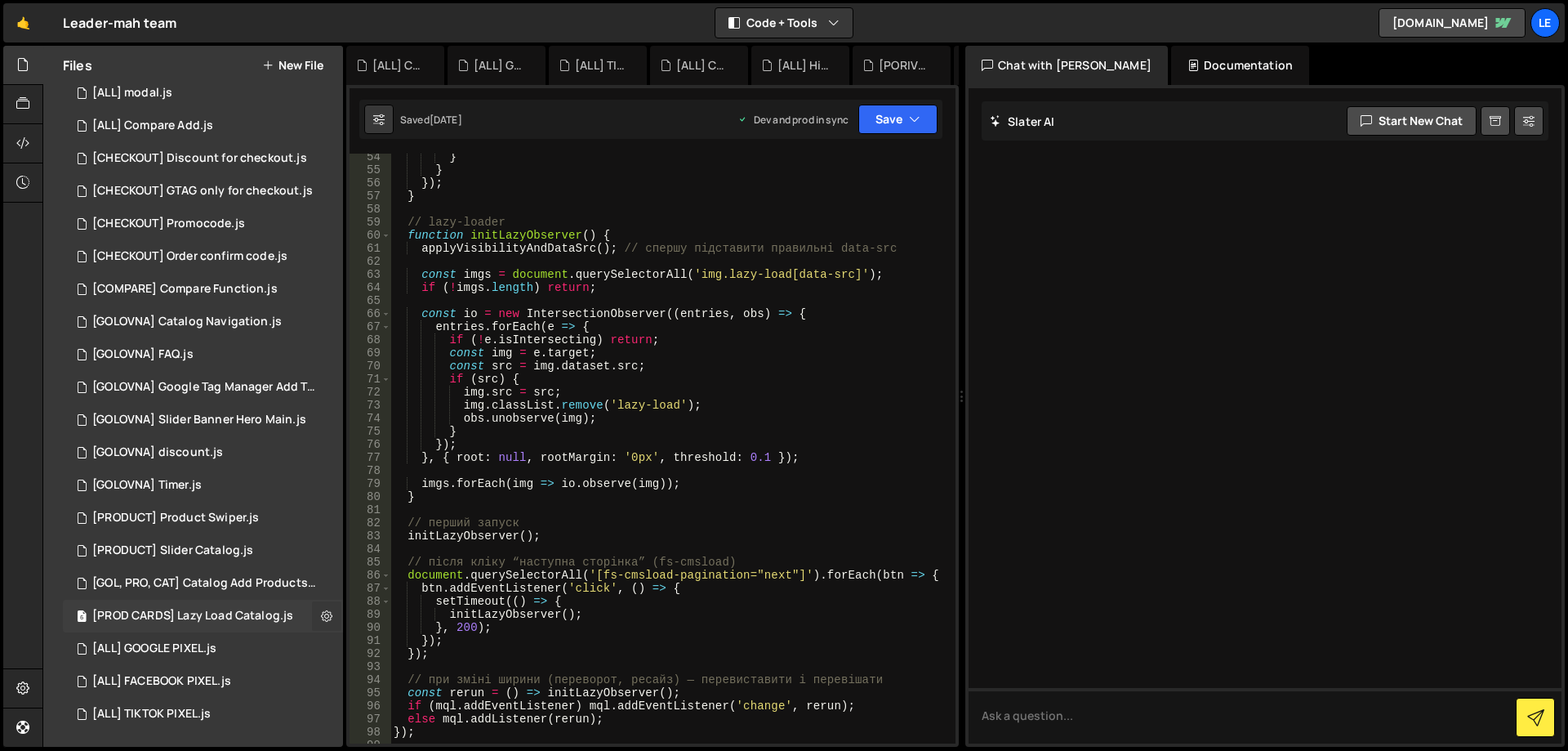
checkbox input "true"
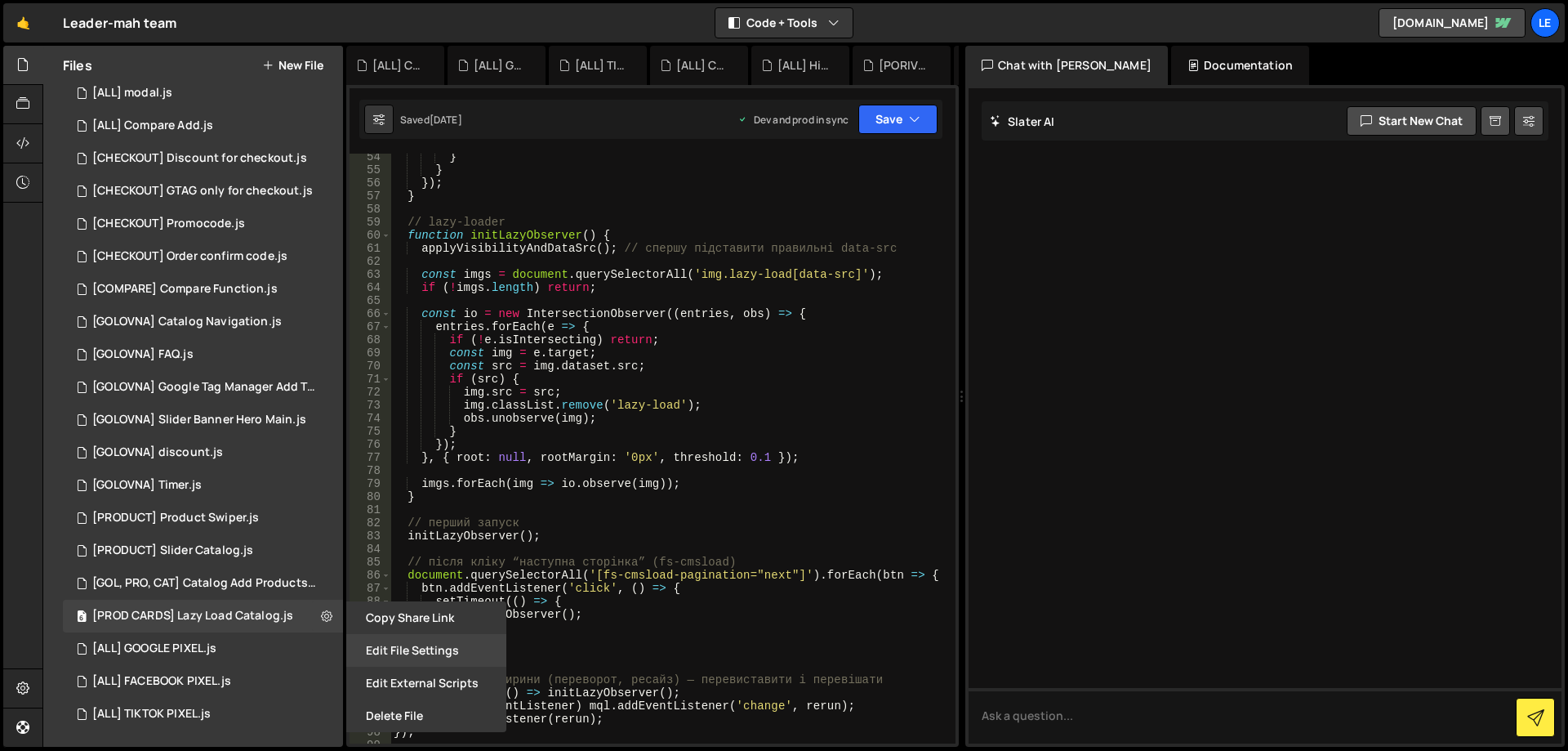
click at [409, 647] on button "Edit File Settings" at bounding box center [426, 650] width 160 height 33
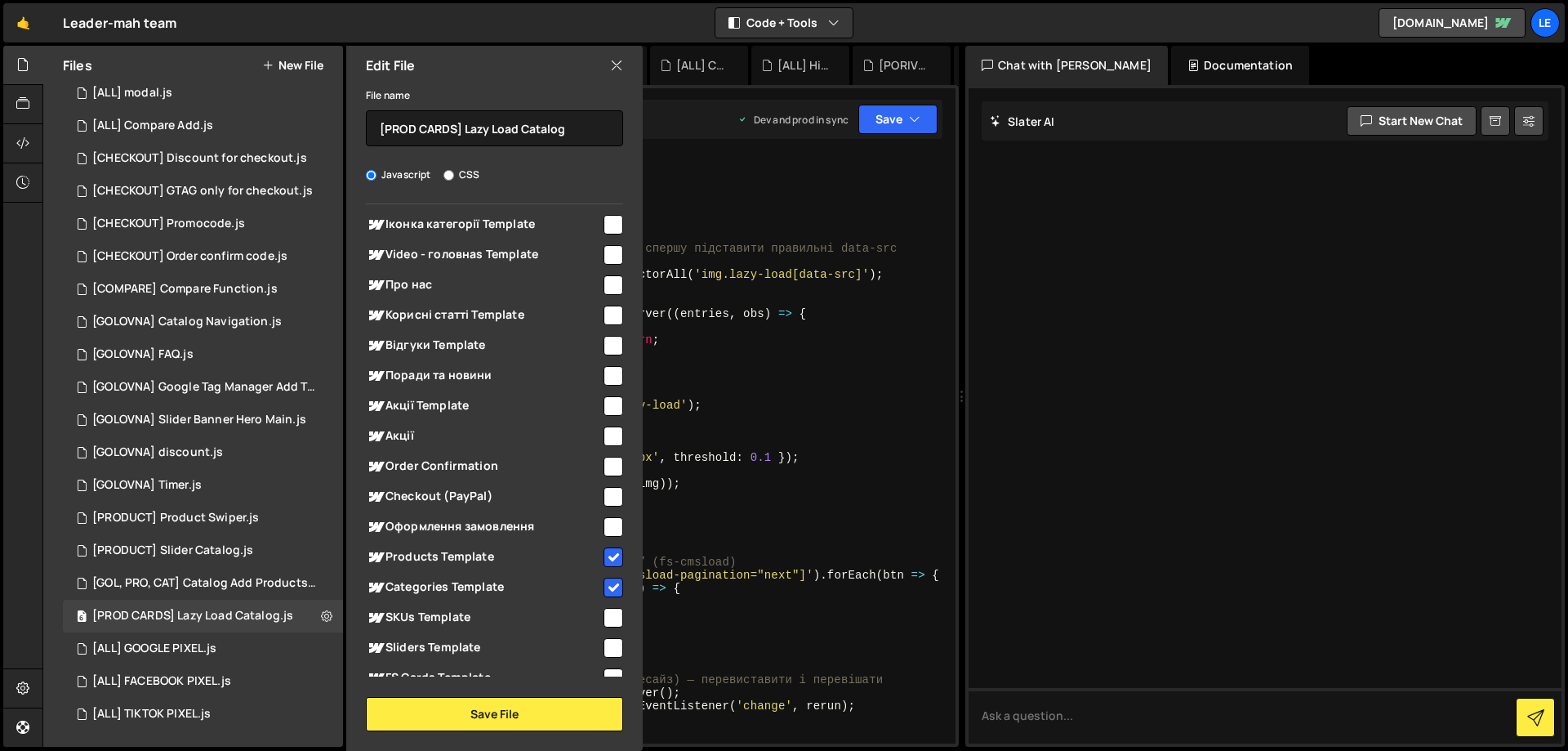
scroll to position [1307, 0]
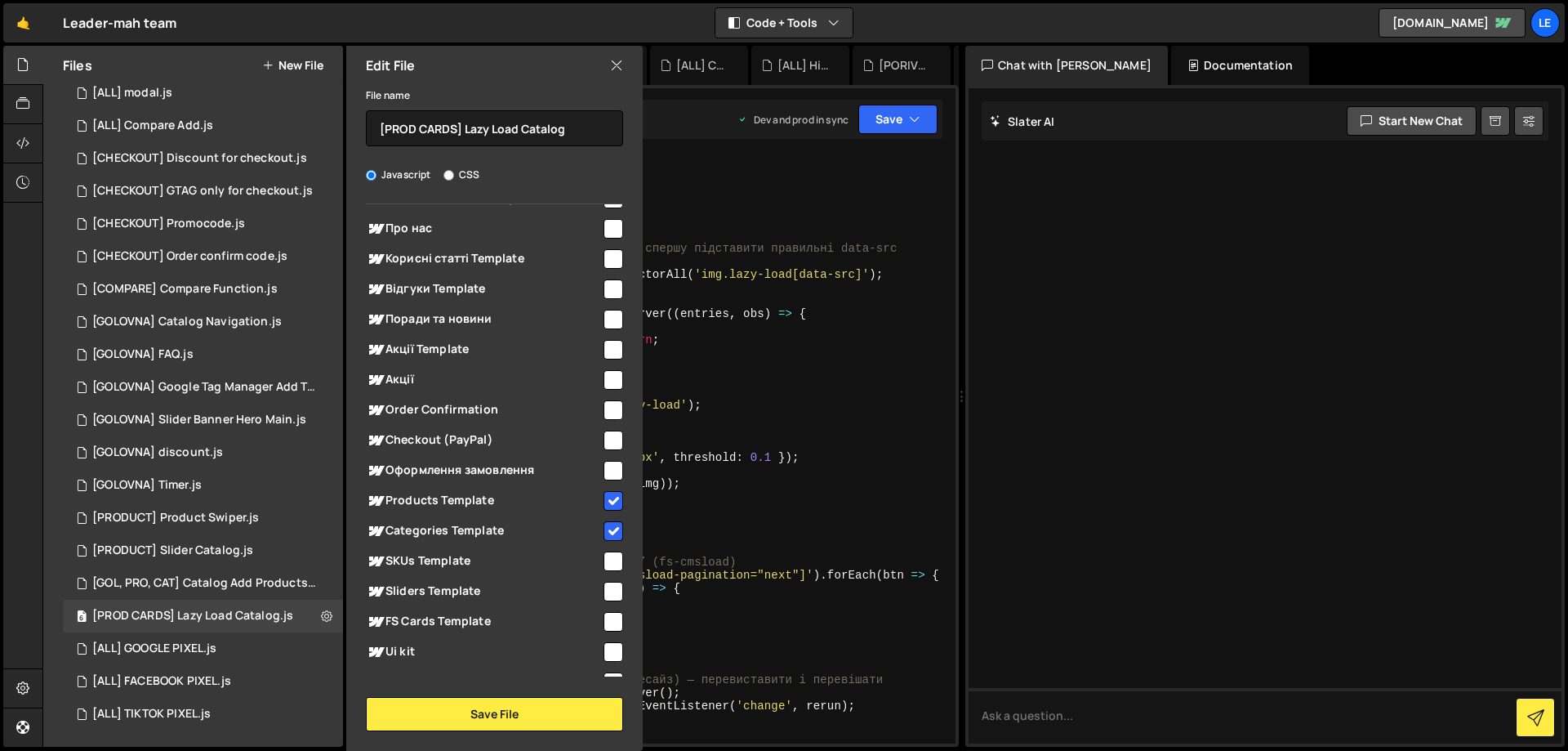
click at [812, 521] on div "} } }) ; } // lazy-loader function initLazyObserver ( ) { applyVisibilityAndDat…" at bounding box center [669, 458] width 558 height 616
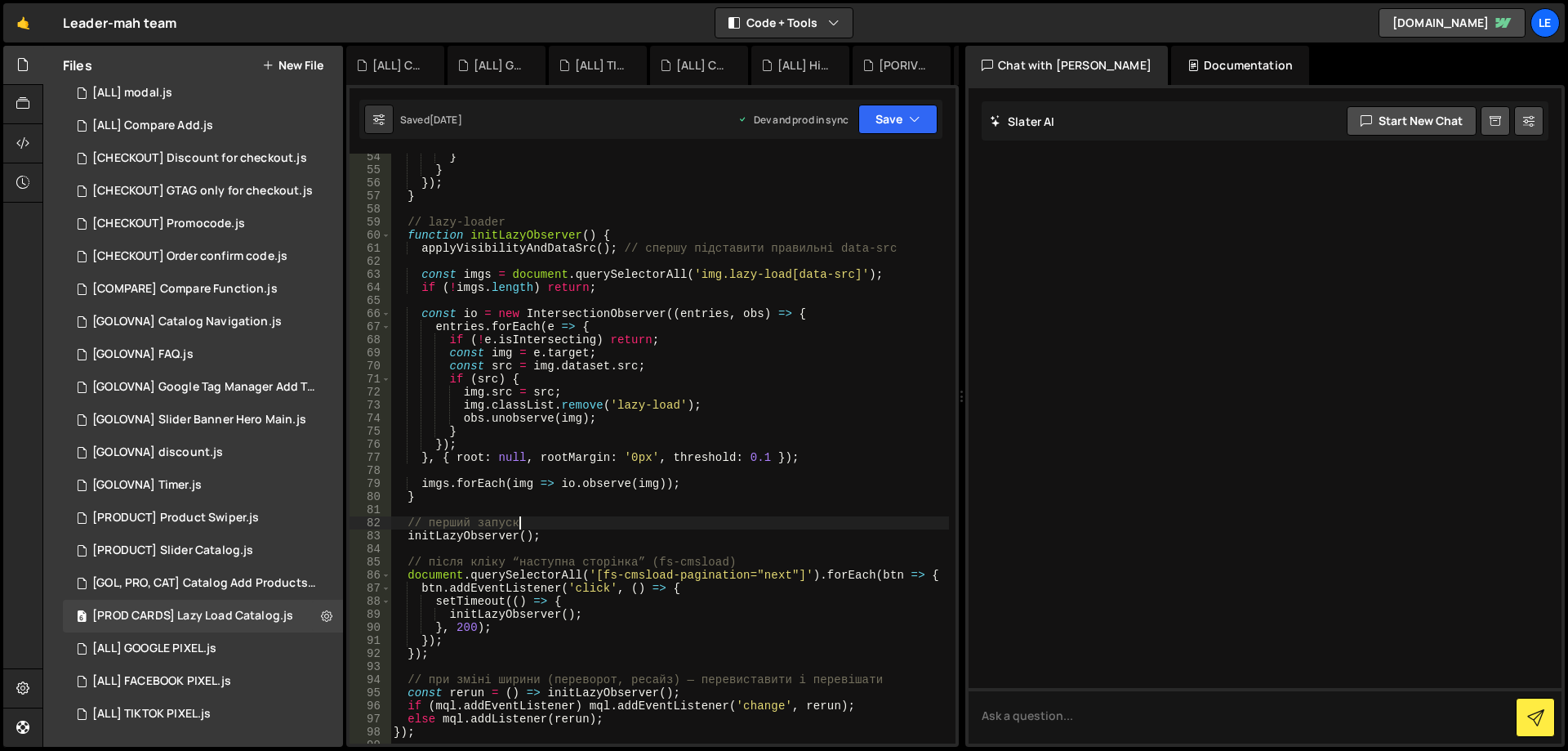
click at [535, 612] on div "} } }) ; } // lazy-loader function initLazyObserver ( ) { applyVisibilityAndDat…" at bounding box center [669, 458] width 558 height 616
click at [459, 535] on div "} } }) ; } // lazy-loader function initLazyObserver ( ) { applyVisibilityAndDat…" at bounding box center [669, 458] width 558 height 616
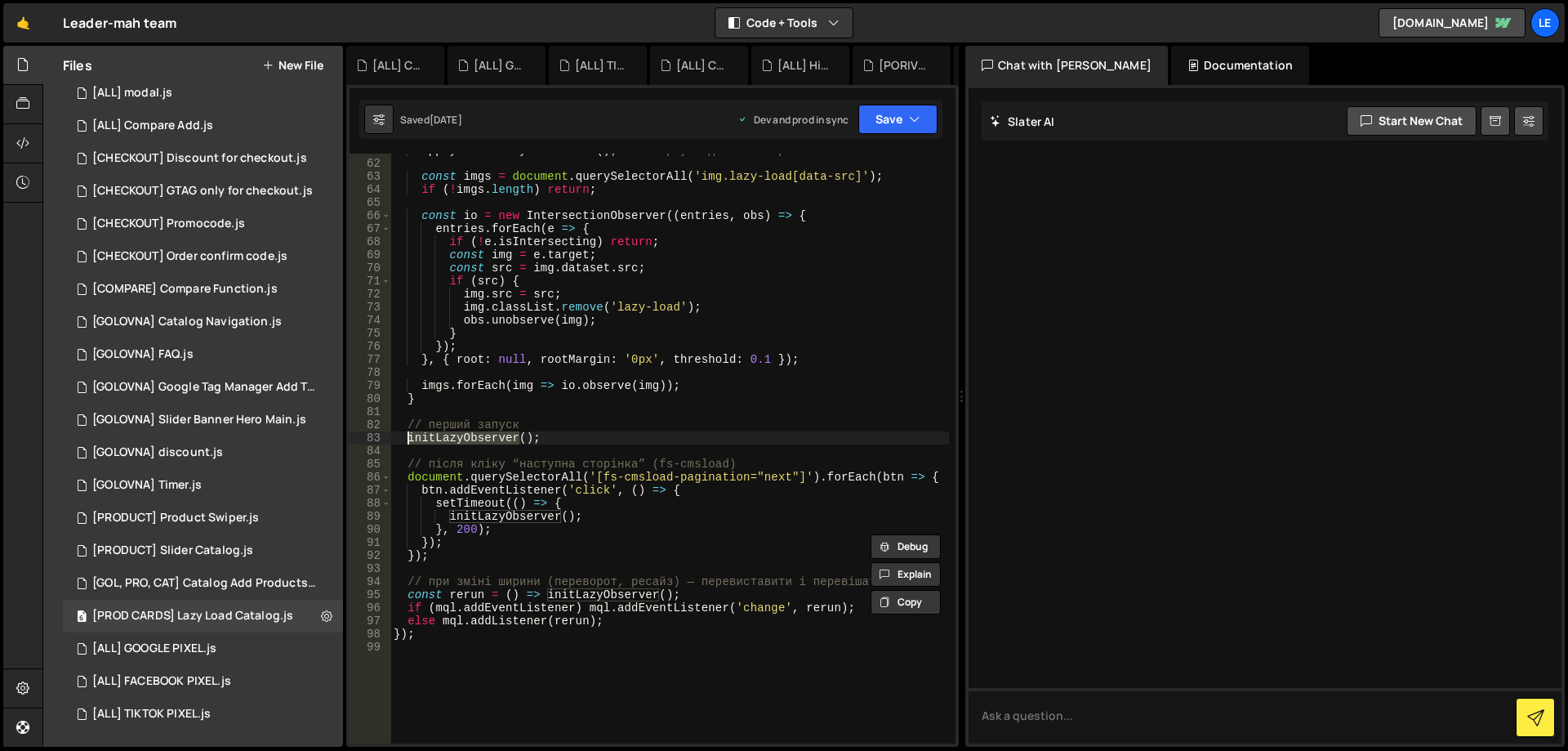
scroll to position [883, 0]
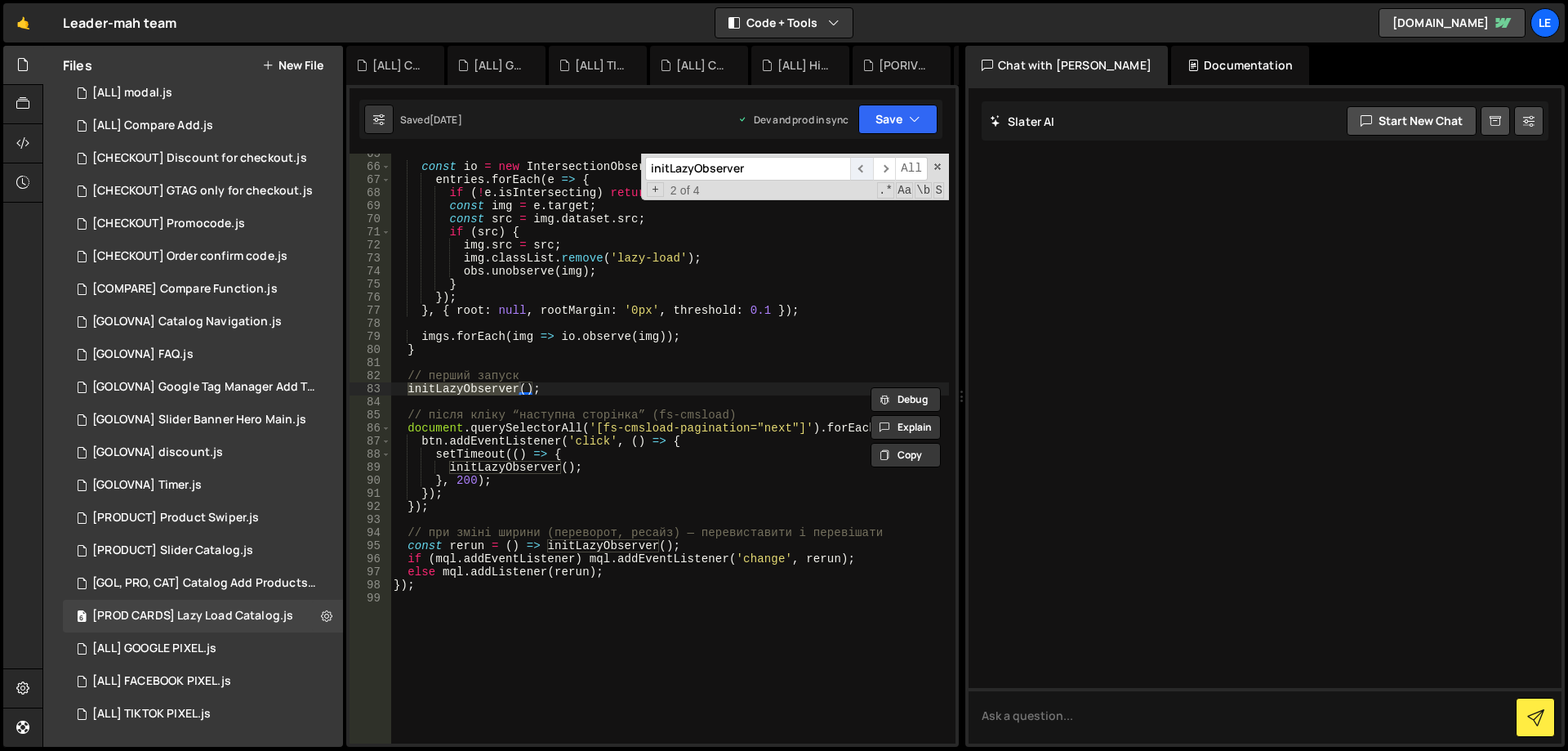
click at [864, 164] on span "​" at bounding box center [861, 169] width 23 height 24
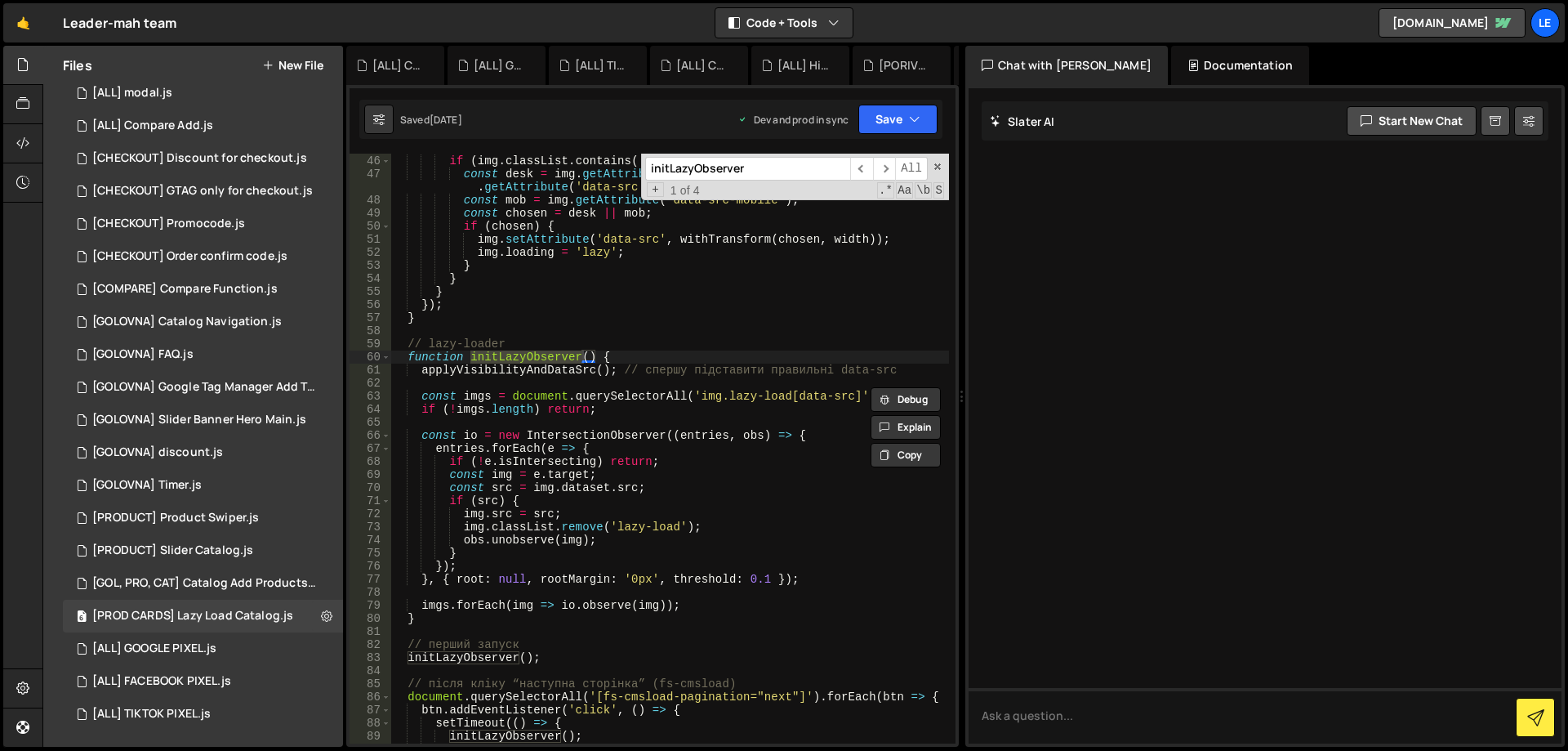
scroll to position [663, 0]
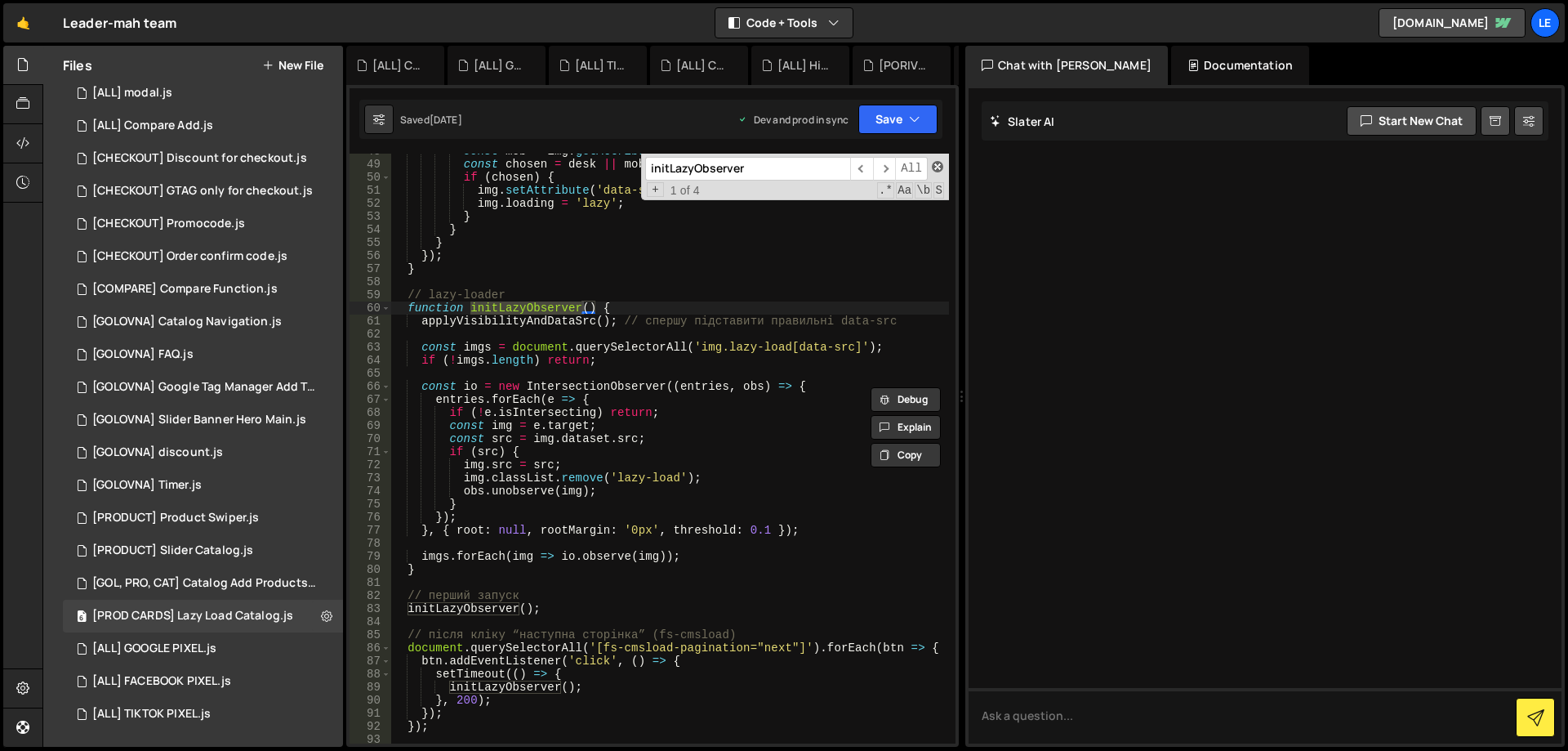
click at [938, 162] on span at bounding box center [937, 166] width 11 height 11
type textarea "function initLazyObserver() {"
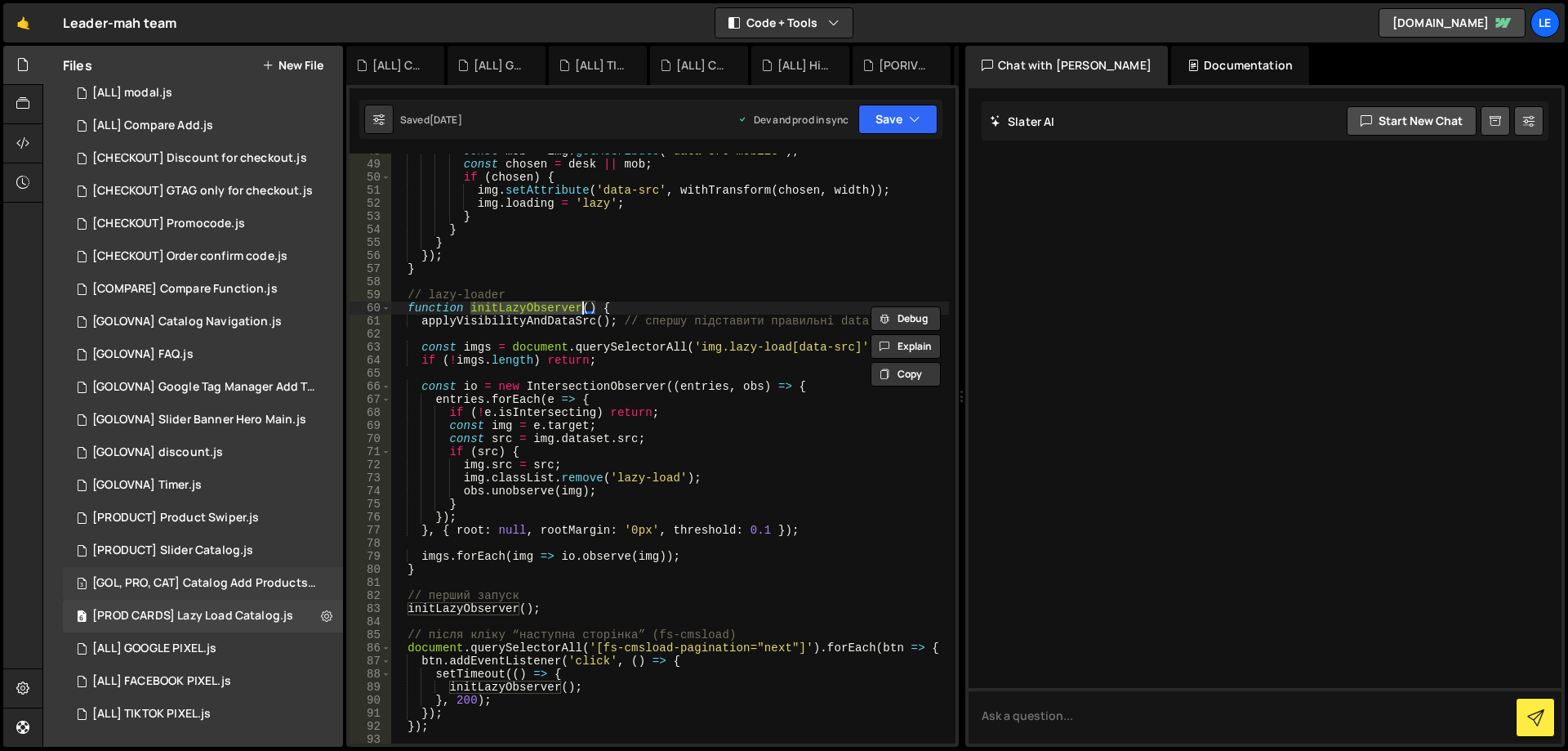
click at [221, 585] on div "[GOL, PRO, CAT] Catalog Add Products.js" at bounding box center [205, 583] width 226 height 14
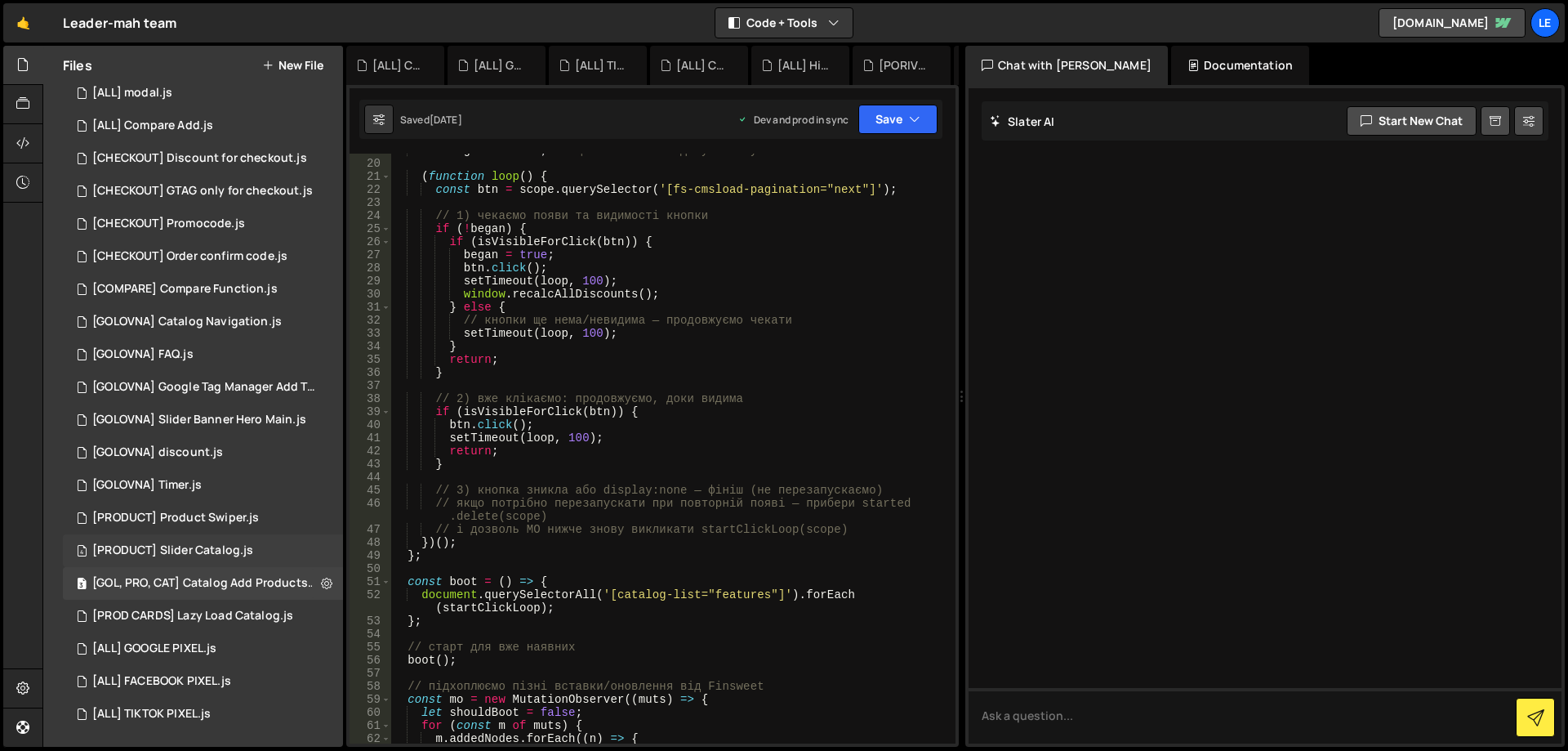
click at [224, 556] on div "[PRODUCT] Slider Catalog.js" at bounding box center [173, 550] width 161 height 14
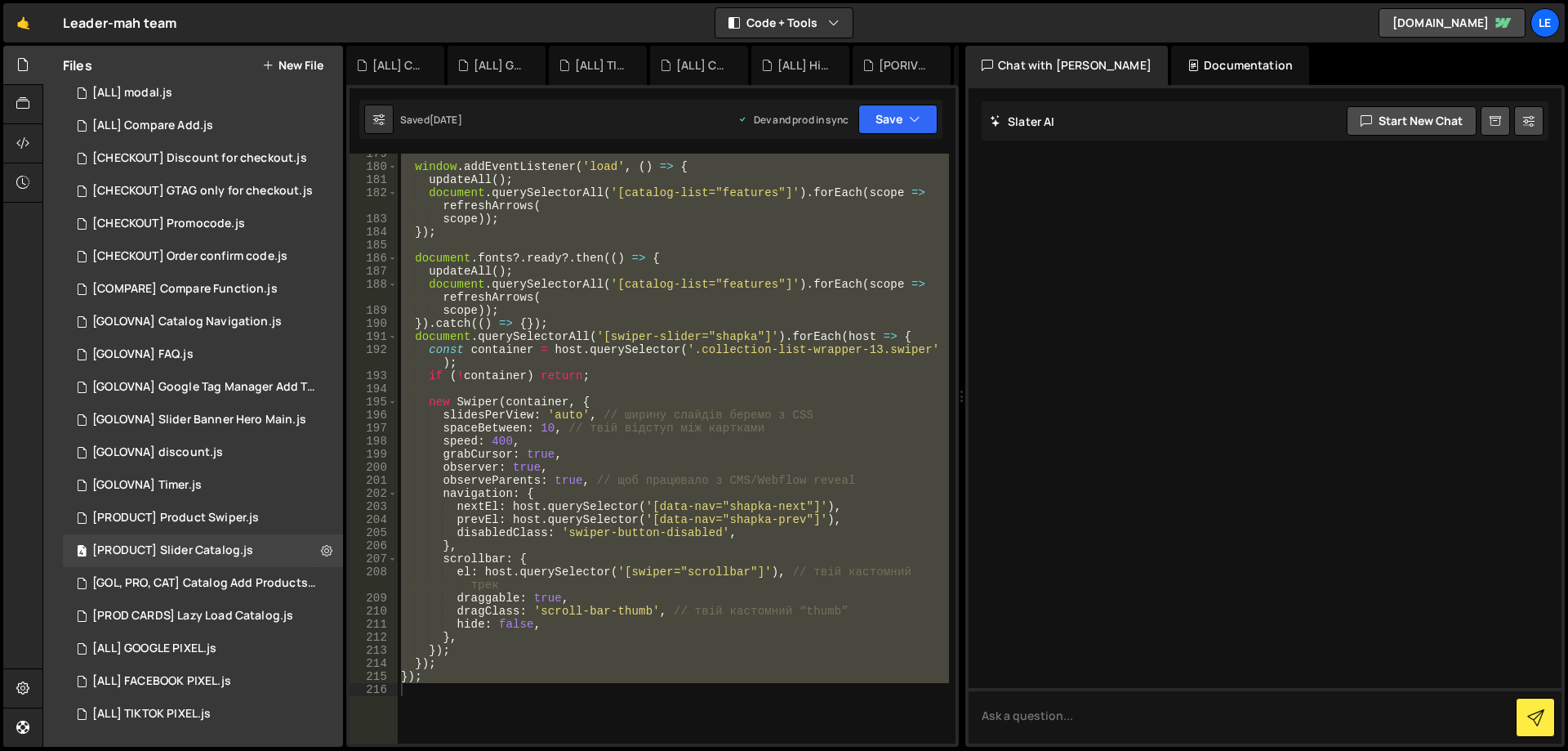
click at [599, 535] on div "window . addEventListener ( 'load' , ( ) => { updateAll ( ) ; document . queryS…" at bounding box center [674, 448] width 552 height 590
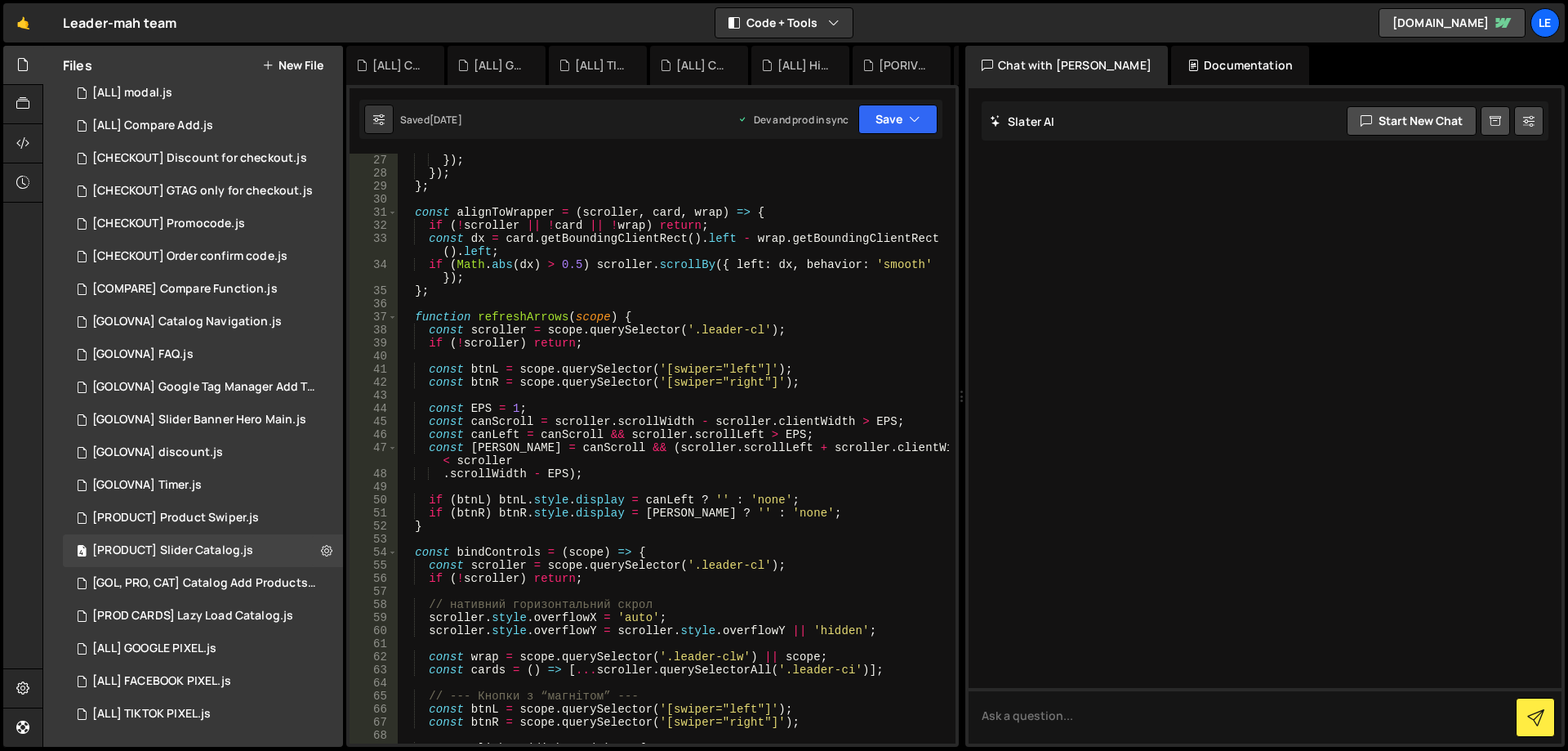
scroll to position [490, 0]
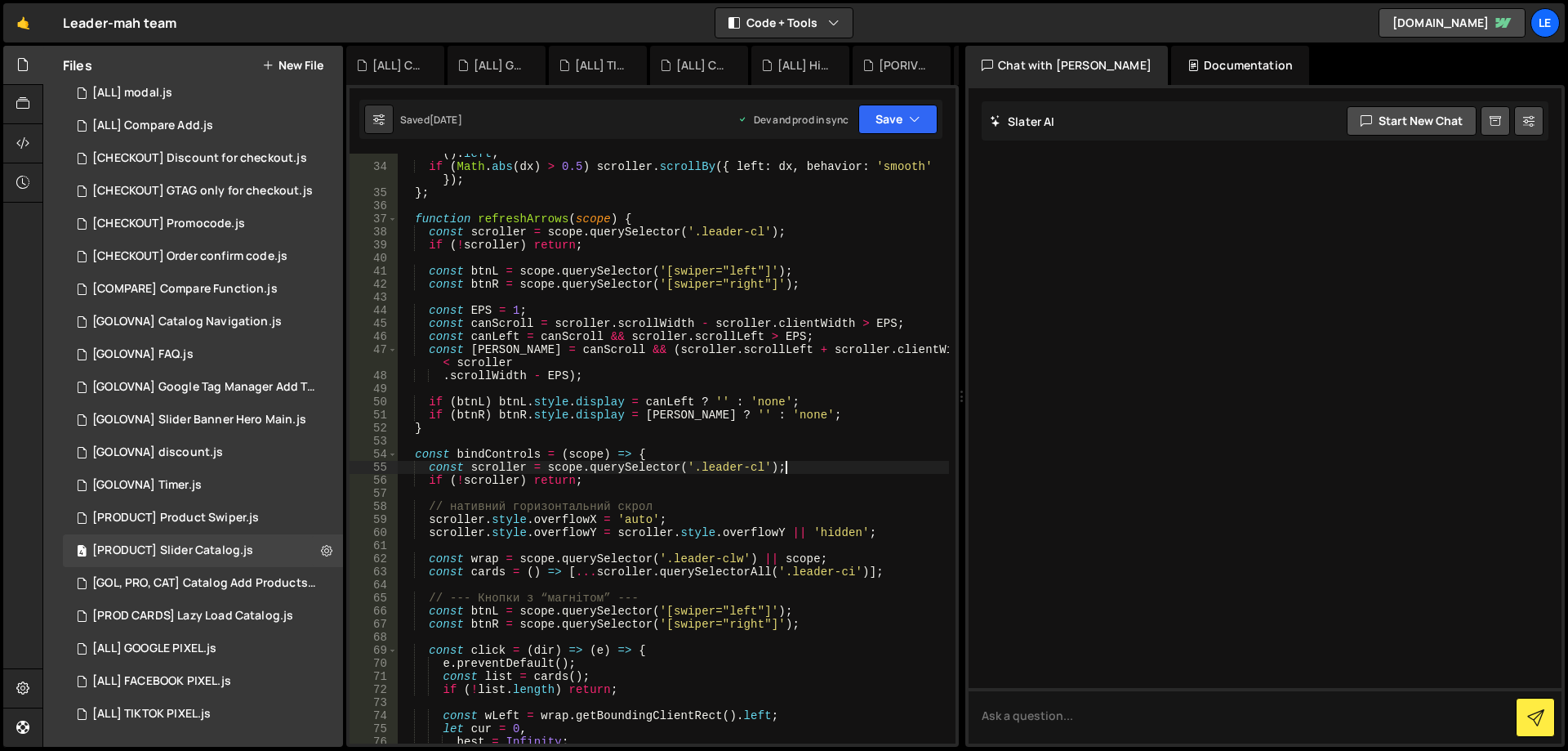
click at [885, 463] on div "const dx = card . getBoundingClientRect ( ) . left - wrap . getBoundingClientRe…" at bounding box center [674, 448] width 552 height 629
type textarea "});"
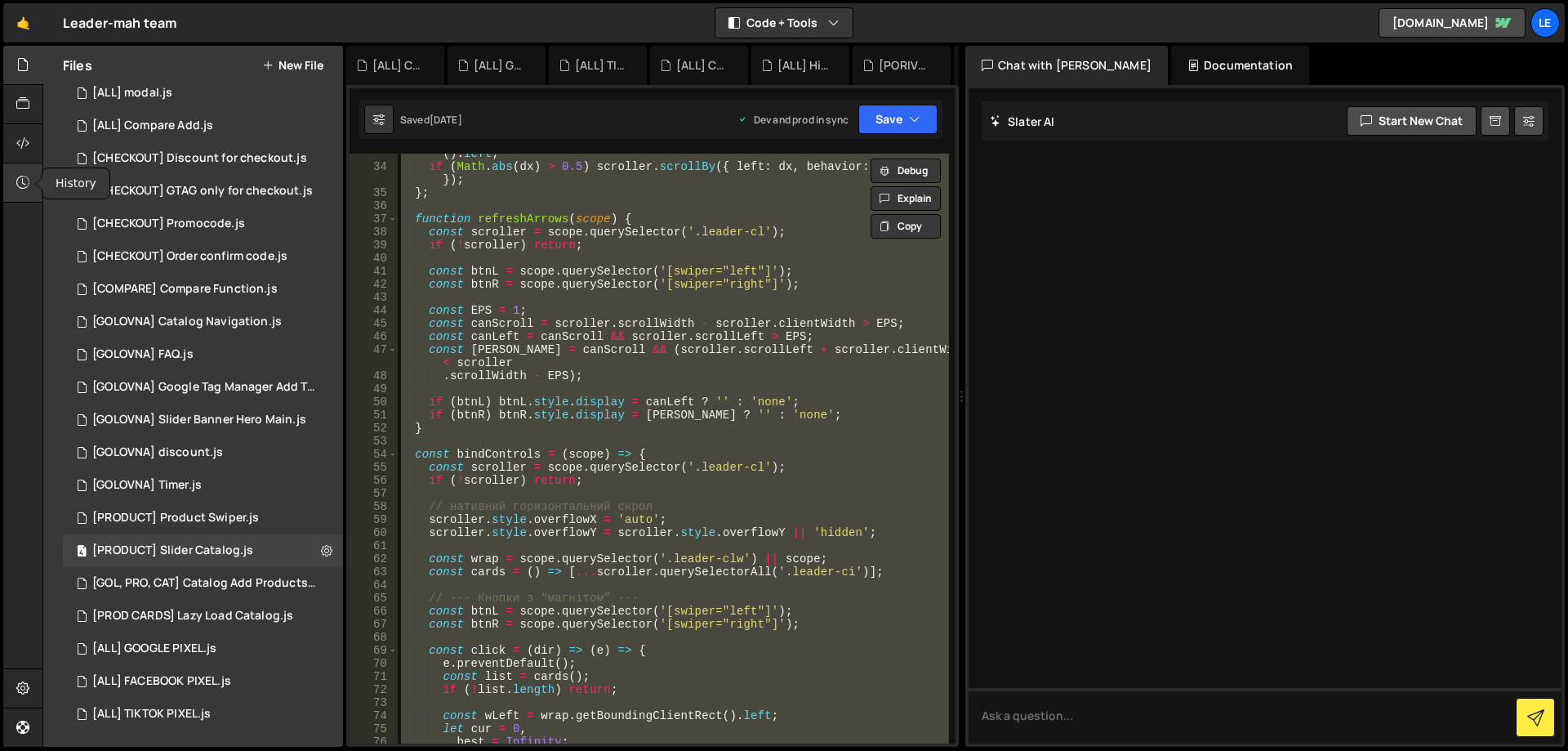
click at [14, 176] on div at bounding box center [23, 183] width 40 height 39
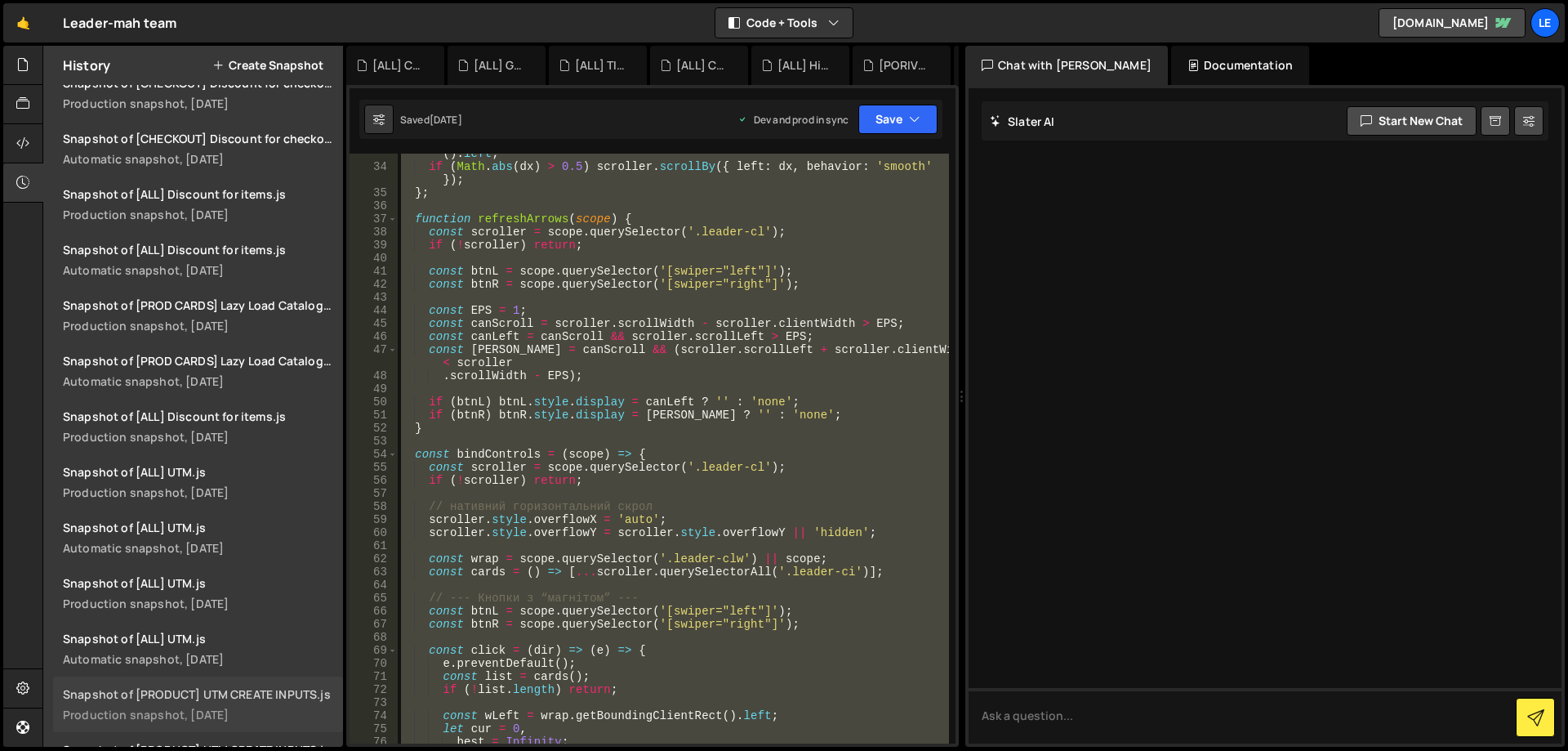
scroll to position [4329, 0]
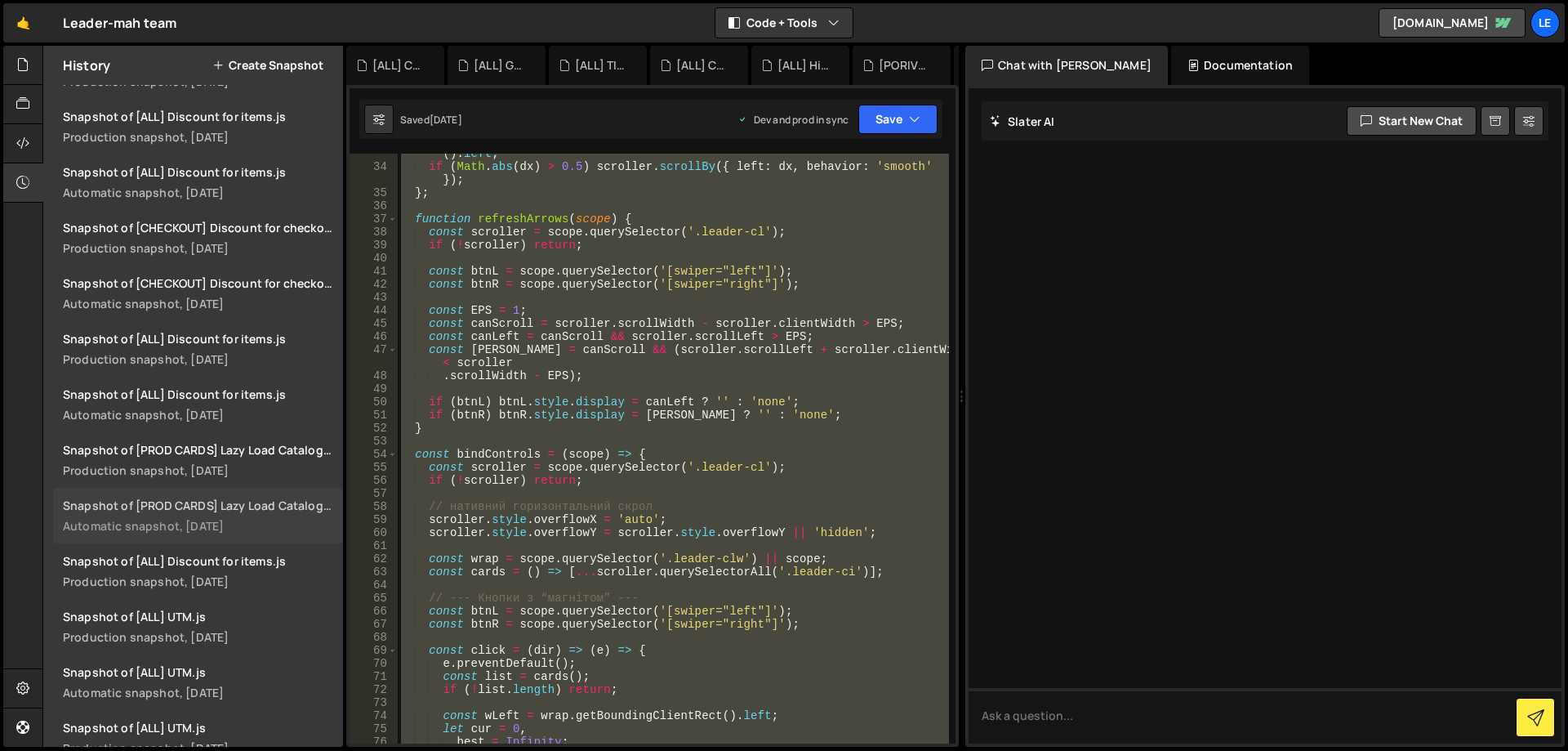
click at [230, 509] on div "Snapshot of [PROD CARDS] Lazy Load Catalog.js" at bounding box center [198, 505] width 271 height 15
click at [32, 68] on div at bounding box center [23, 65] width 40 height 39
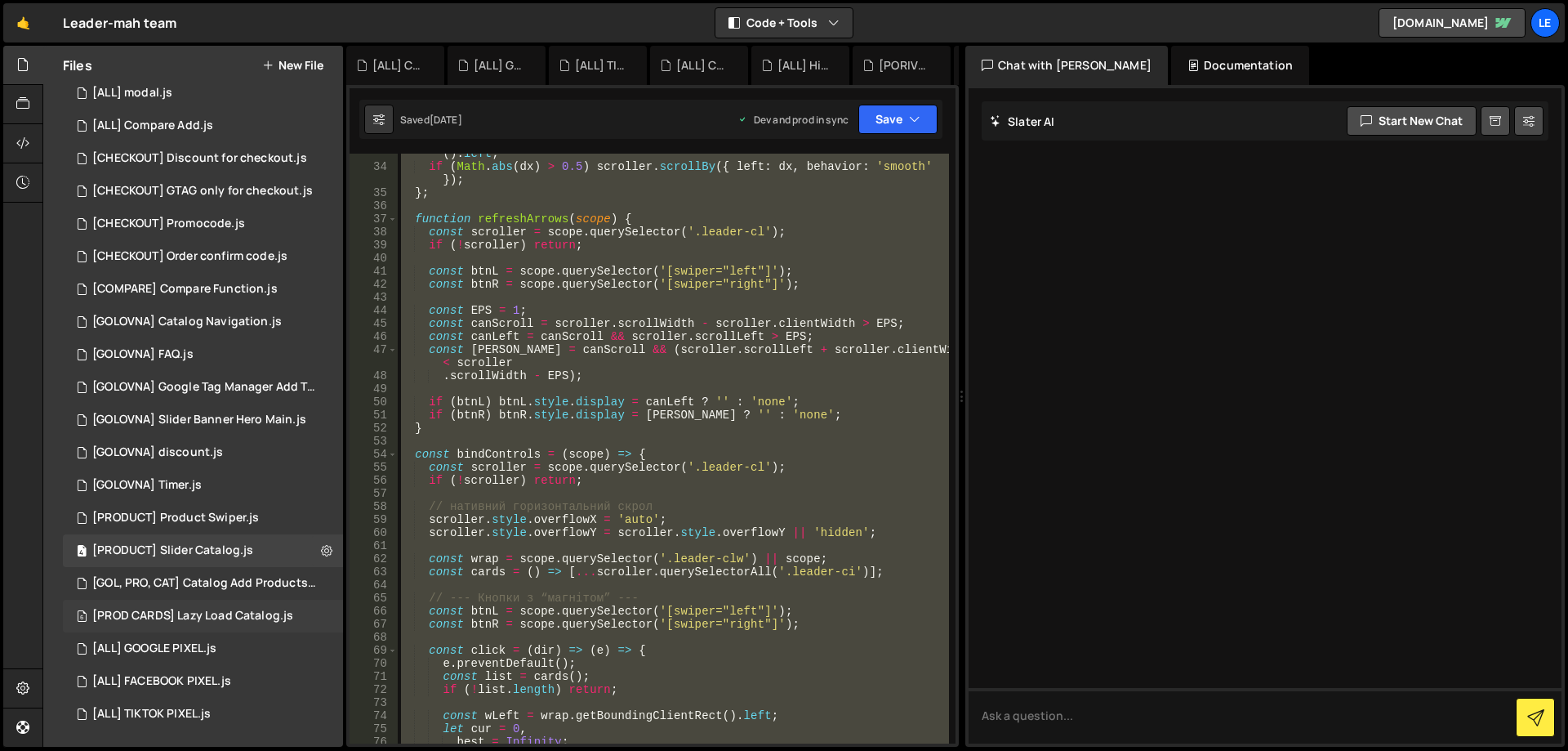
click at [251, 619] on div "[PROD CARDS] Lazy Load Catalog.js" at bounding box center [193, 615] width 201 height 14
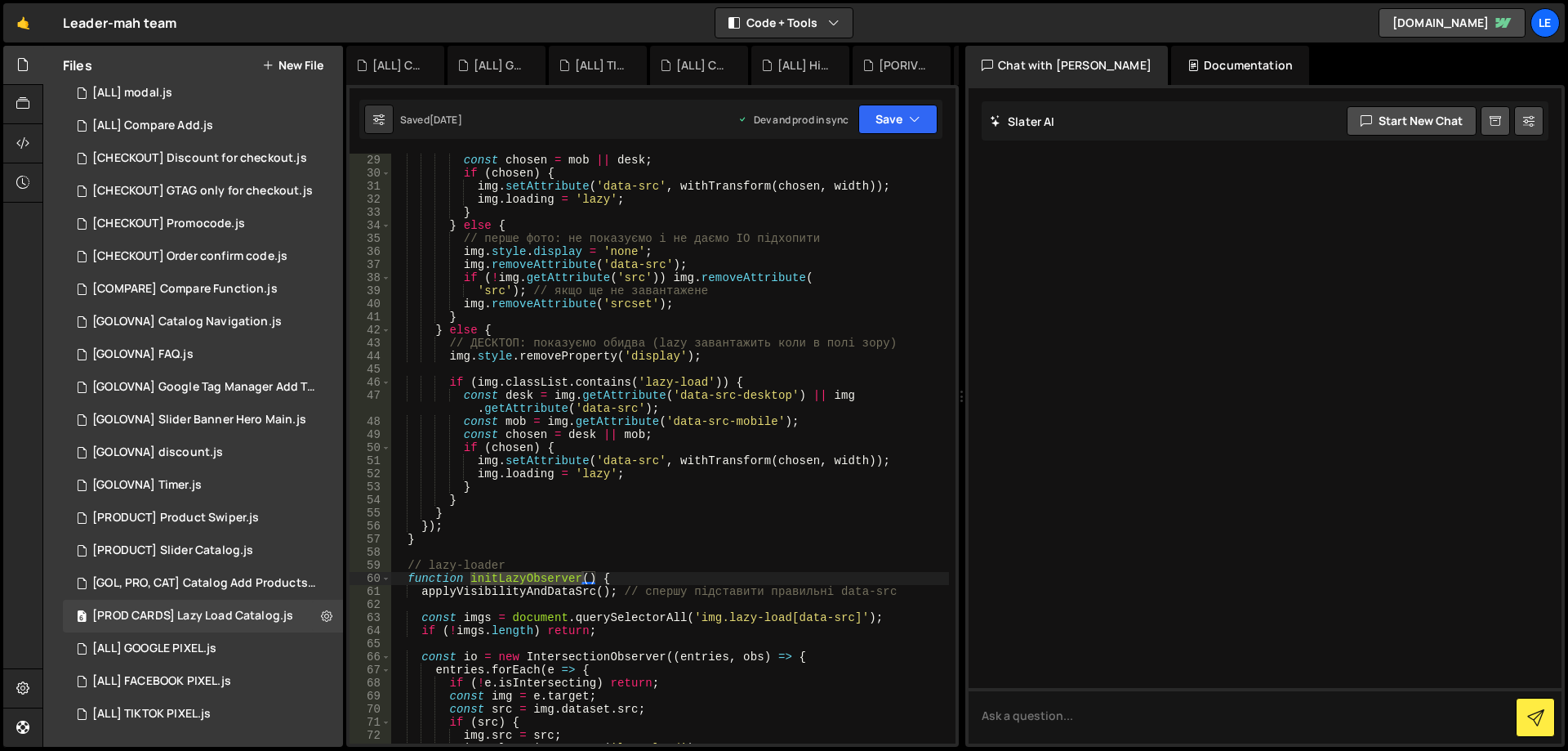
scroll to position [490, 0]
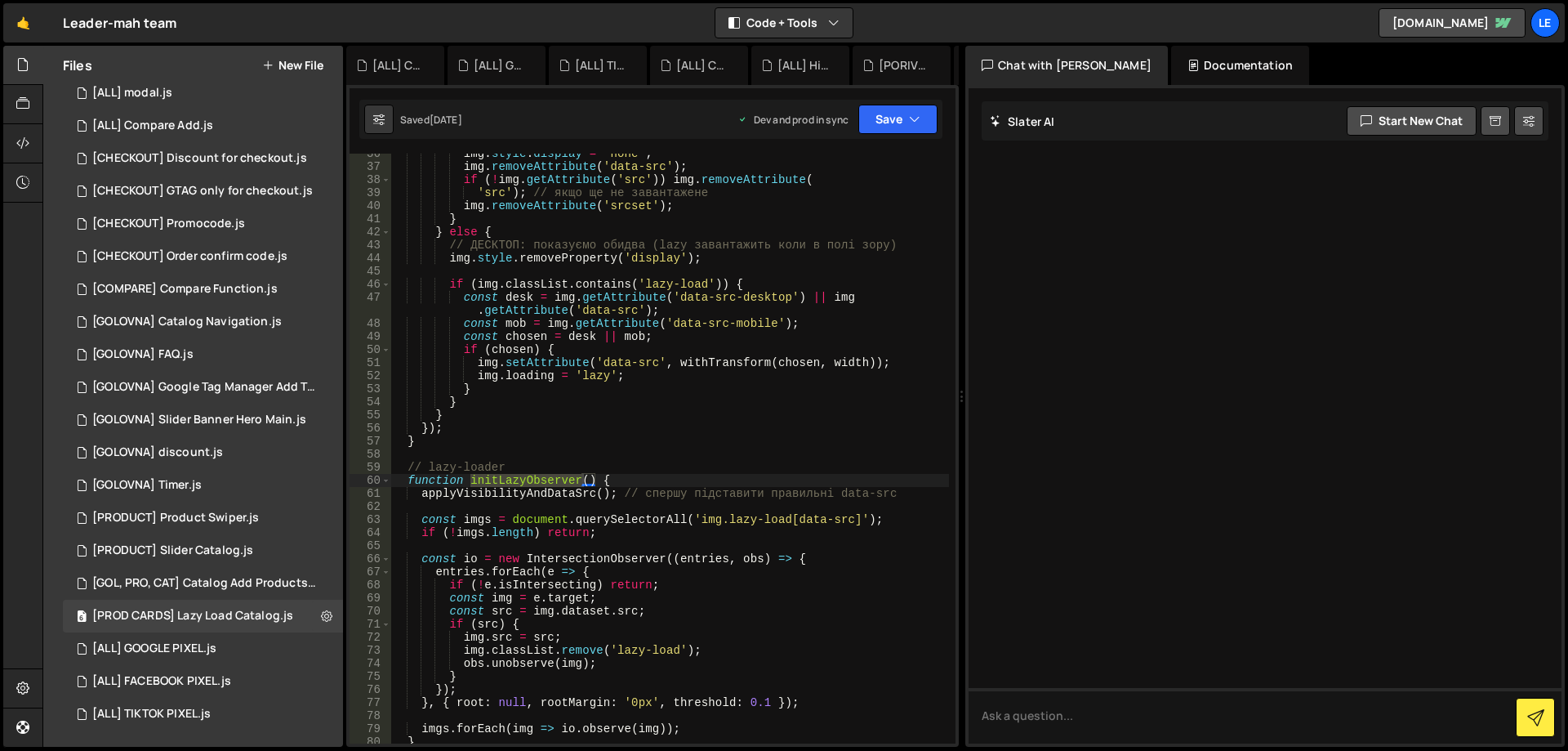
type textarea "if (!imgs.length) return;"
click at [829, 535] on div "img . style . display = 'none' ; img . removeAttribute ( 'data-src' ) ; if ( ! …" at bounding box center [669, 455] width 558 height 616
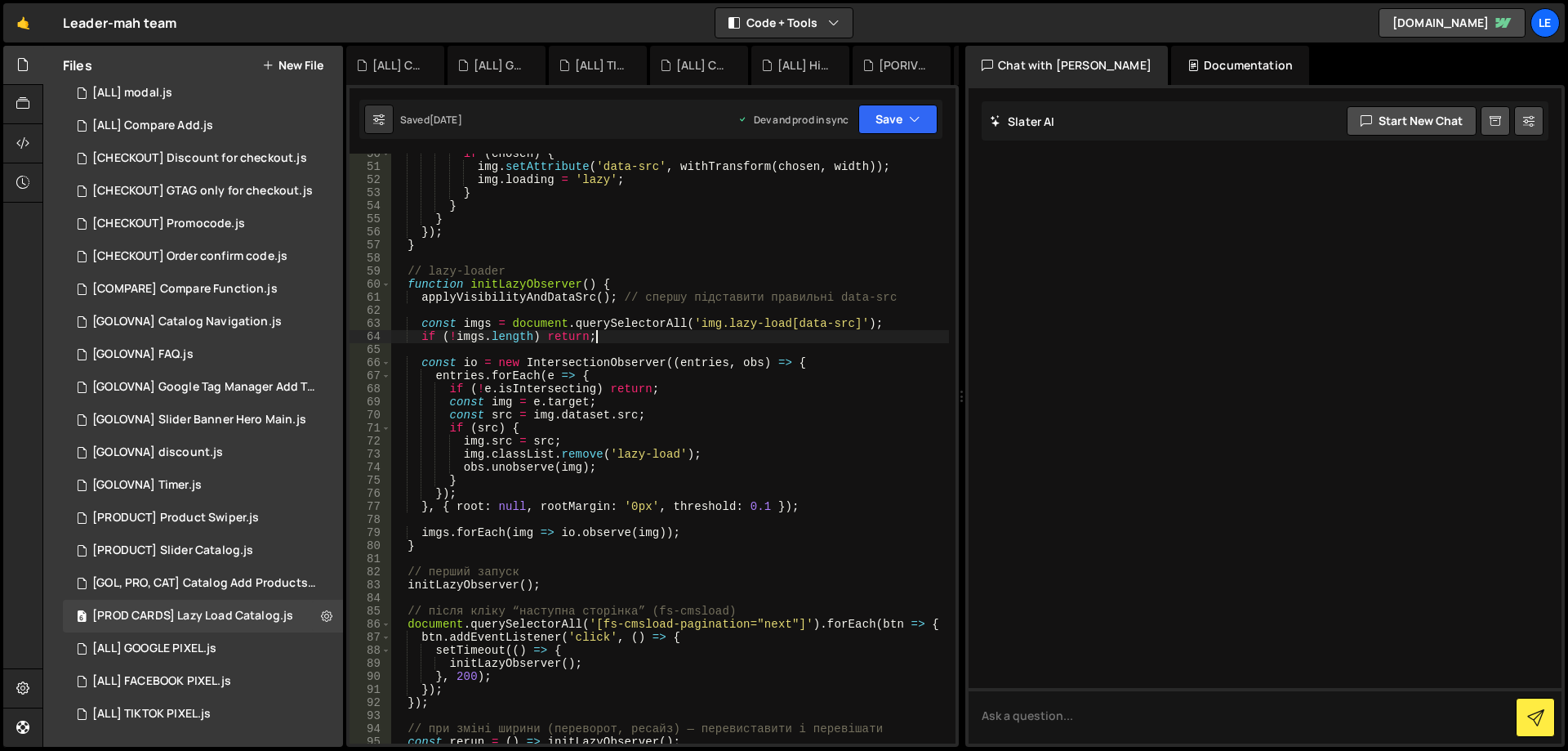
scroll to position [784, 0]
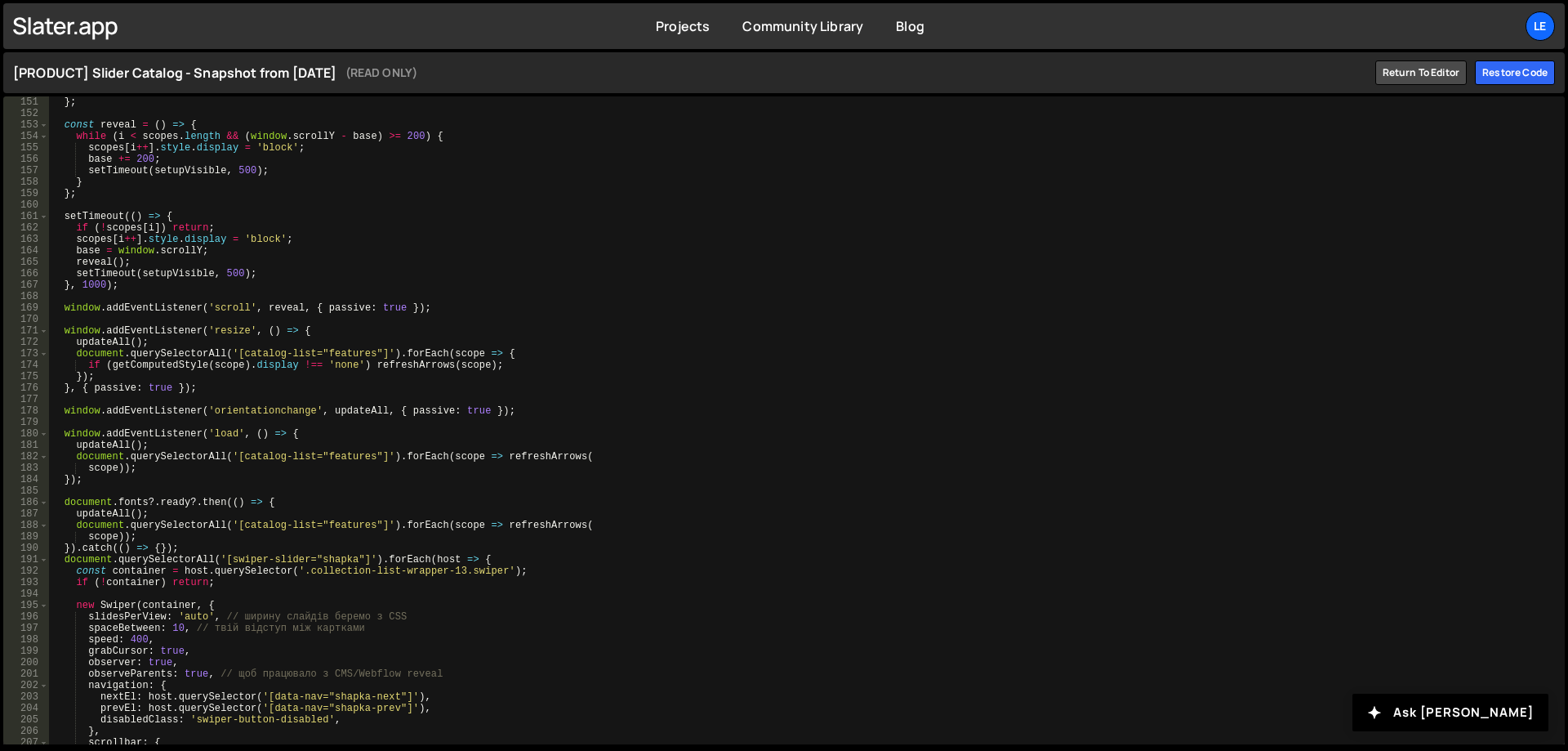
scroll to position [1822, 0]
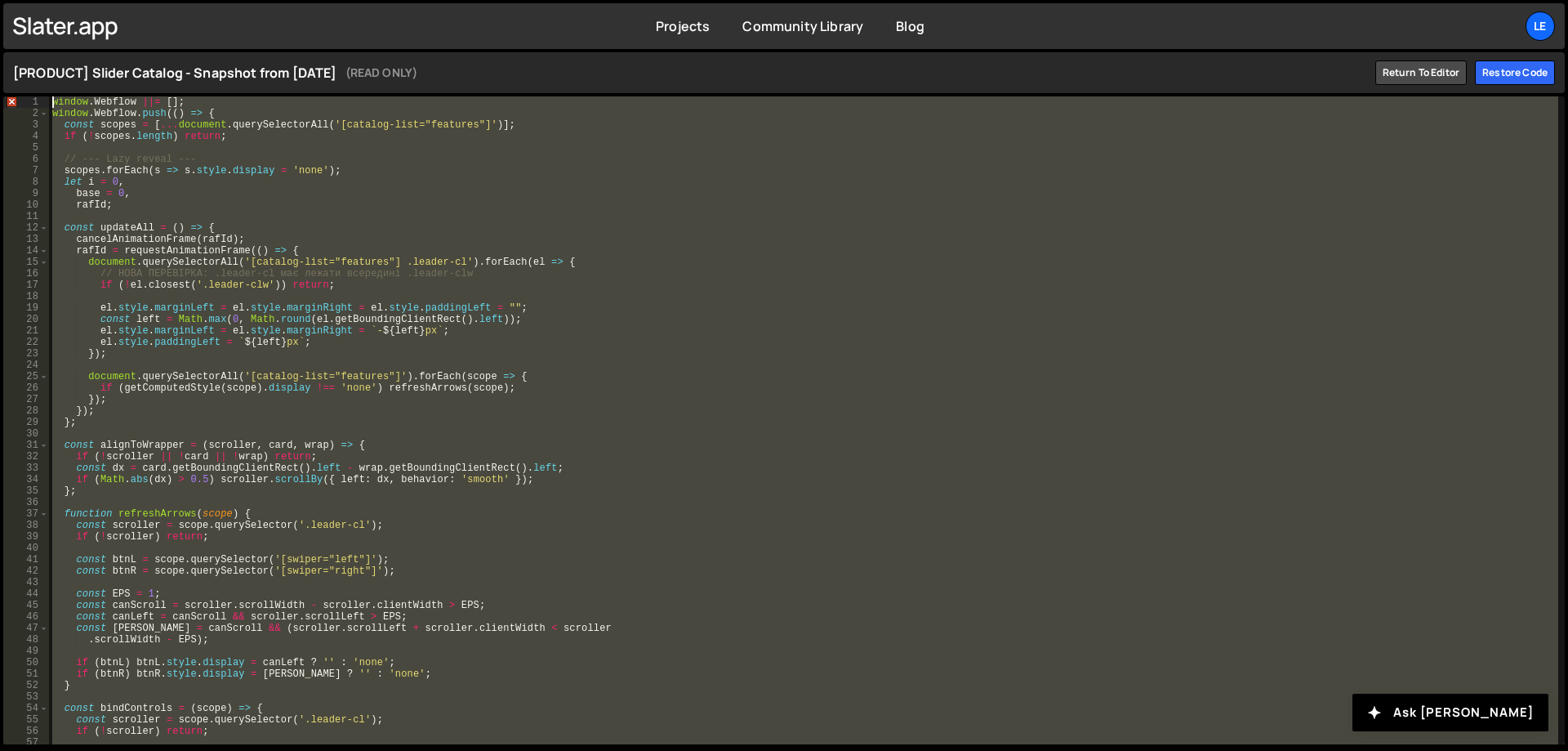
drag, startPoint x: 93, startPoint y: 731, endPoint x: 48, endPoint y: 98, distance: 634.6
click at [48, 98] on div "}); 1 2 3 4 5 6 7 8 9 10 11 12 13 14 15 16 17 18 19 20 21 22 23 24 25 26 27 28 …" at bounding box center [784, 420] width 1561 height 647
type textarea "window.Webflow ||= []; window.Webflow.push(() => {"
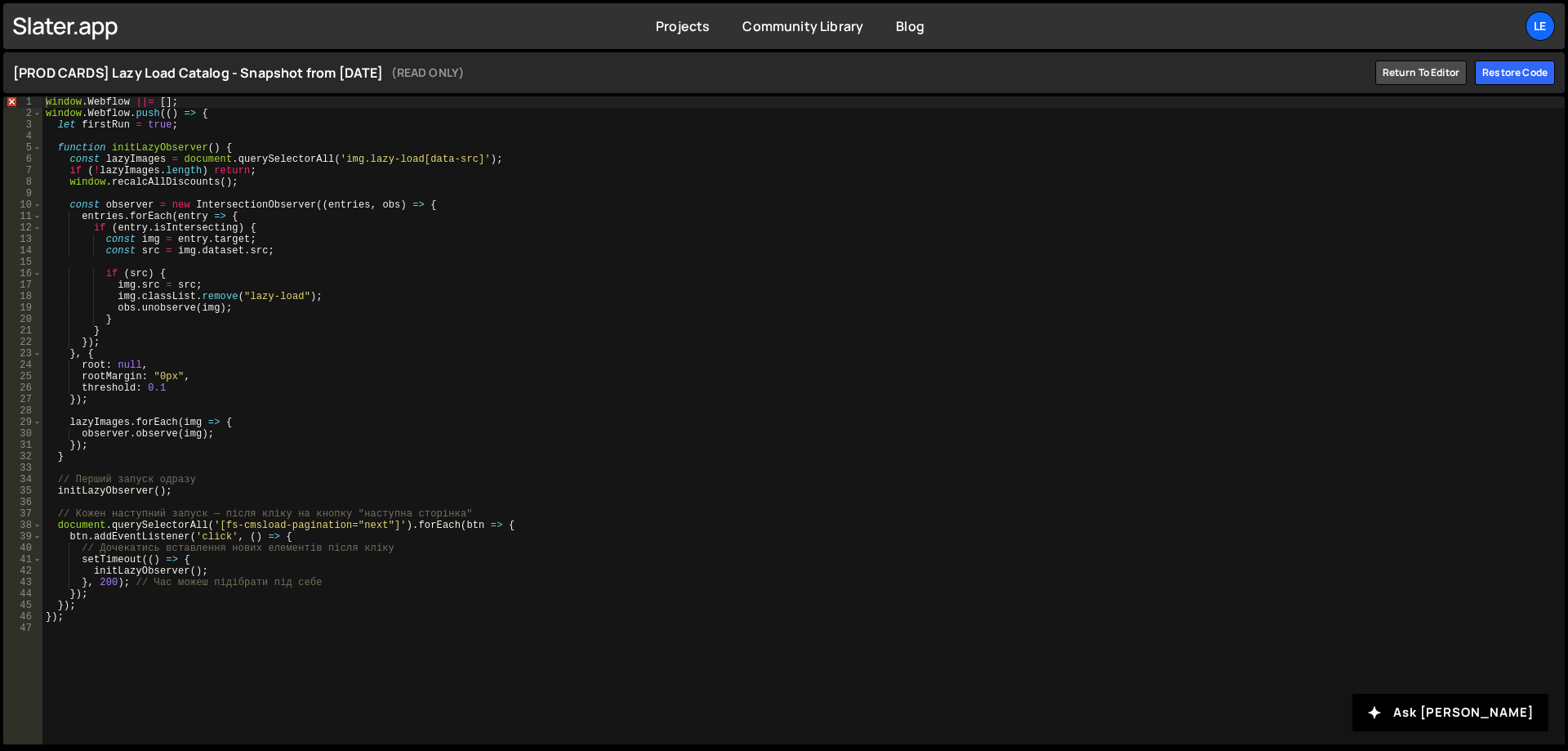
type textarea "obs.unobserve(img);"
click at [522, 308] on div "window . Webflow ||= [ ] ; window . Webflow . push (( ) => { let firstRun = tru…" at bounding box center [804, 432] width 1522 height 670
